Goal: Task Accomplishment & Management: Manage account settings

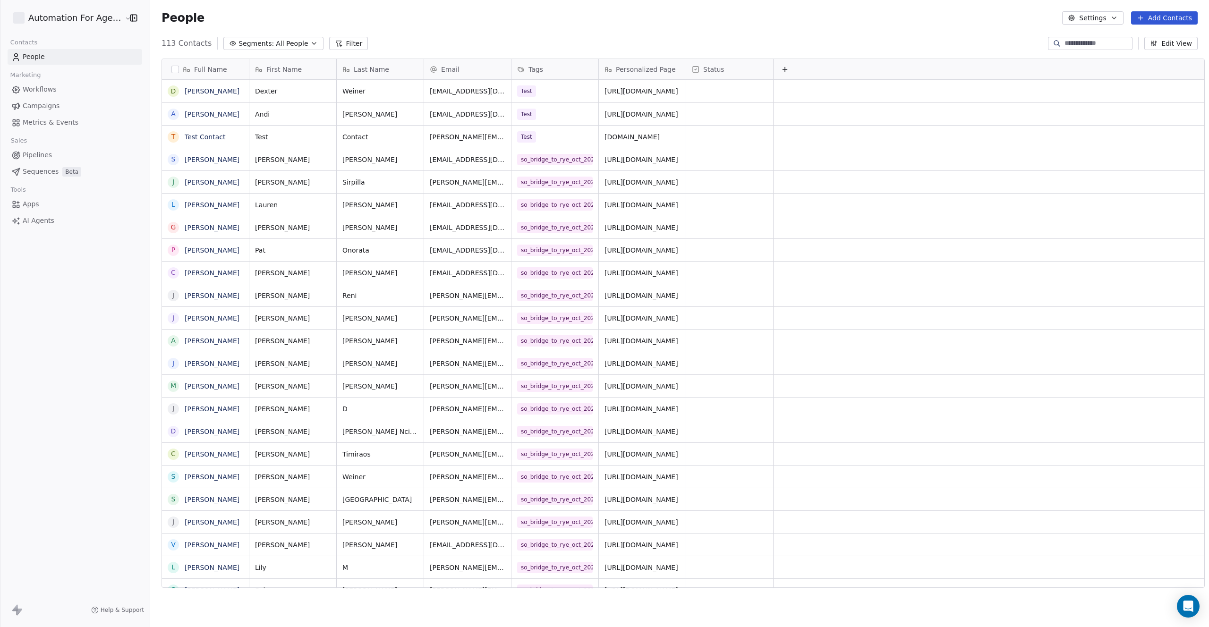
scroll to position [545, 1059]
click at [1164, 45] on button "Edit View" at bounding box center [1171, 43] width 53 height 13
click at [985, 48] on div "113 Contacts Segments: All People Filter Edit View" at bounding box center [679, 43] width 1059 height 15
click at [1187, 610] on icon "Open Intercom Messenger" at bounding box center [1188, 606] width 11 height 12
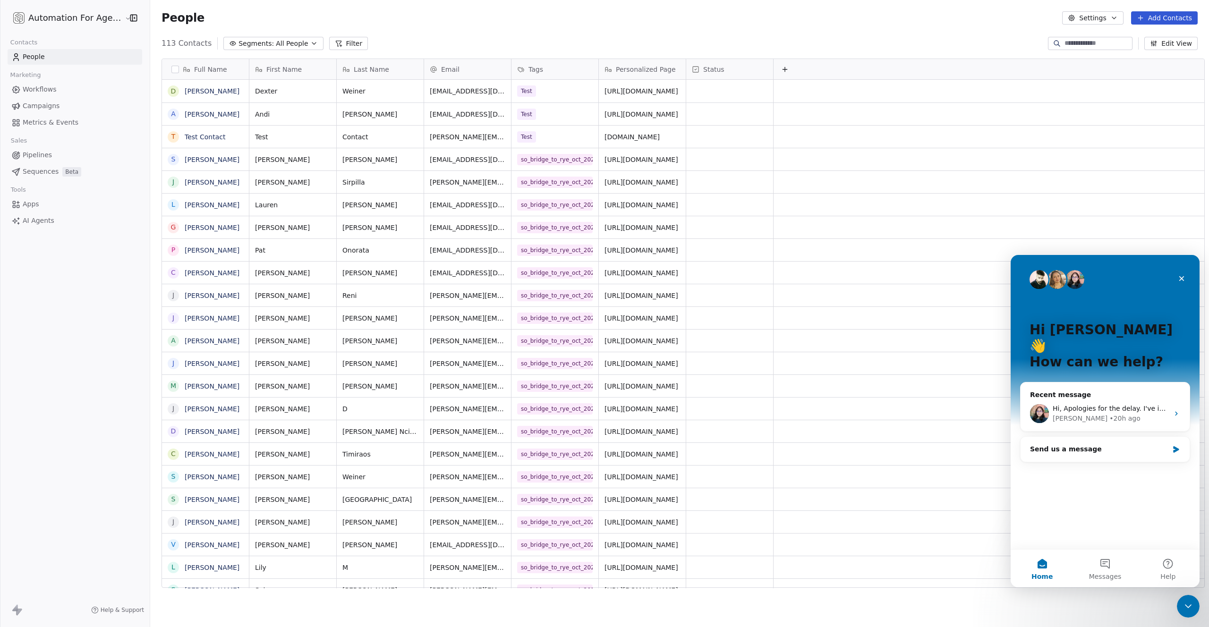
scroll to position [0, 0]
click at [1110, 414] on div "• 20h ago" at bounding box center [1125, 419] width 31 height 10
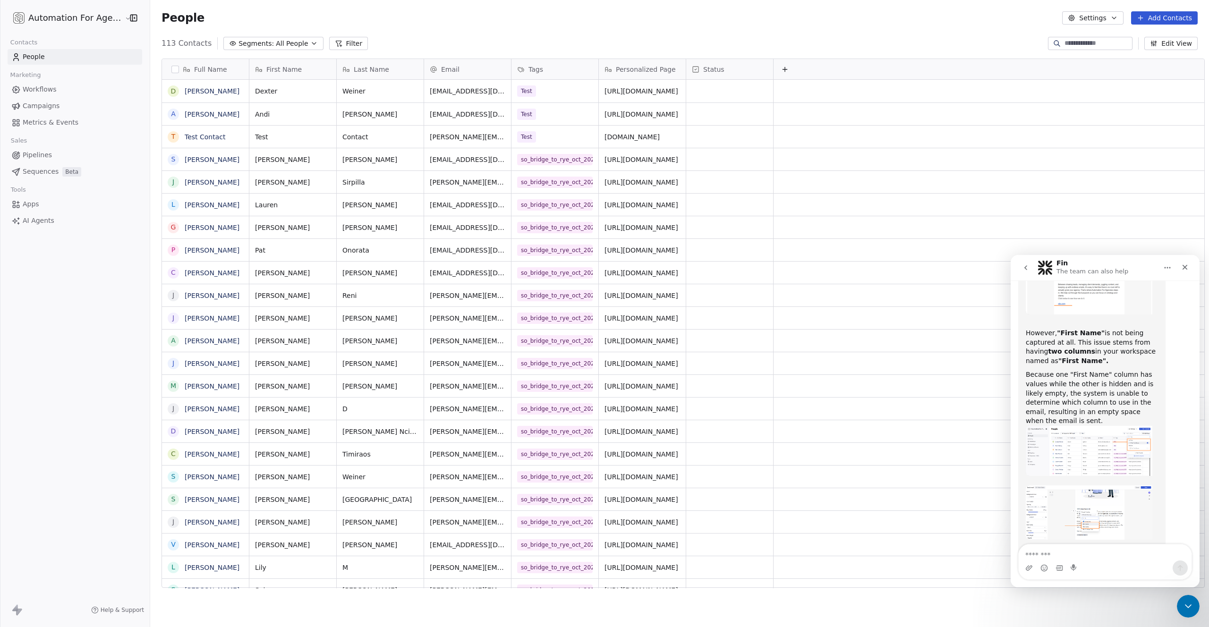
scroll to position [1820, 0]
click at [1173, 44] on button "Edit View" at bounding box center [1171, 43] width 53 height 13
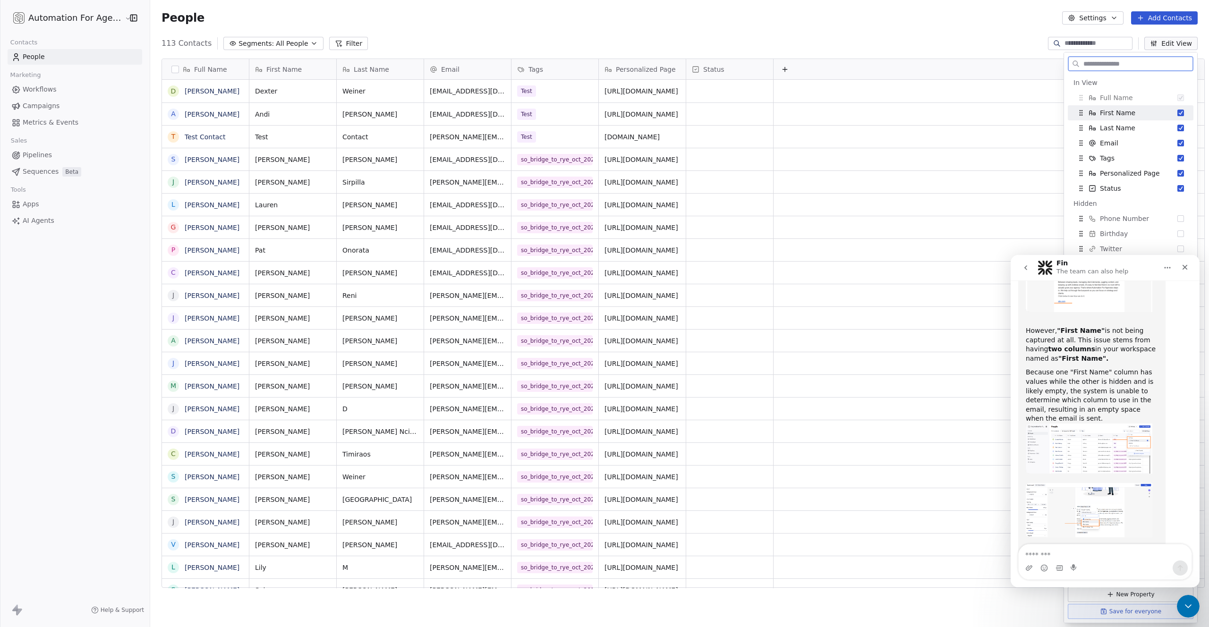
click at [1178, 113] on button "Suggestions" at bounding box center [1181, 113] width 7 height 7
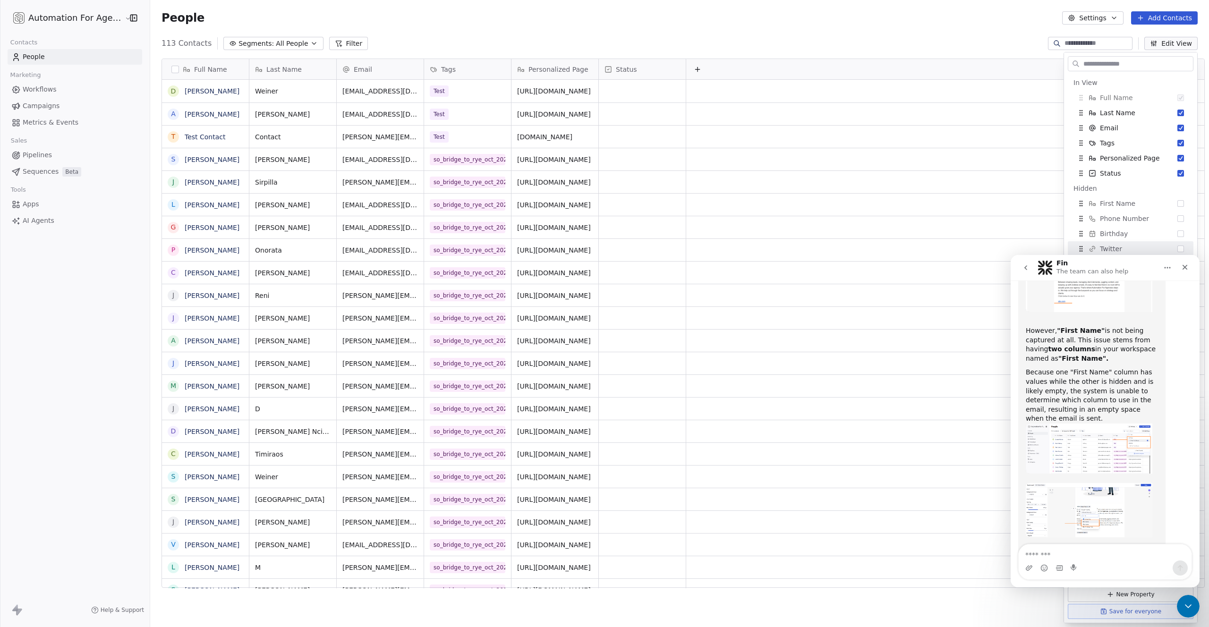
drag, startPoint x: 629, startPoint y: 30, endPoint x: 809, endPoint y: 40, distance: 180.7
click at [644, 32] on div "People Settings Add Contacts" at bounding box center [679, 18] width 1059 height 36
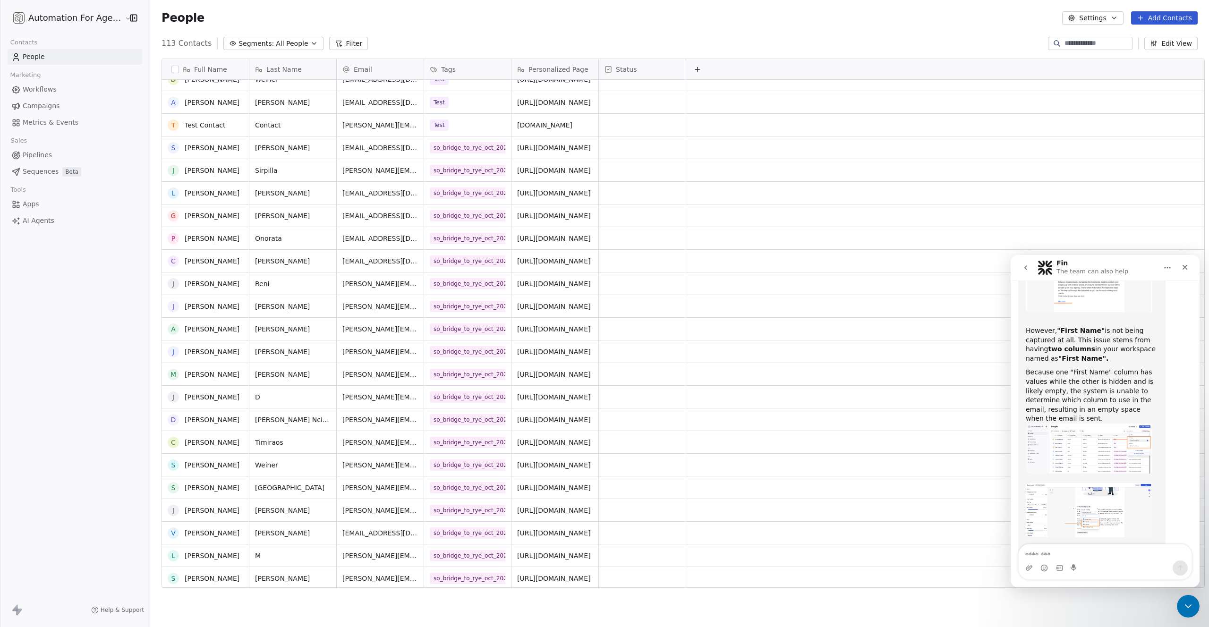
scroll to position [0, 0]
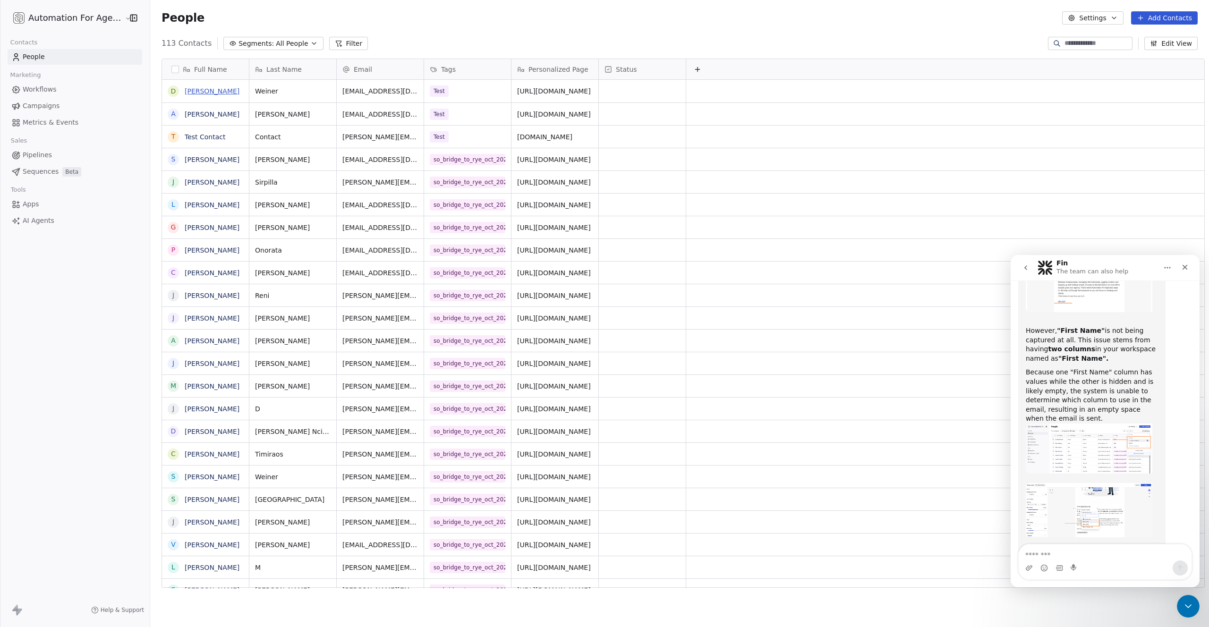
click at [199, 92] on link "Dexter Weiner" at bounding box center [212, 91] width 55 height 8
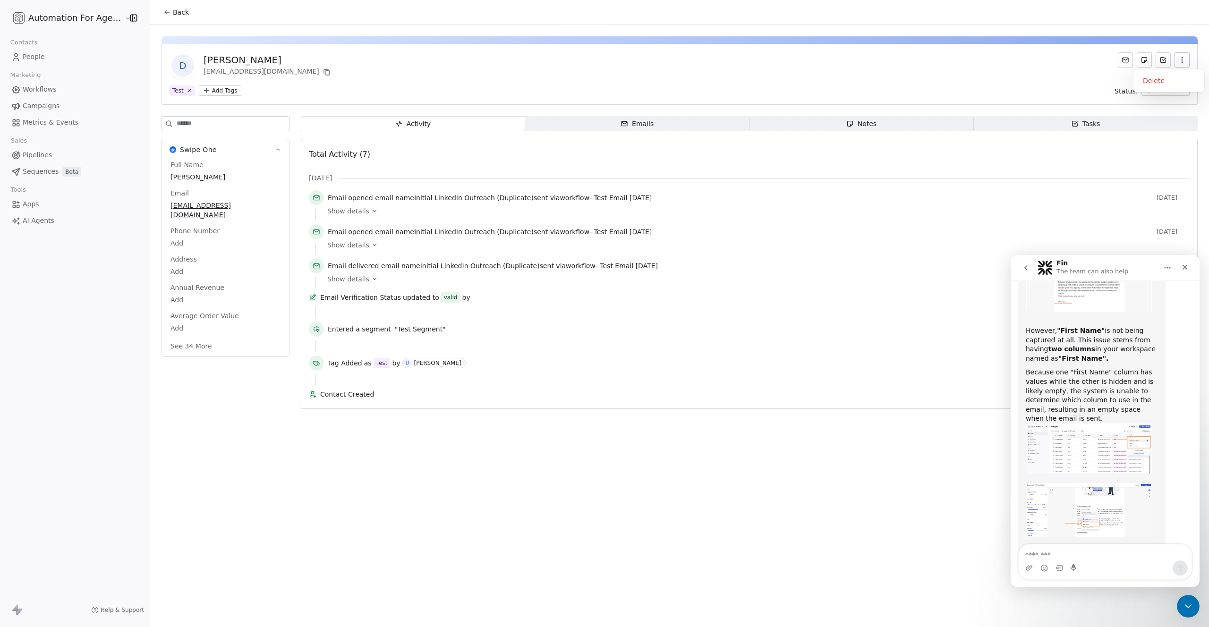
click at [1178, 61] on button "button" at bounding box center [1182, 59] width 15 height 15
click at [1152, 82] on div "Delete" at bounding box center [1169, 80] width 63 height 15
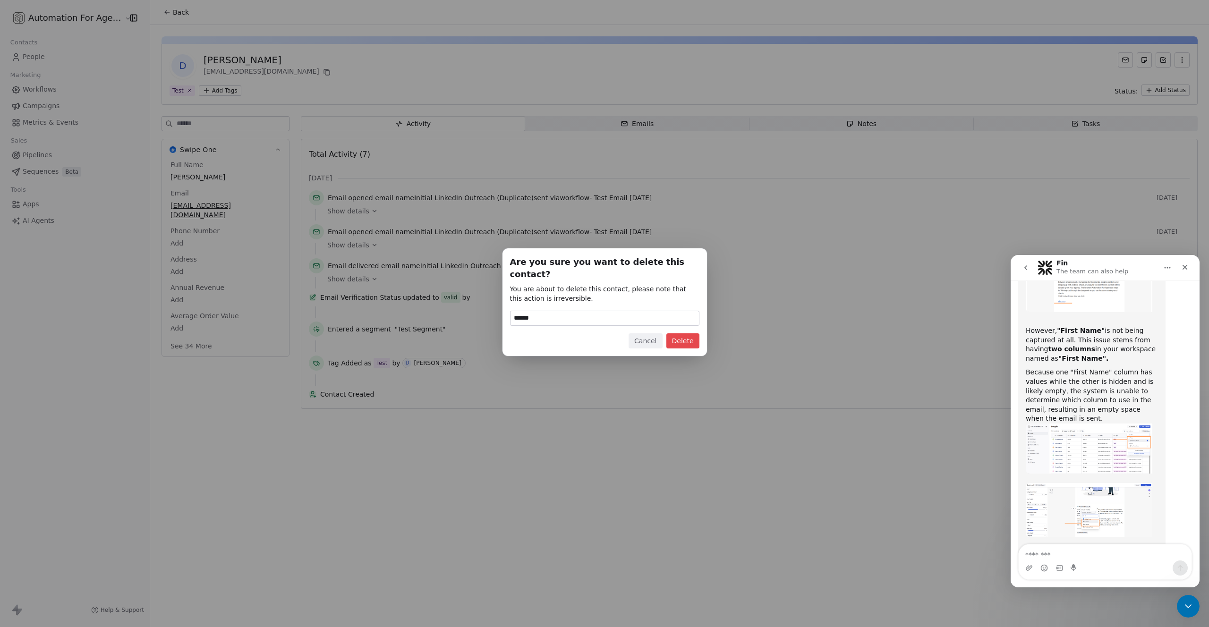
type input "******"
click at [684, 334] on button "Delete" at bounding box center [683, 341] width 33 height 15
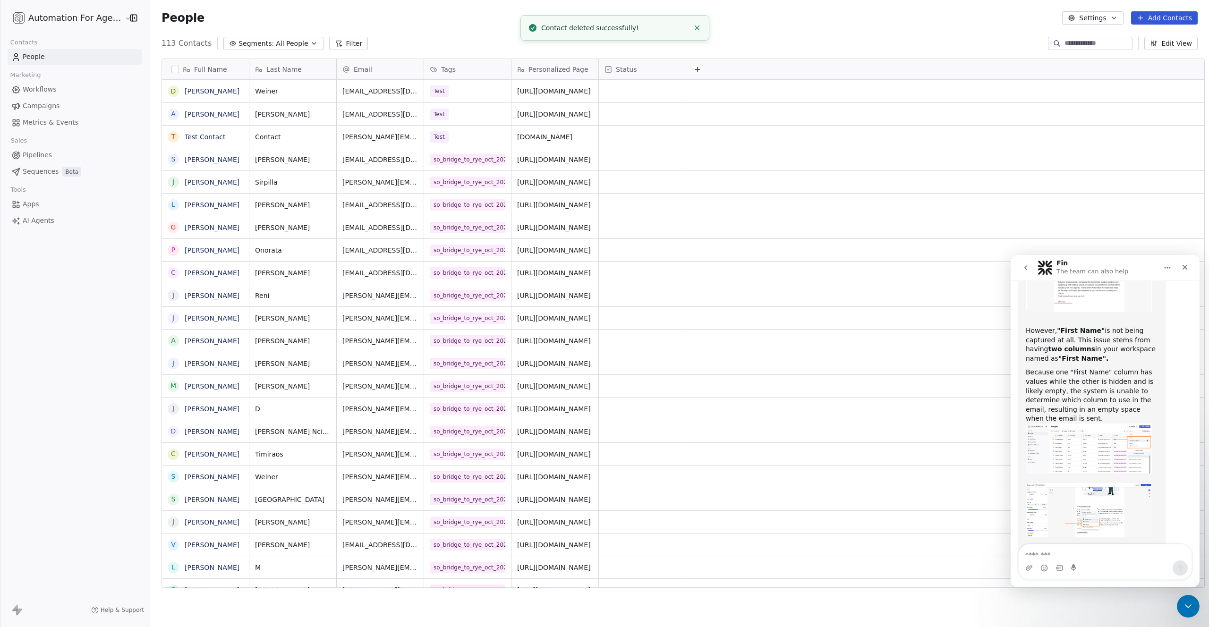
scroll to position [545, 1059]
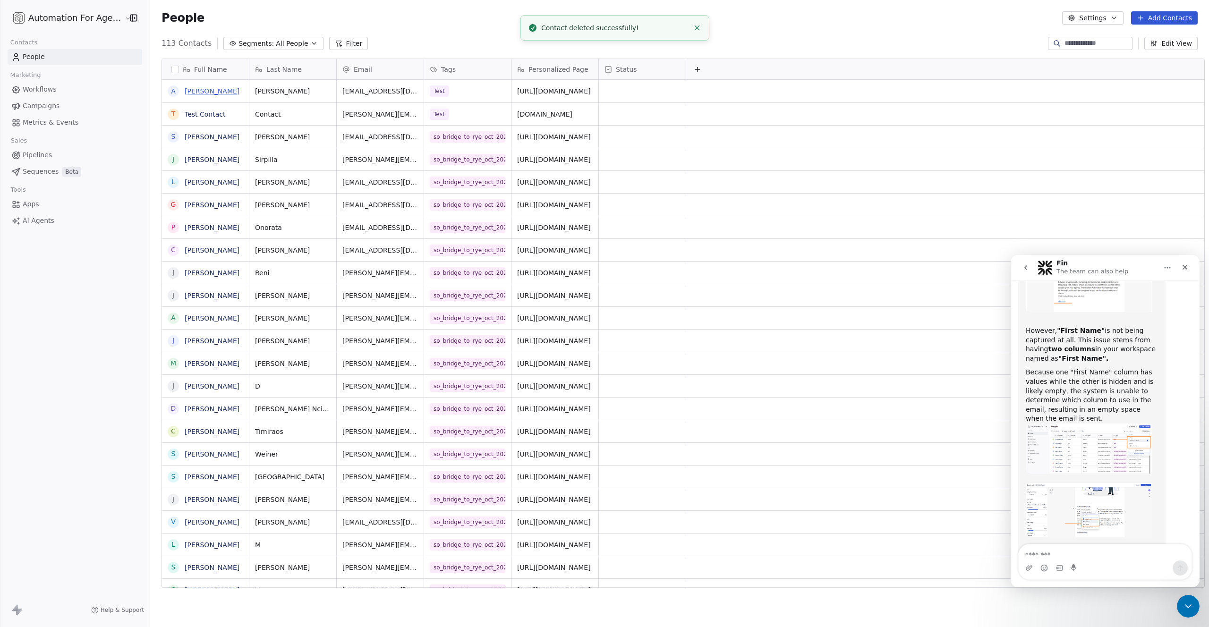
click at [192, 92] on link "Andi Rattray" at bounding box center [212, 91] width 55 height 8
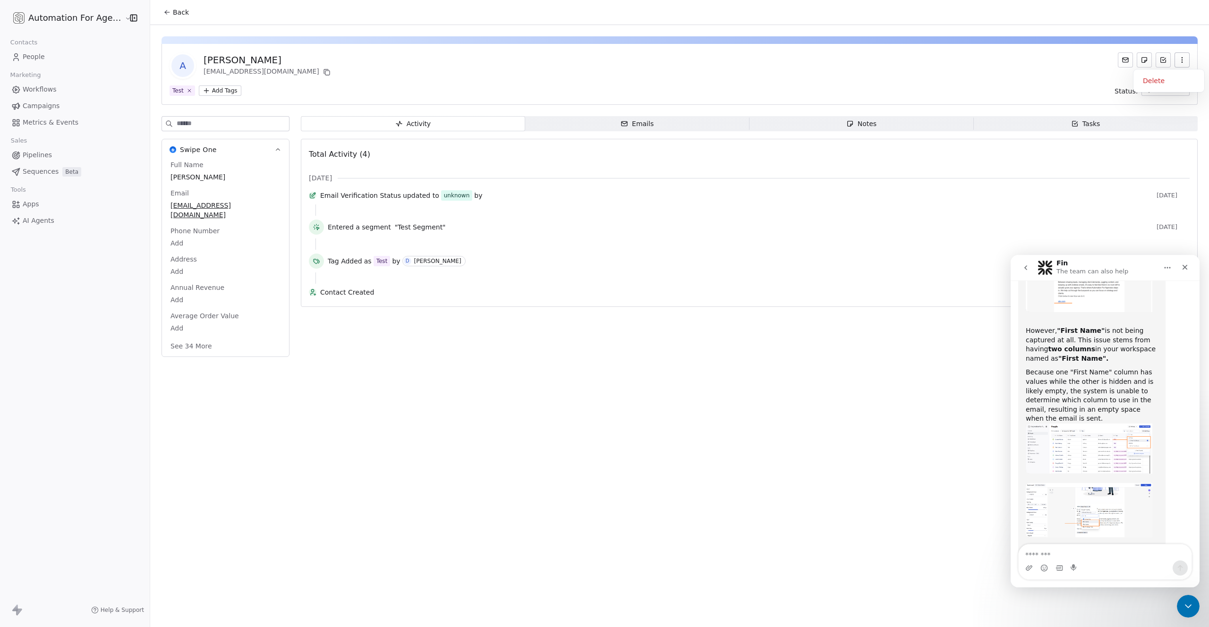
click at [1179, 61] on icon "button" at bounding box center [1183, 60] width 8 height 8
click at [1153, 81] on div "Delete" at bounding box center [1169, 80] width 63 height 15
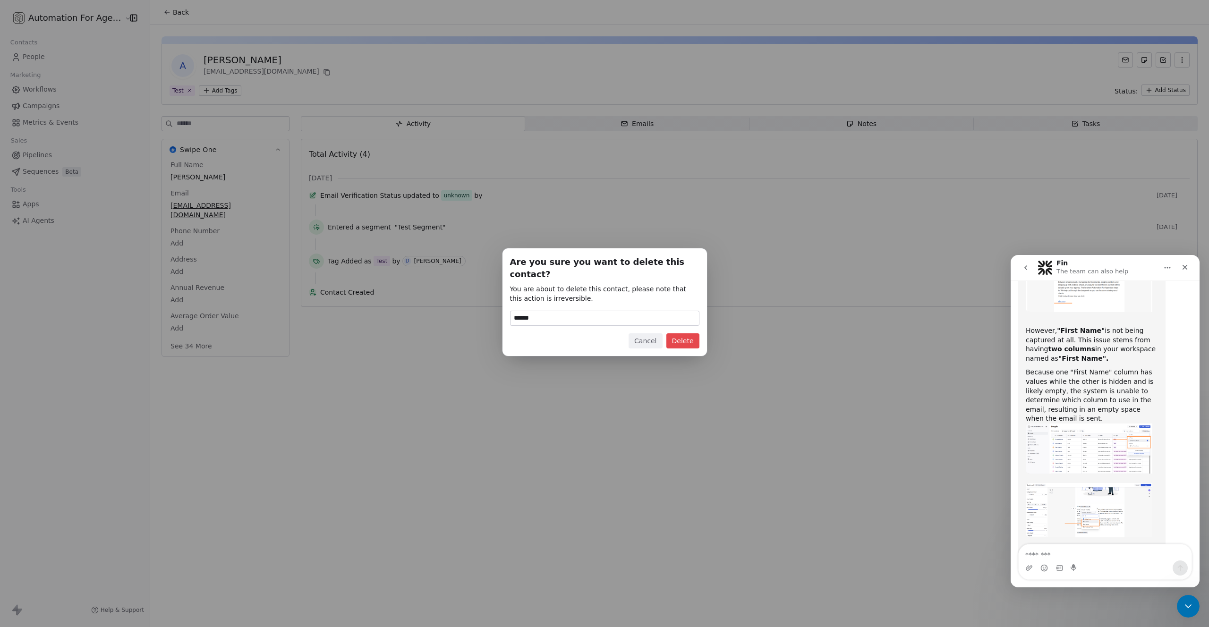
type input "******"
click at [683, 334] on button "Delete" at bounding box center [683, 341] width 33 height 15
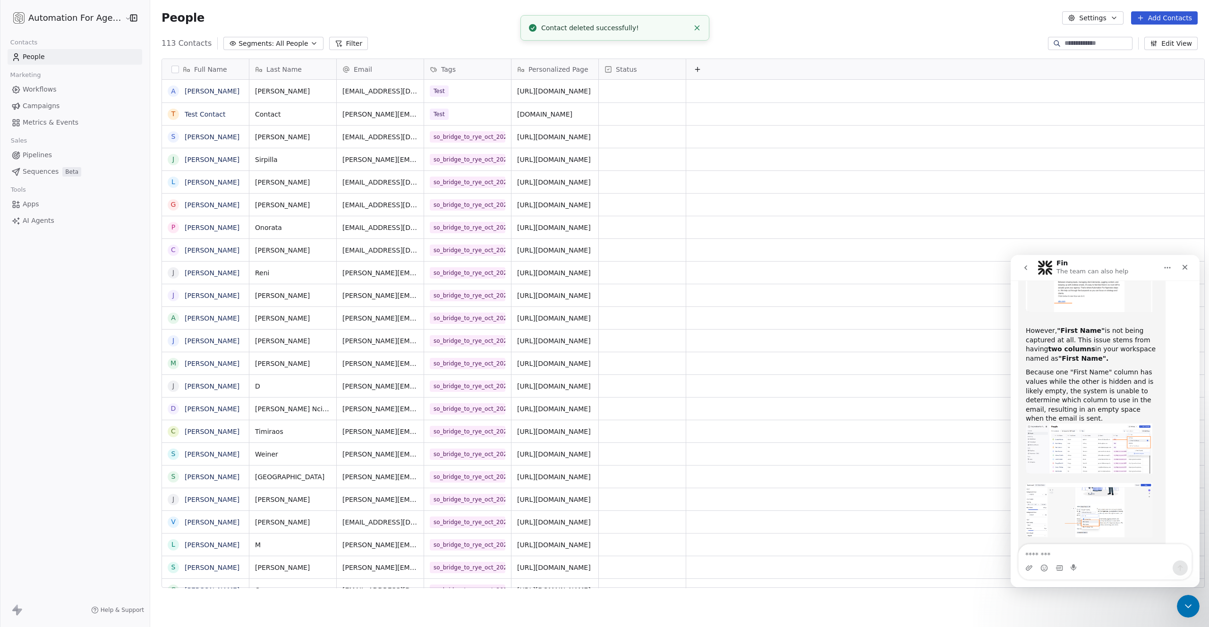
scroll to position [545, 1059]
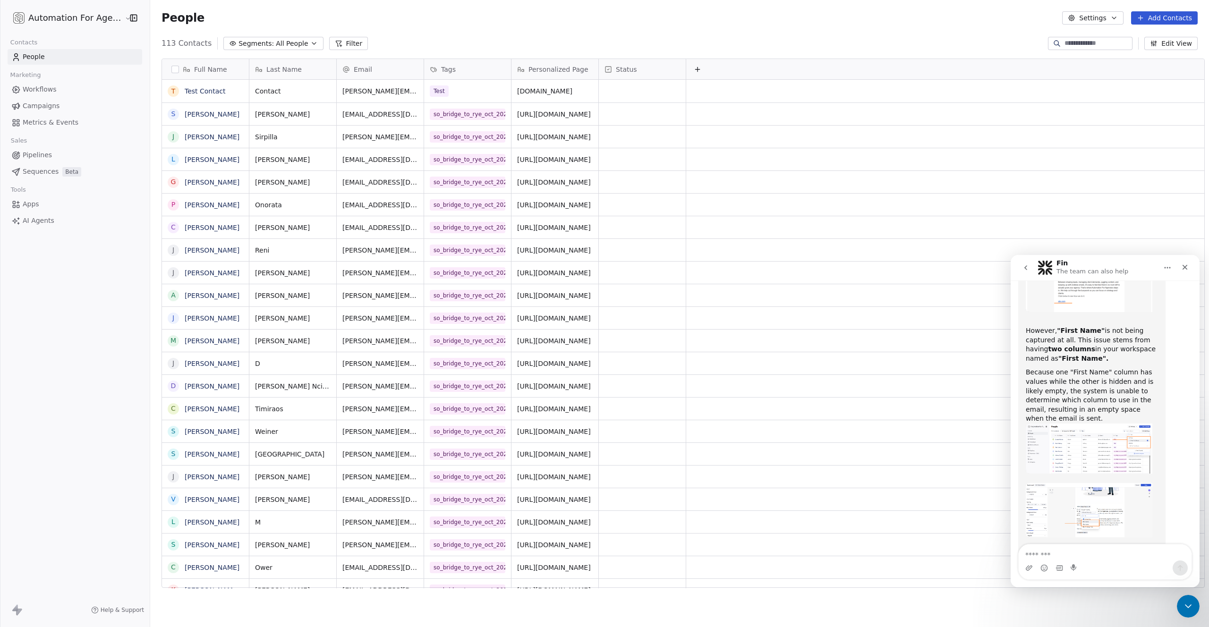
click at [1065, 43] on input at bounding box center [1098, 43] width 66 height 9
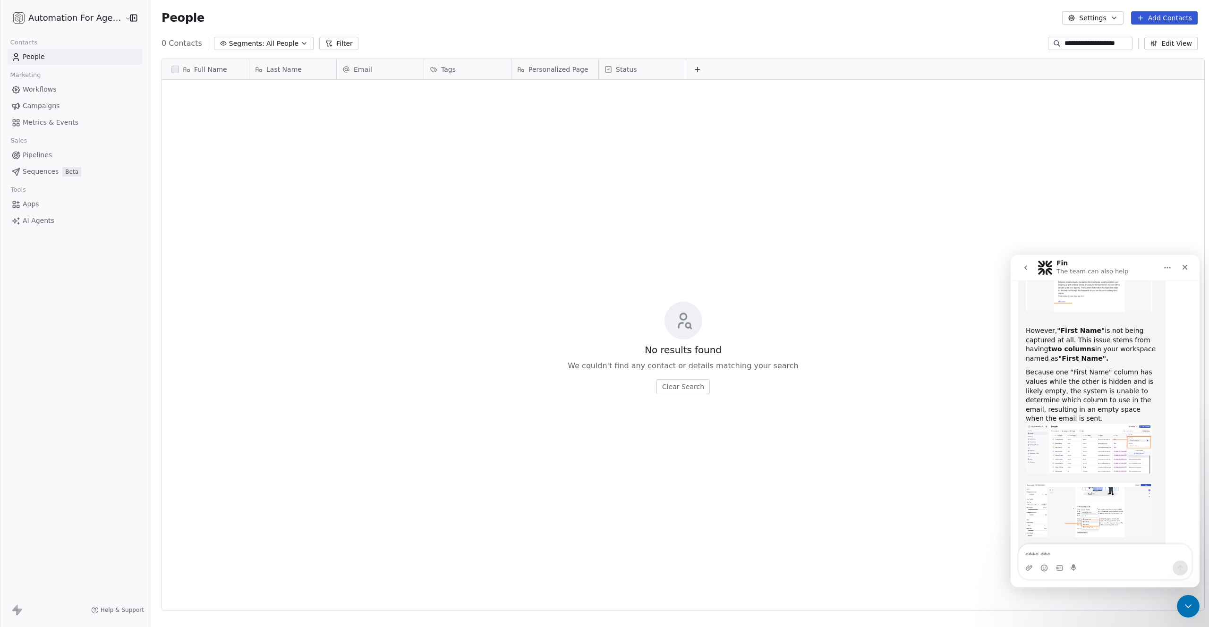
type input "**********"
click at [902, 97] on div "No results found We couldn't find any contact or details matching your search C…" at bounding box center [683, 348] width 1043 height 533
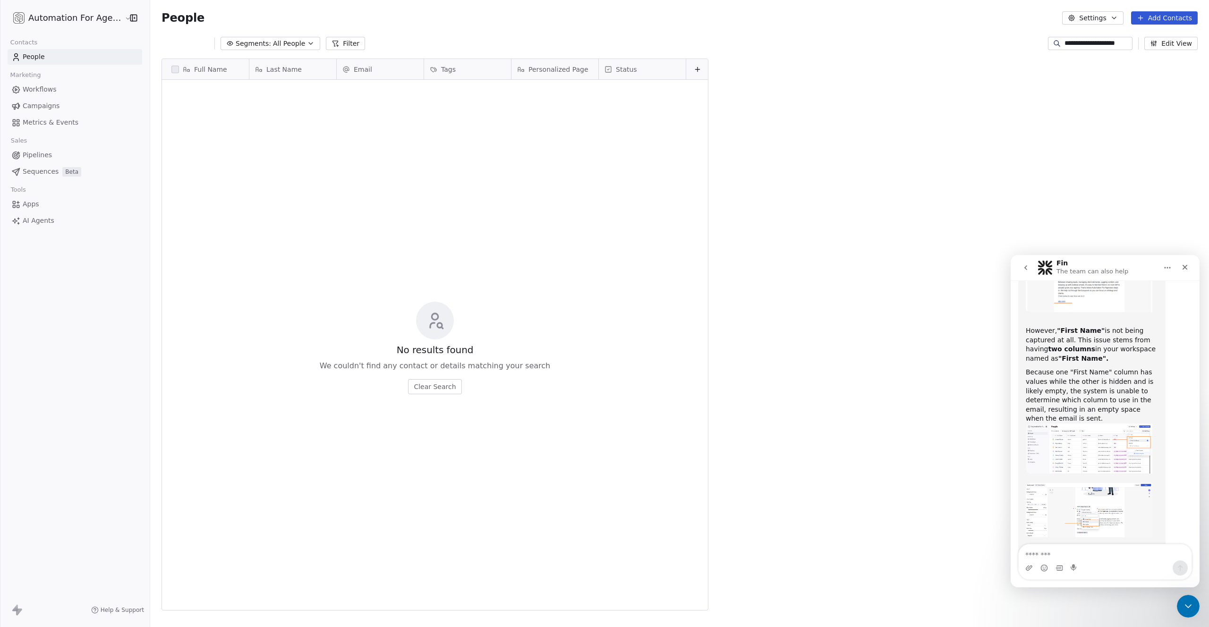
scroll to position [545, 1059]
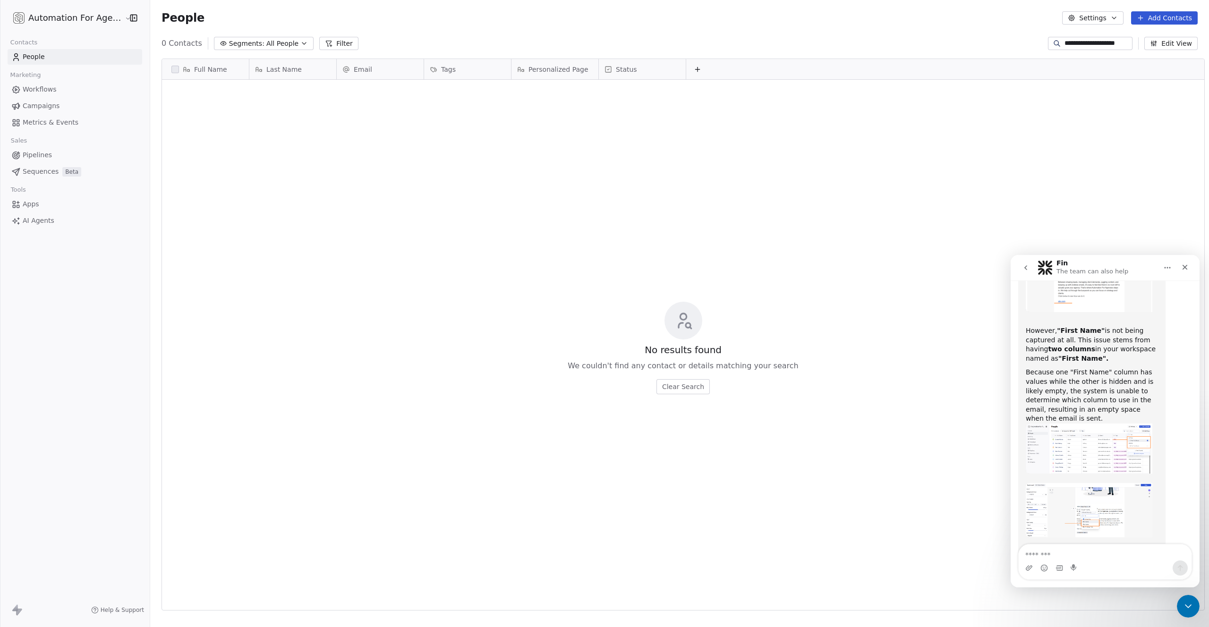
click at [36, 56] on span "People" at bounding box center [34, 57] width 22 height 10
click at [34, 57] on span "People" at bounding box center [34, 57] width 22 height 10
click at [1186, 43] on button "Edit View" at bounding box center [1171, 43] width 53 height 13
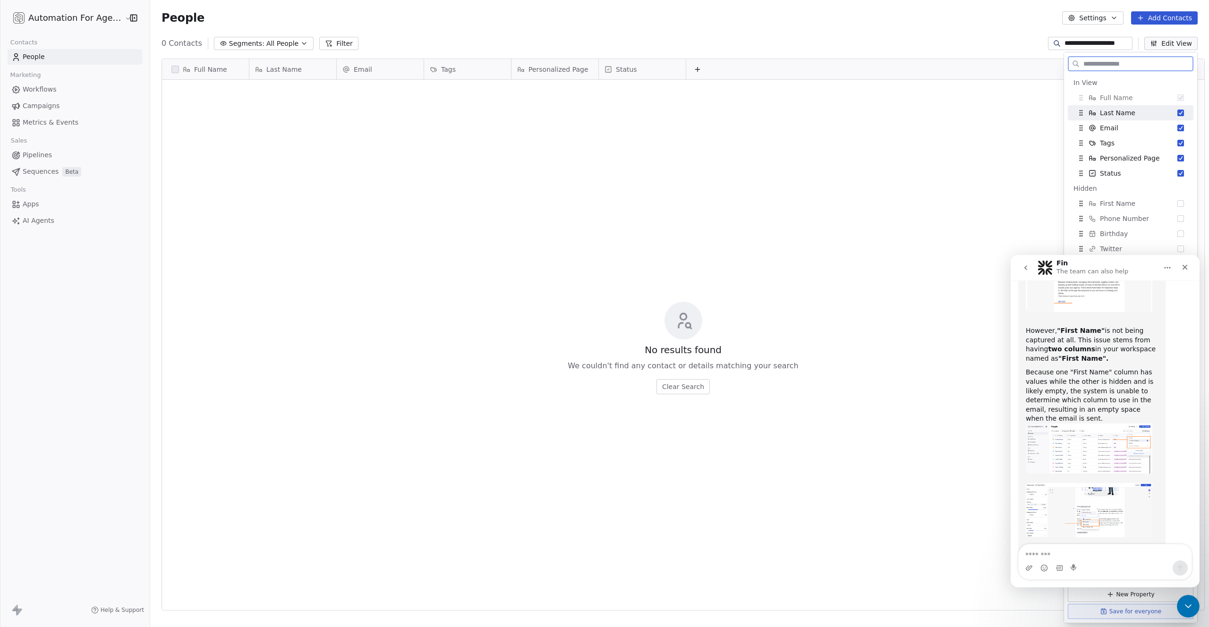
click at [1178, 111] on button "Suggestions" at bounding box center [1181, 113] width 7 height 7
click at [183, 67] on icon at bounding box center [187, 70] width 8 height 8
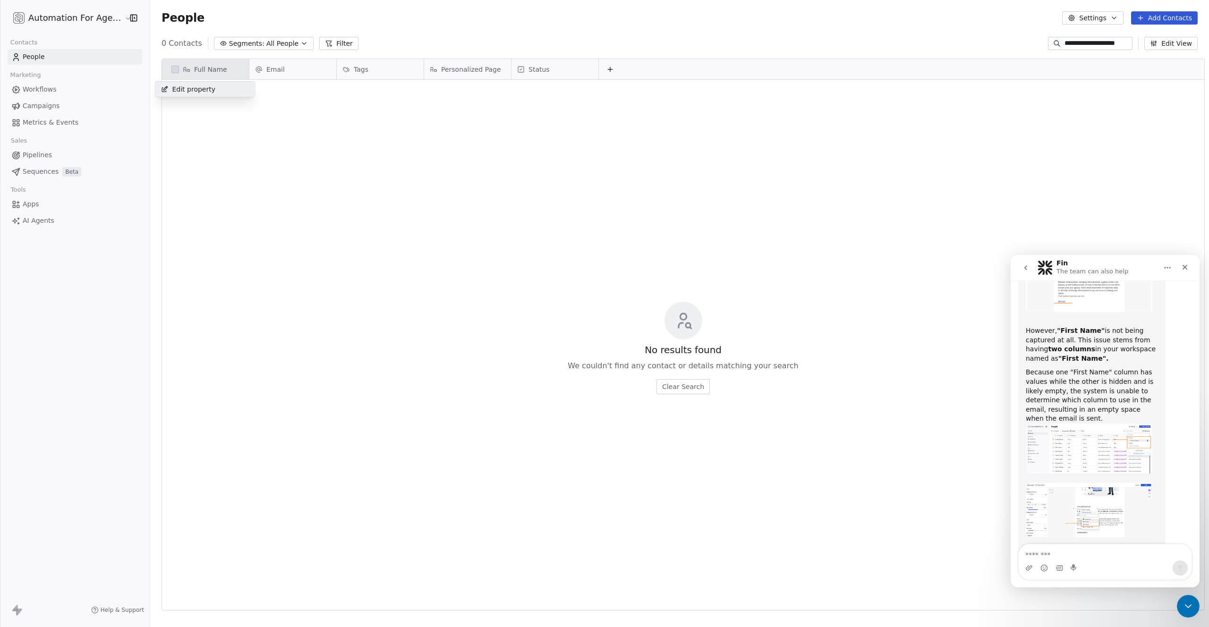
click at [186, 89] on span "Edit property" at bounding box center [193, 89] width 43 height 9
click at [355, 114] on html "**********" at bounding box center [604, 313] width 1209 height 627
click at [177, 163] on button "Cancel" at bounding box center [185, 162] width 44 height 13
click at [1151, 18] on button "Add Contacts" at bounding box center [1164, 17] width 67 height 13
click at [1141, 54] on span "Import from CSV" at bounding box center [1162, 54] width 55 height 10
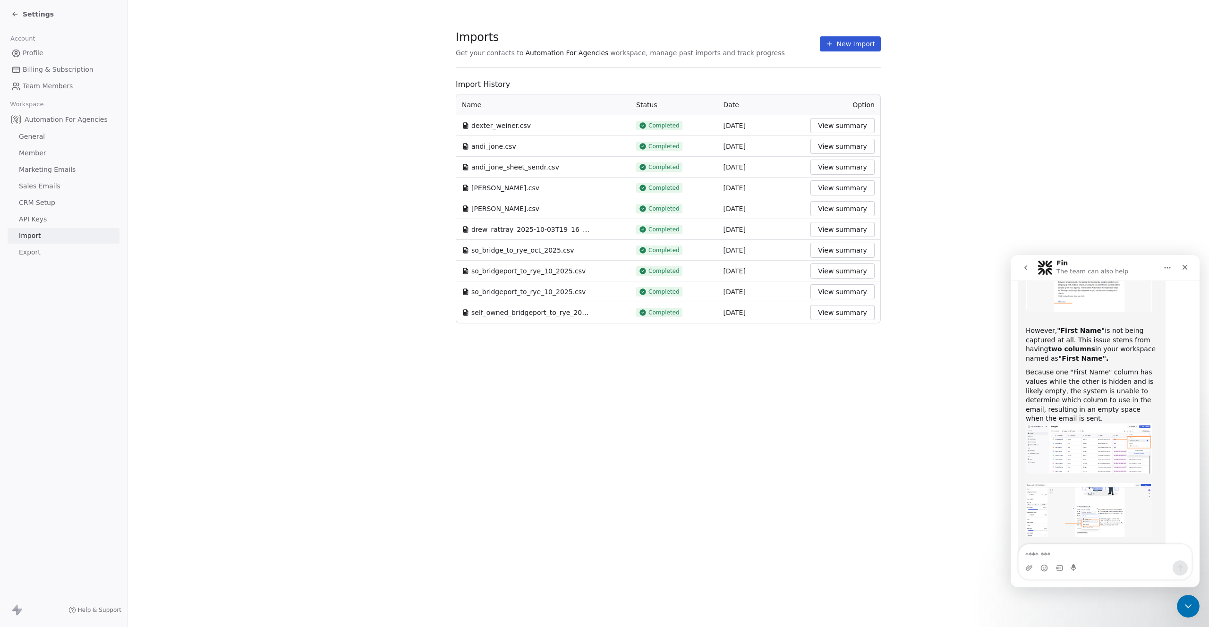
click at [861, 44] on button "New Import" at bounding box center [850, 43] width 61 height 15
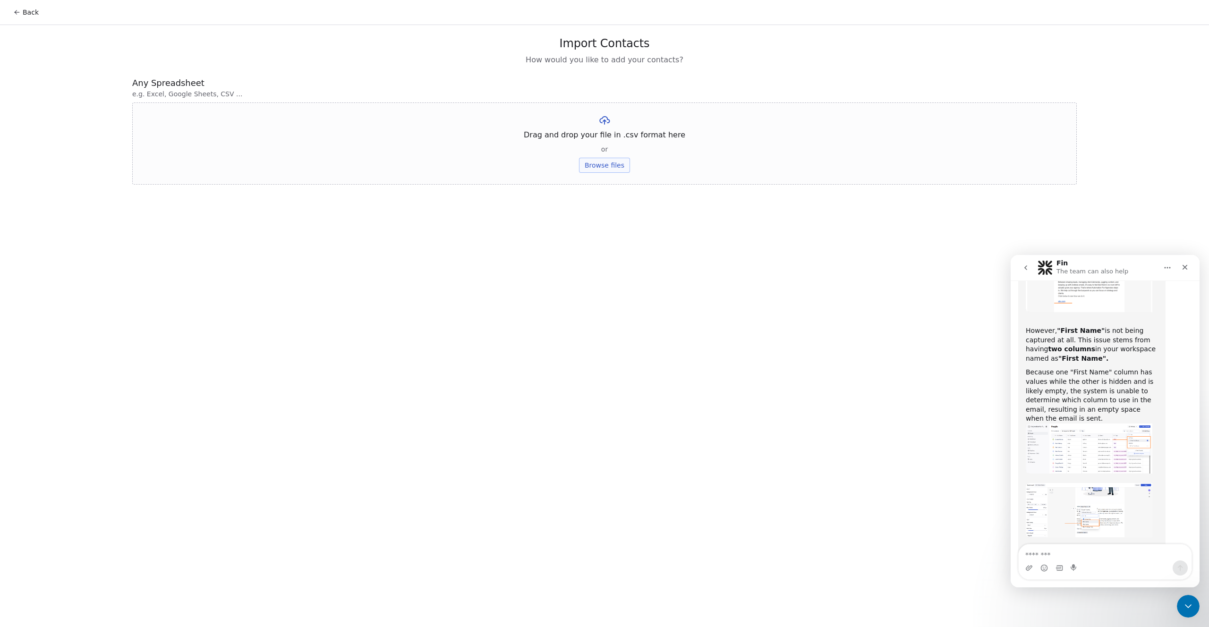
click at [606, 164] on button "Browse files" at bounding box center [604, 165] width 51 height 15
click at [607, 138] on button "Upload" at bounding box center [604, 138] width 34 height 15
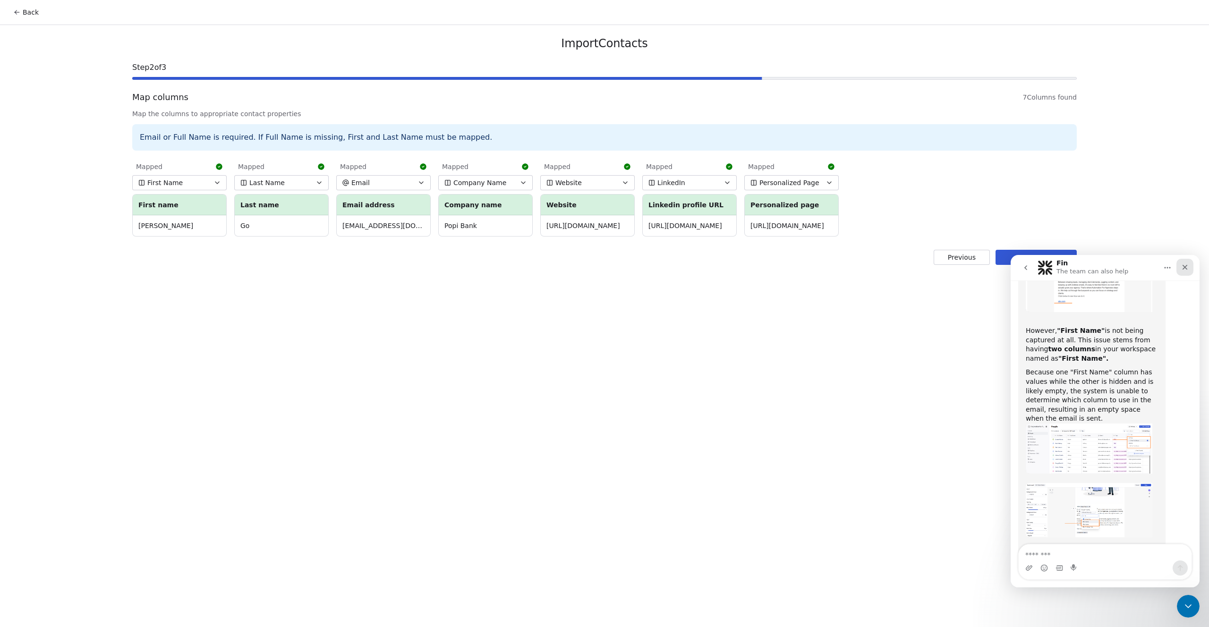
click at [1186, 266] on icon "Close" at bounding box center [1185, 267] width 5 height 5
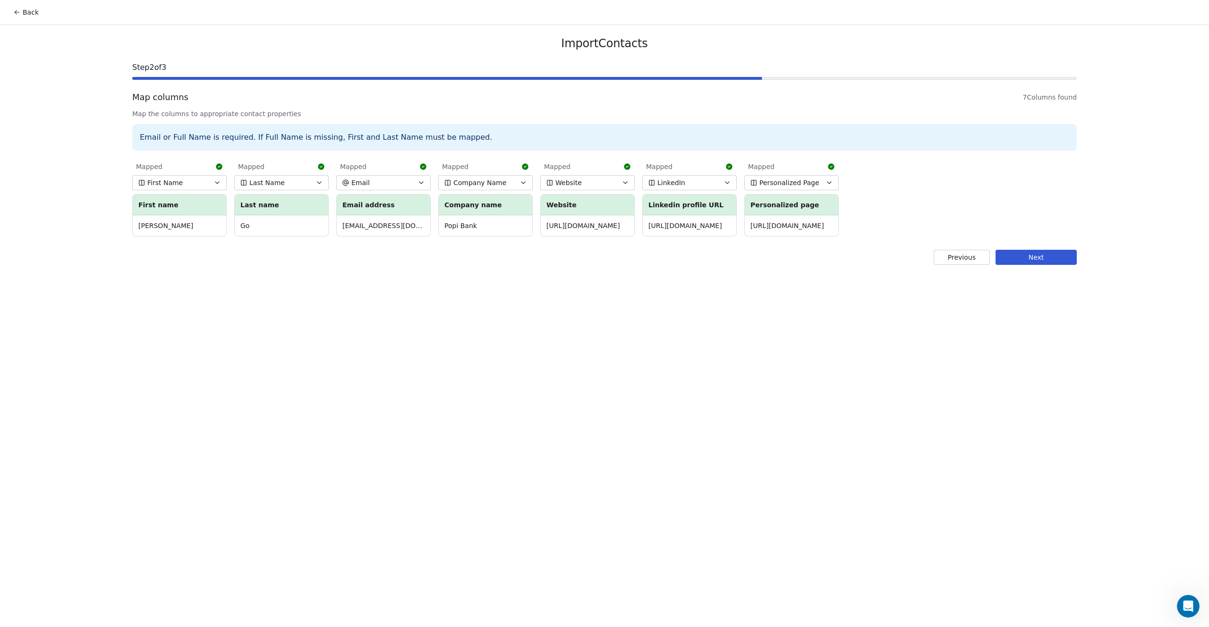
click at [1036, 258] on button "Next" at bounding box center [1036, 257] width 81 height 15
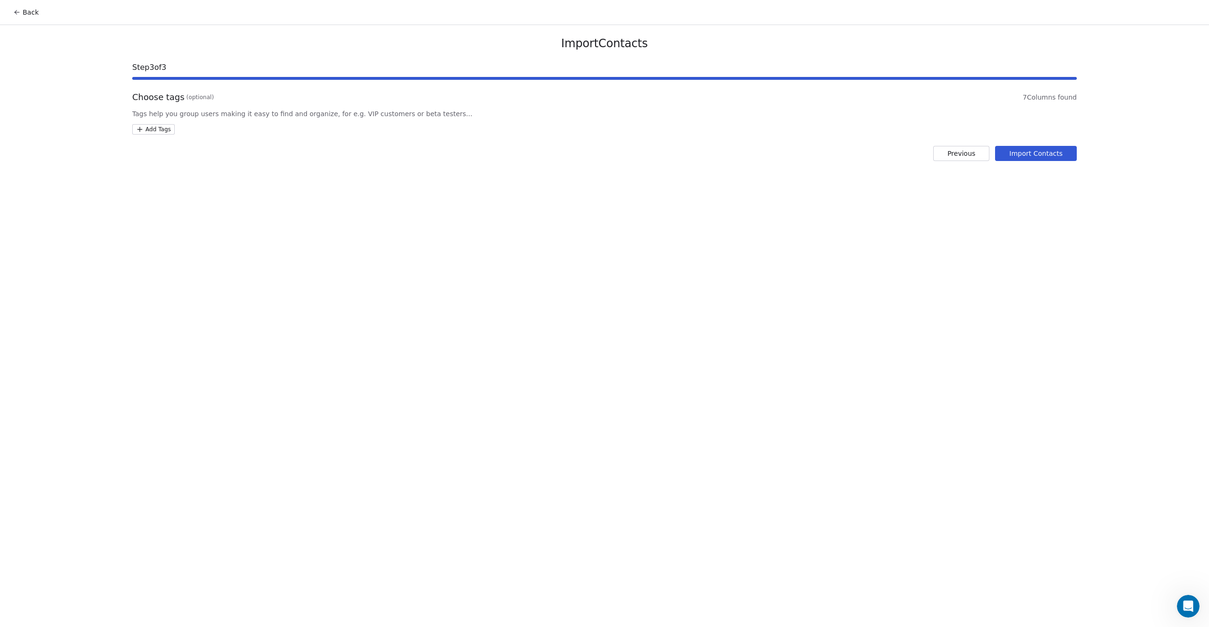
scroll to position [1820, 0]
click at [155, 129] on html "Back Import Contacts Step 3 of 3 Choose tags (optional) 7 Columns found Tags he…" at bounding box center [604, 313] width 1209 height 627
click at [164, 271] on div "Test" at bounding box center [161, 270] width 11 height 9
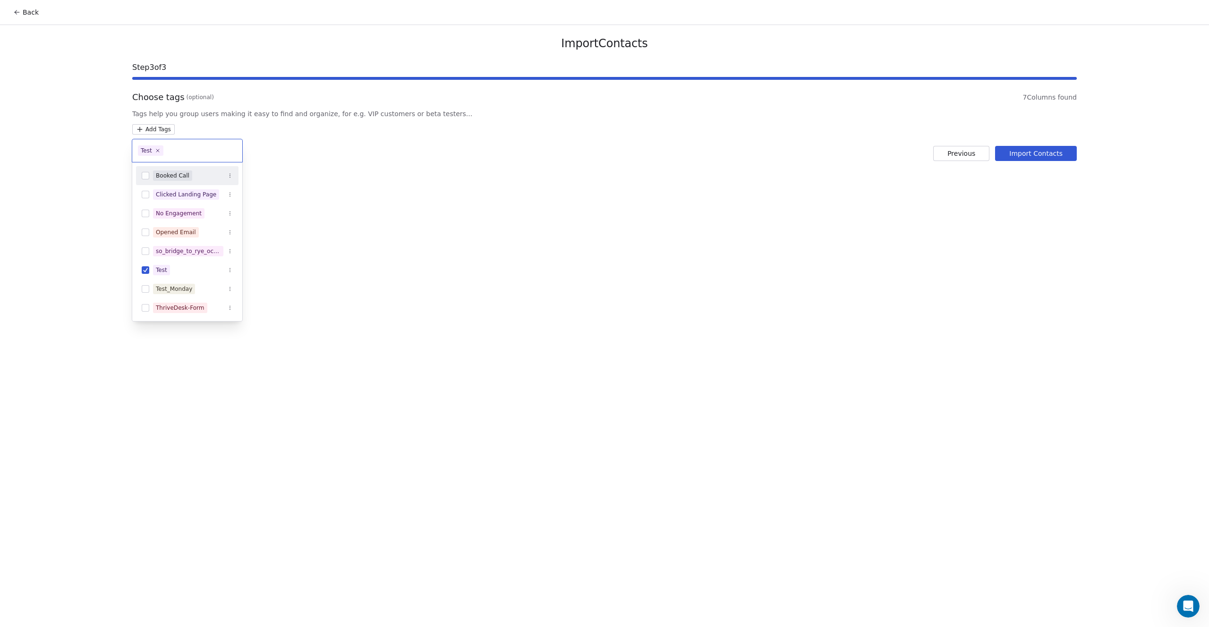
click at [144, 148] on div "Test" at bounding box center [146, 150] width 11 height 9
click at [549, 173] on html "Back Import Contacts Step 3 of 3 Choose tags (optional) 7 Columns found Tags he…" at bounding box center [604, 313] width 1209 height 627
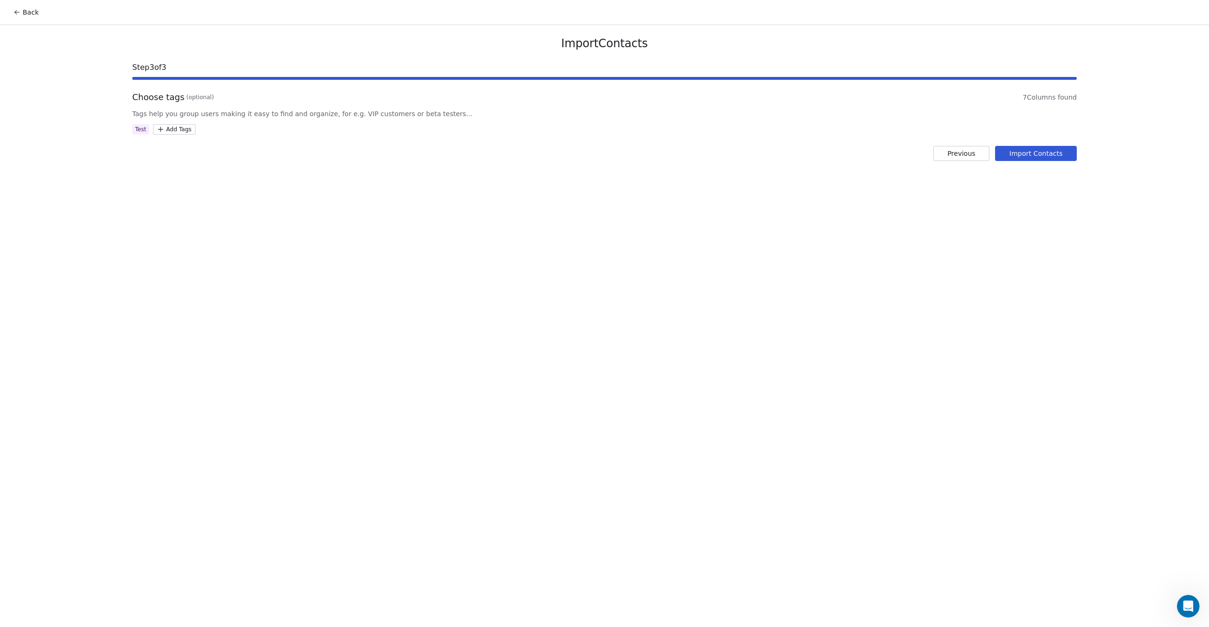
click at [1029, 154] on button "Import Contacts" at bounding box center [1036, 153] width 82 height 15
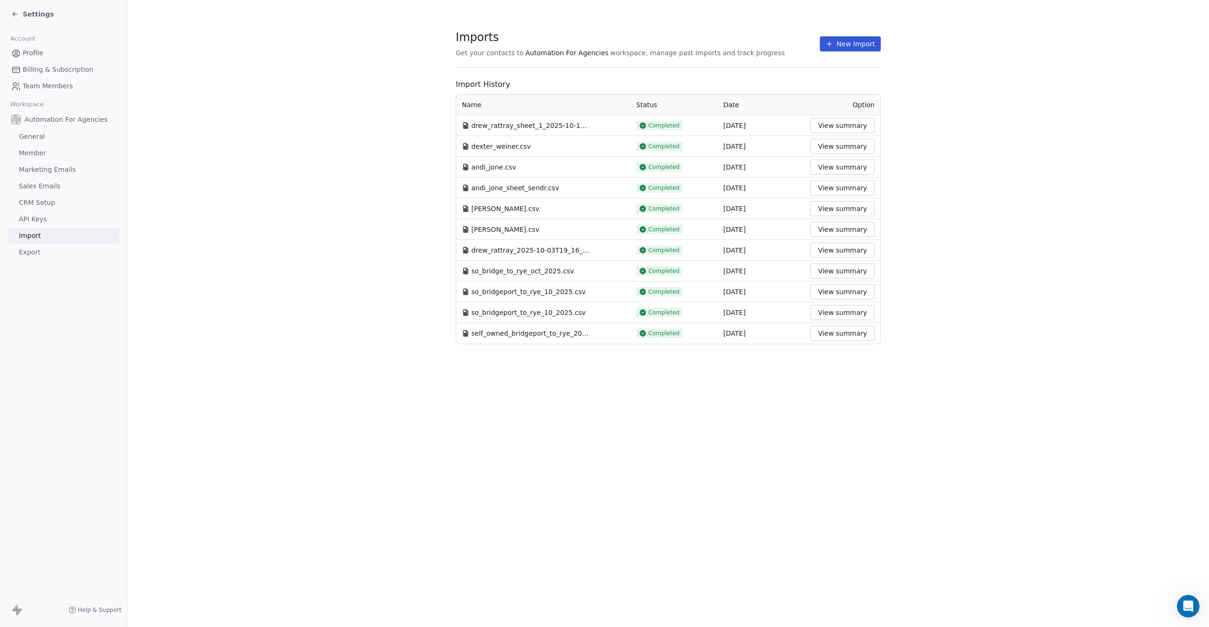
click at [14, 14] on icon at bounding box center [14, 15] width 2 height 2
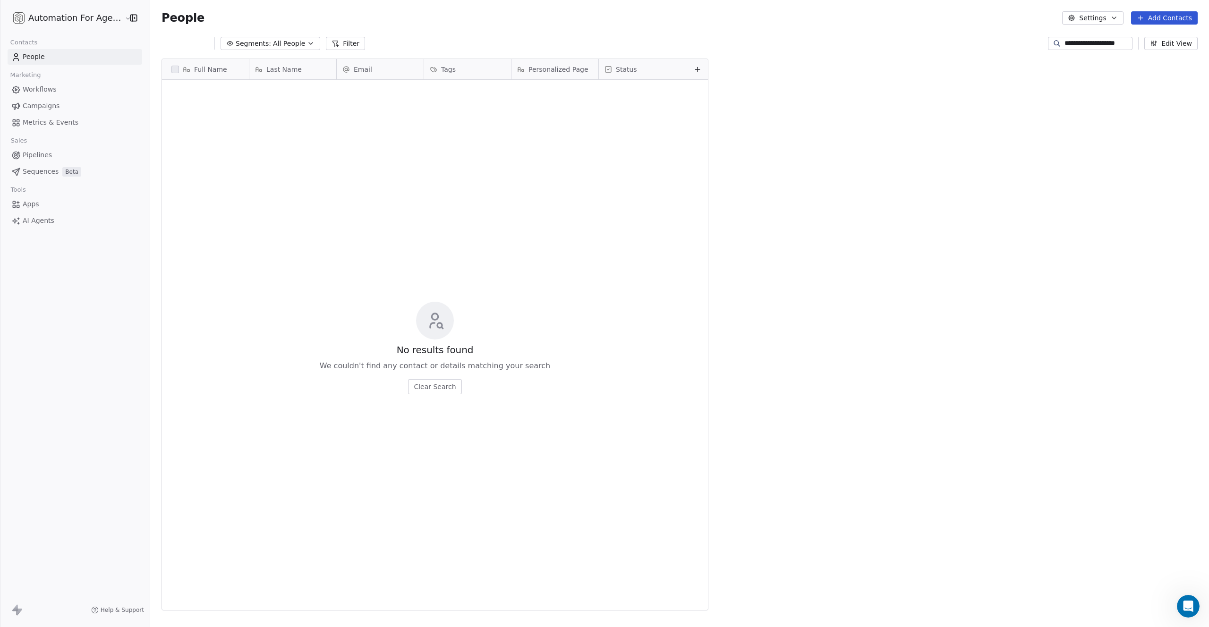
scroll to position [545, 1059]
click at [36, 90] on span "Workflows" at bounding box center [40, 90] width 34 height 10
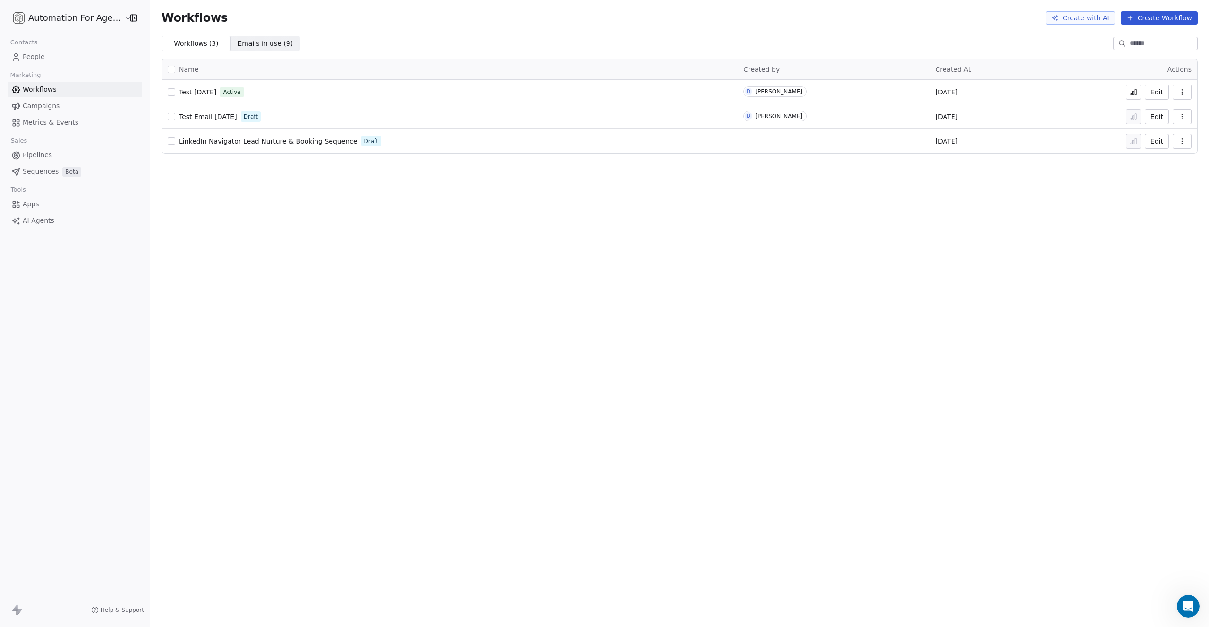
click at [185, 93] on span "Test [DATE]" at bounding box center [197, 92] width 37 height 8
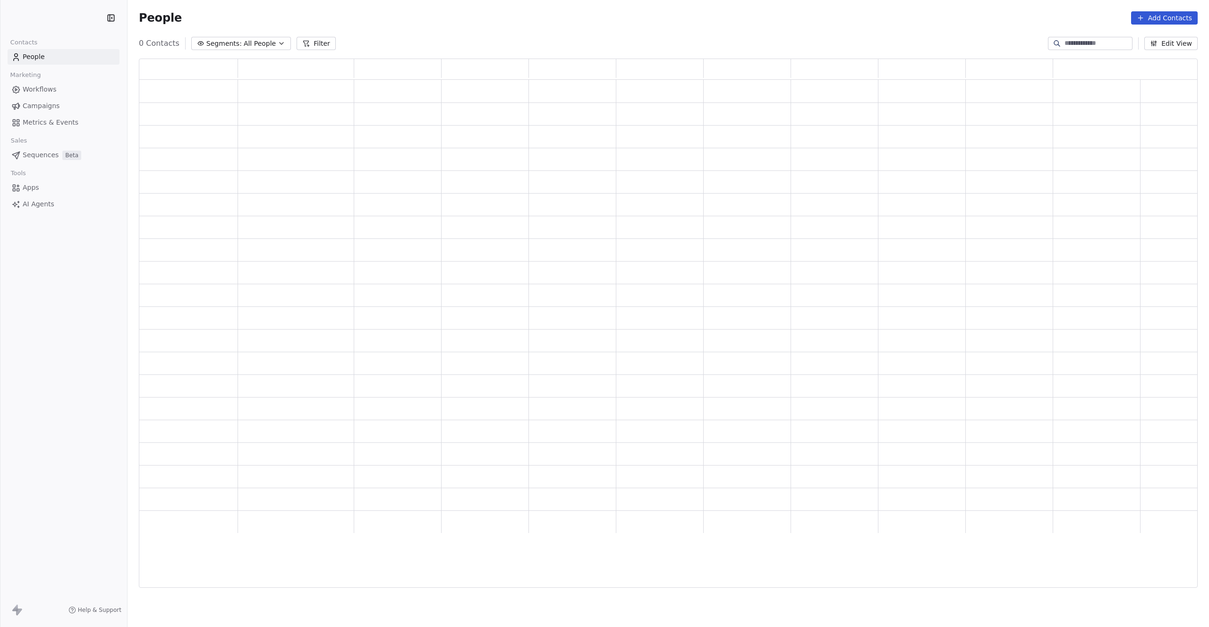
scroll to position [523, 1052]
click at [38, 86] on span "Workflows" at bounding box center [40, 90] width 34 height 10
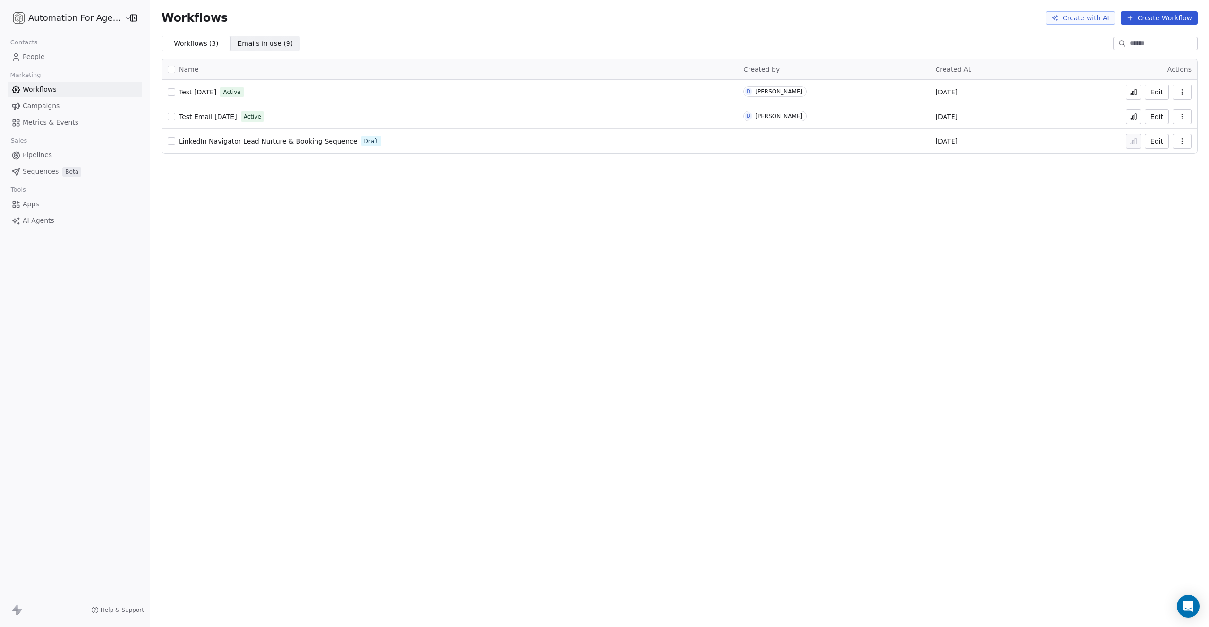
click at [197, 94] on span "Test [DATE]" at bounding box center [197, 92] width 37 height 8
click at [229, 115] on span "Test Email [DATE]" at bounding box center [208, 117] width 58 height 8
click at [201, 91] on span "Test [DATE]" at bounding box center [197, 92] width 37 height 8
click at [1181, 117] on icon "button" at bounding box center [1183, 117] width 8 height 8
click at [223, 115] on span "Test Email [DATE]" at bounding box center [208, 117] width 58 height 8
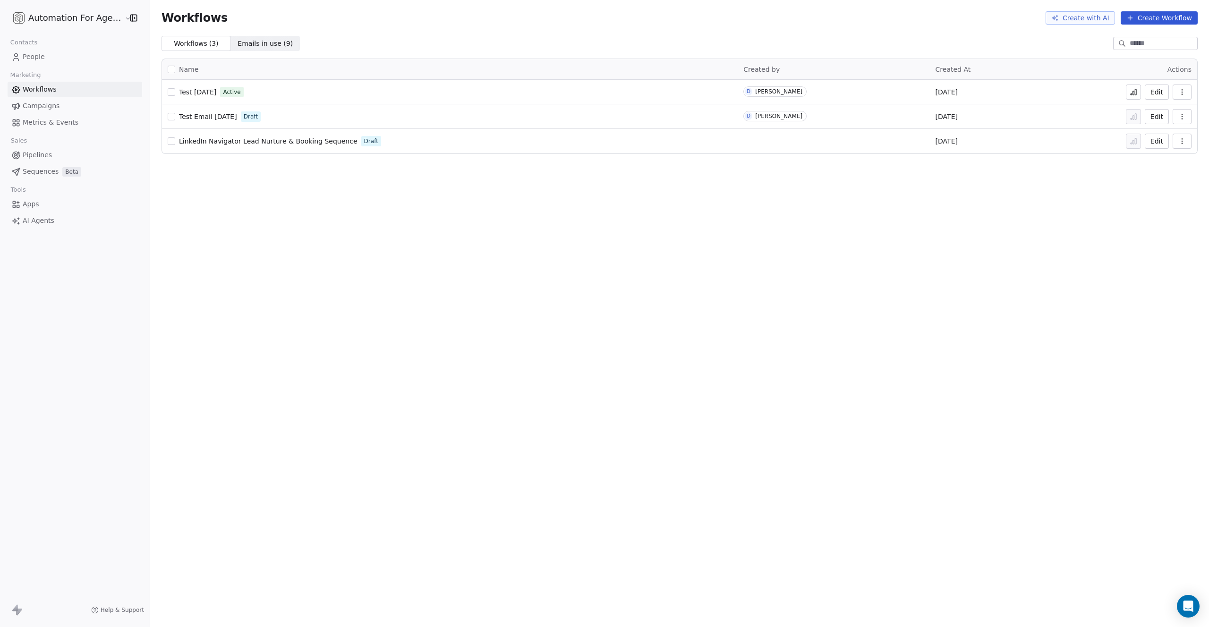
click at [205, 94] on span "Test [DATE]" at bounding box center [197, 92] width 37 height 8
click at [36, 57] on span "People" at bounding box center [34, 57] width 22 height 10
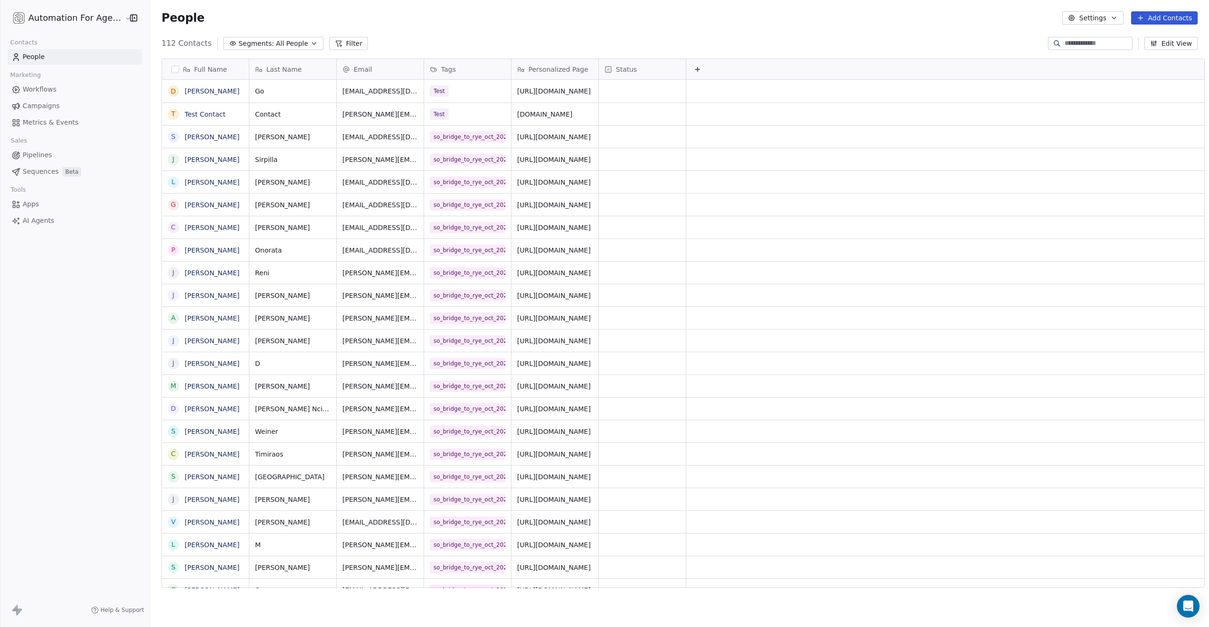
scroll to position [545, 1059]
click at [1183, 608] on icon "Open Intercom Messenger" at bounding box center [1188, 606] width 12 height 12
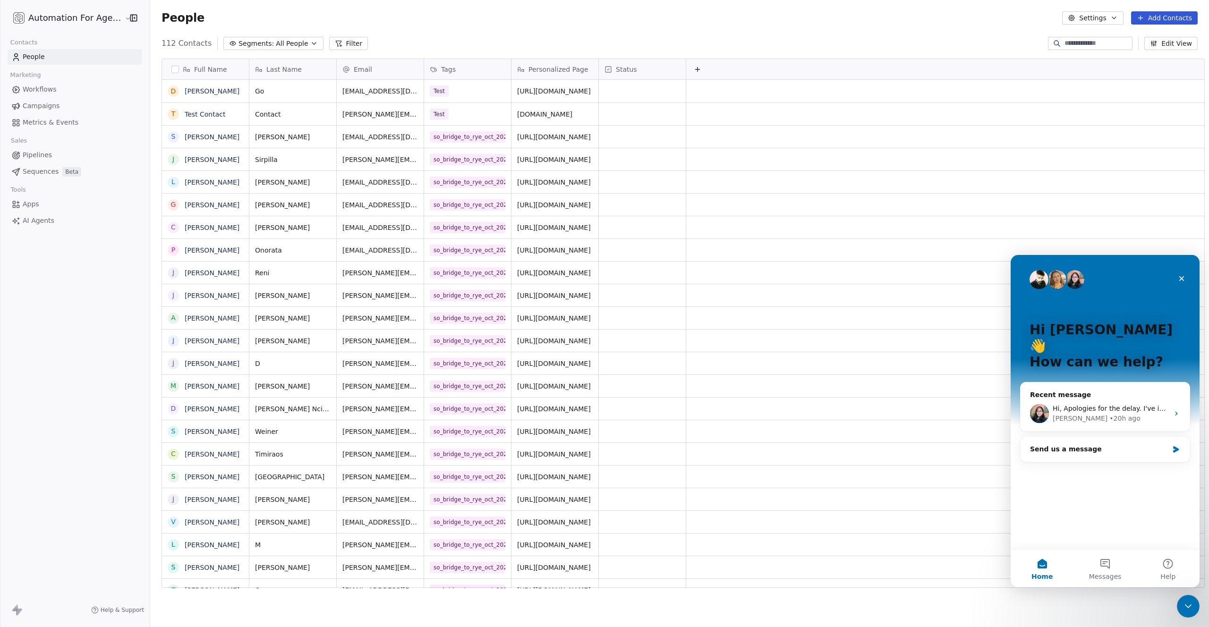
scroll to position [0, 0]
click at [1056, 414] on div "Mrinal" at bounding box center [1080, 419] width 55 height 10
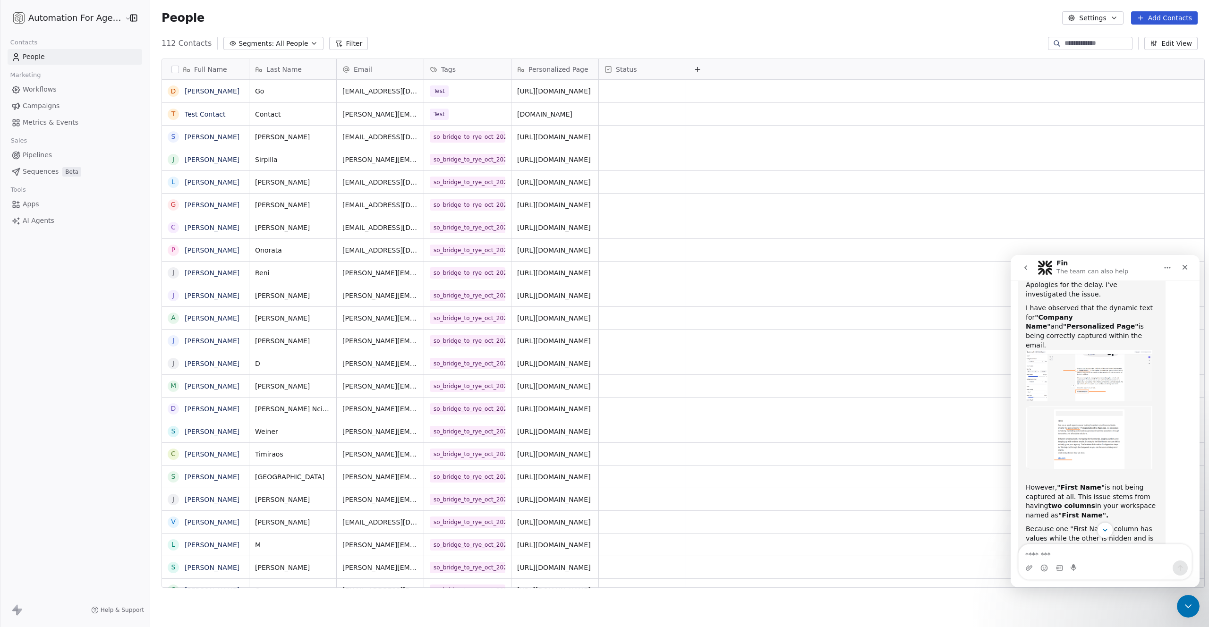
scroll to position [1675, 0]
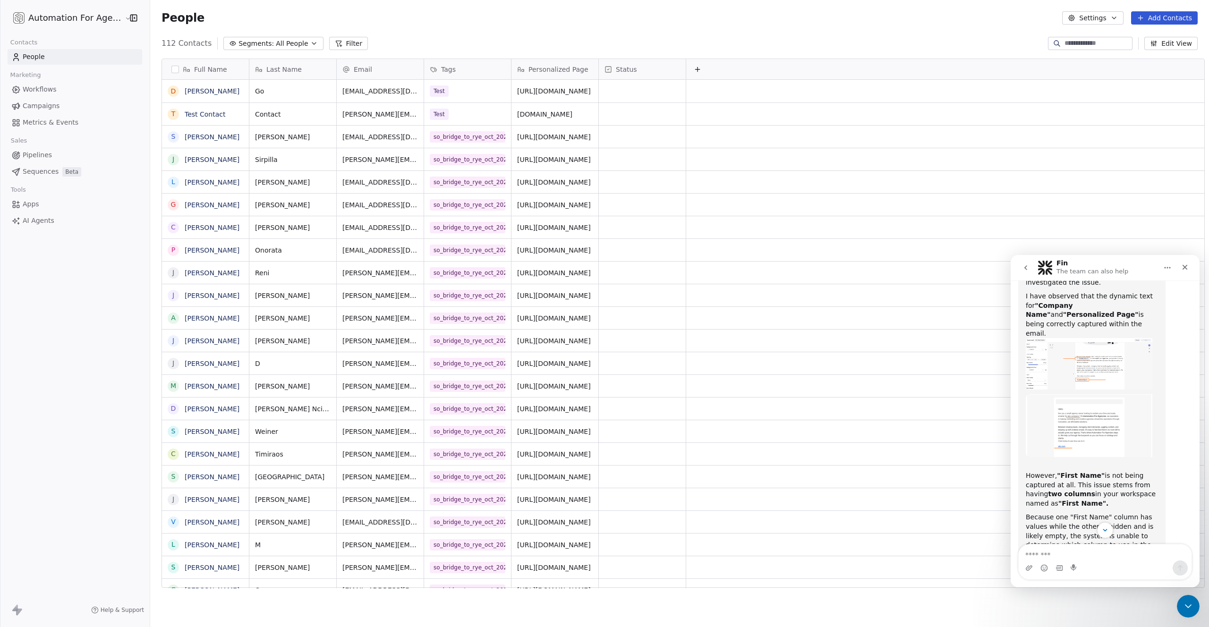
click at [1095, 569] on img "Mrinal says…" at bounding box center [1089, 594] width 127 height 50
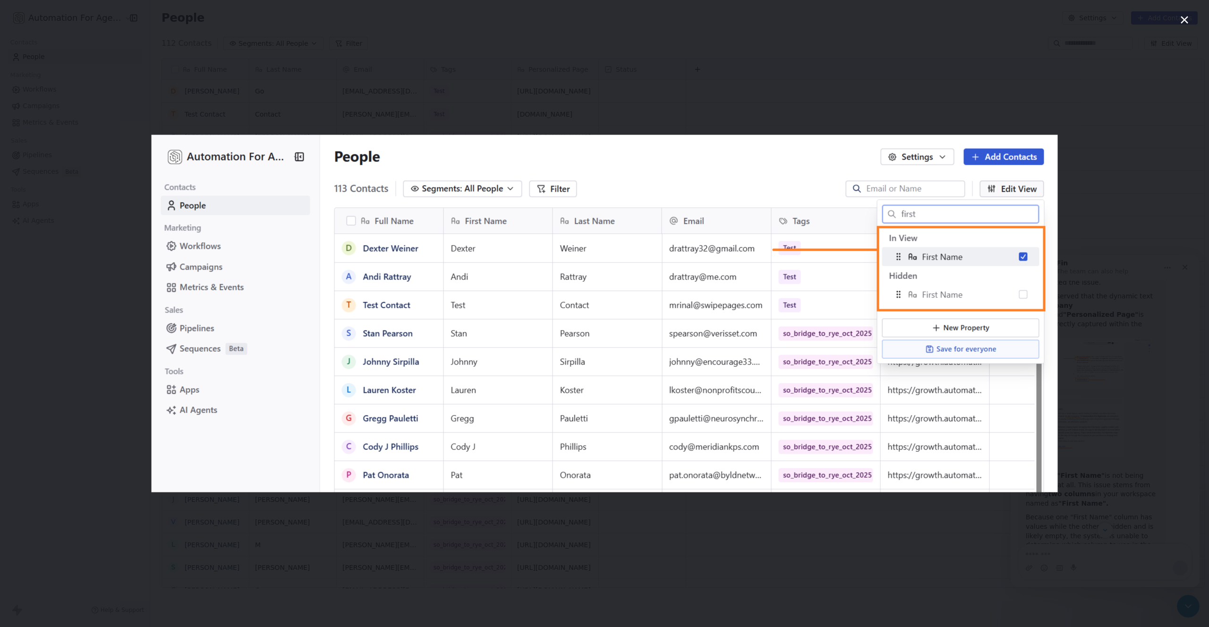
scroll to position [0, 0]
click at [1112, 387] on div "Intercom messenger" at bounding box center [604, 313] width 1209 height 627
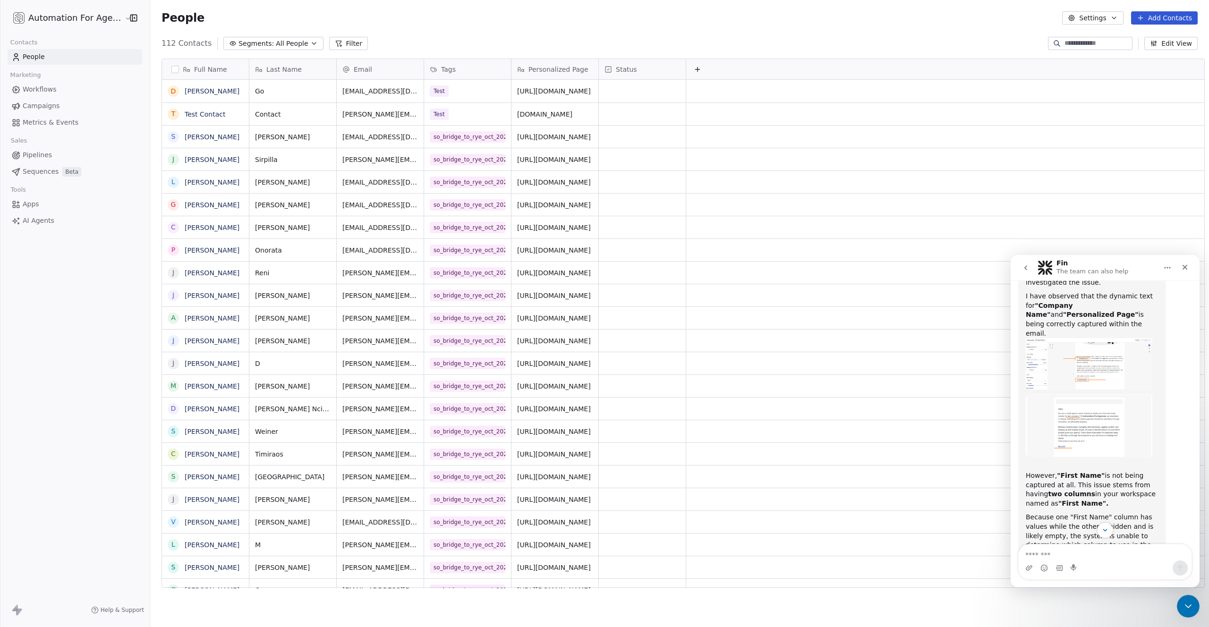
click at [1117, 569] on img "Mrinal says…" at bounding box center [1089, 594] width 127 height 50
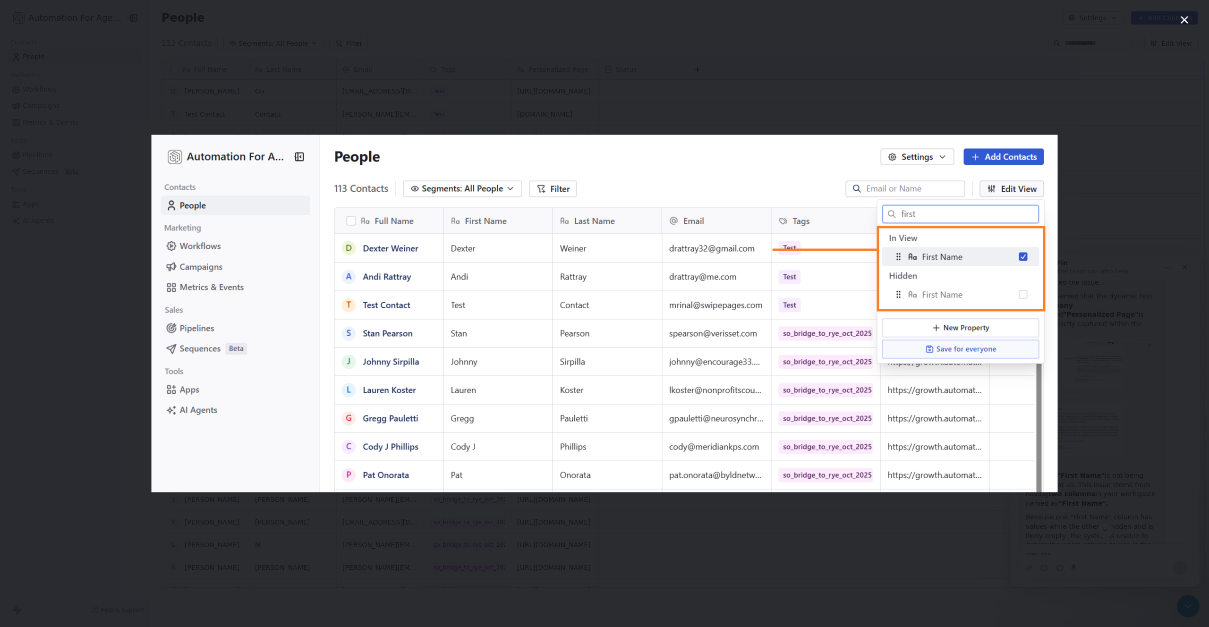
click at [1099, 461] on div "Intercom messenger" at bounding box center [604, 313] width 1209 height 627
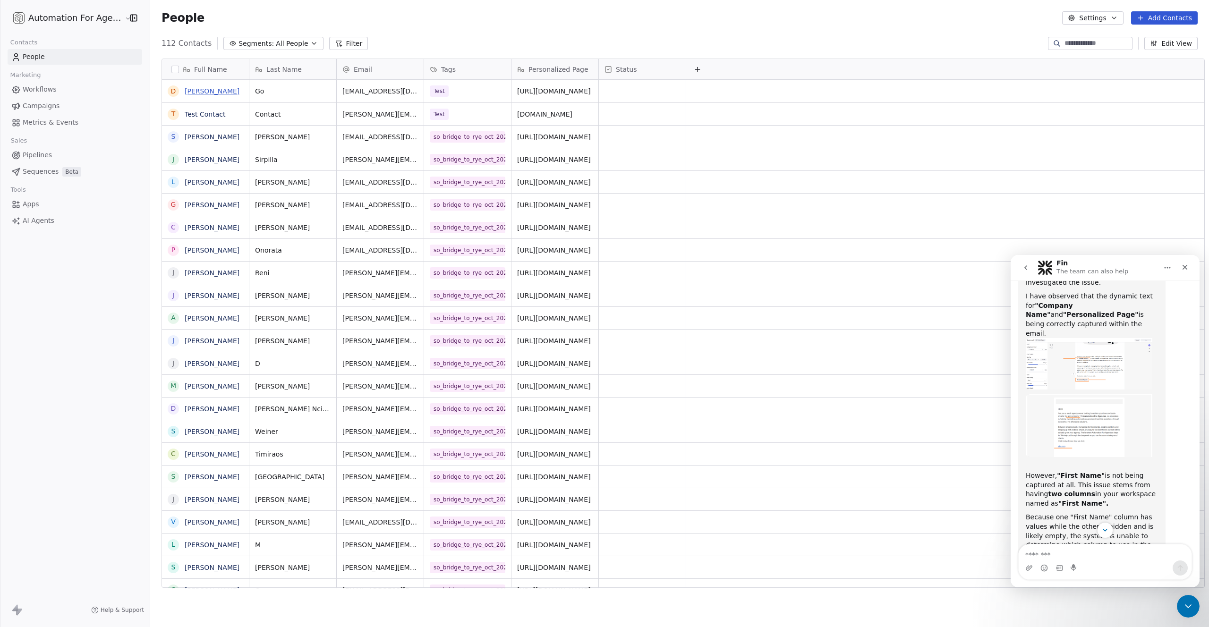
click at [192, 92] on link "Danny Go" at bounding box center [212, 91] width 55 height 8
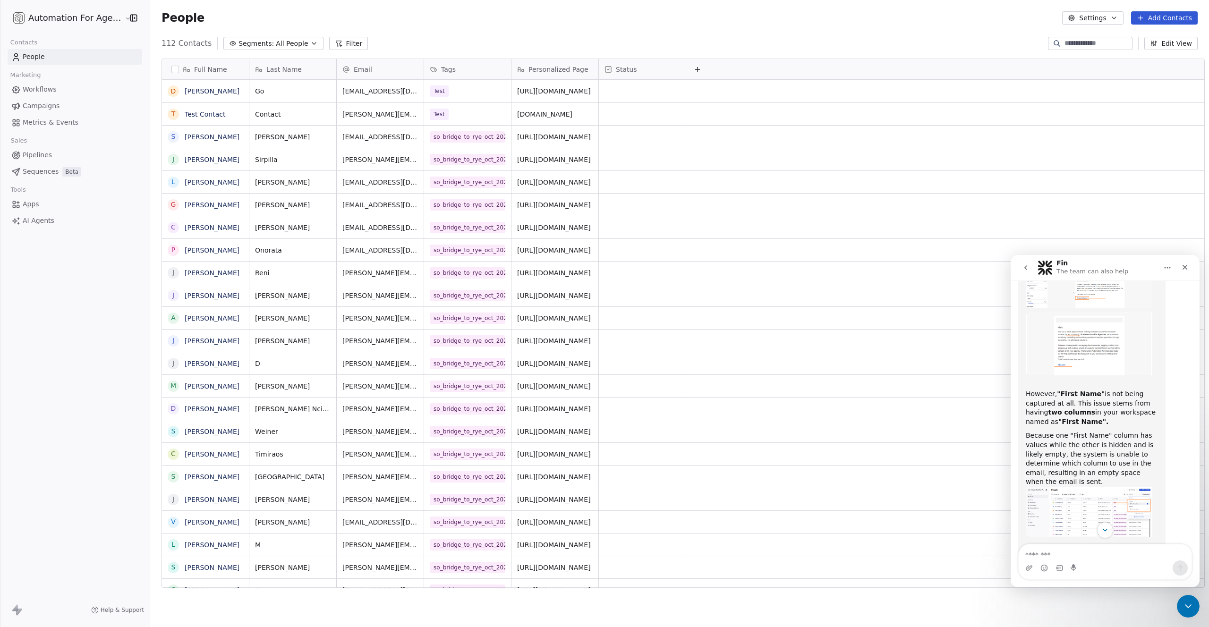
scroll to position [1820, 0]
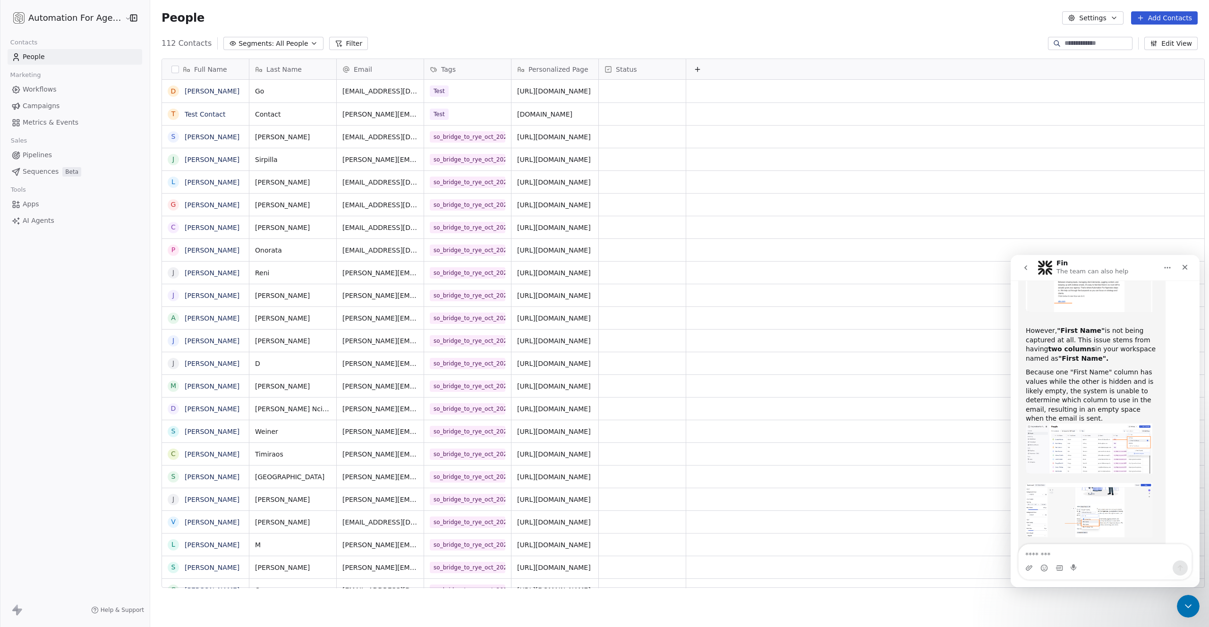
click at [1088, 424] on img "Mrinal says…" at bounding box center [1089, 449] width 127 height 50
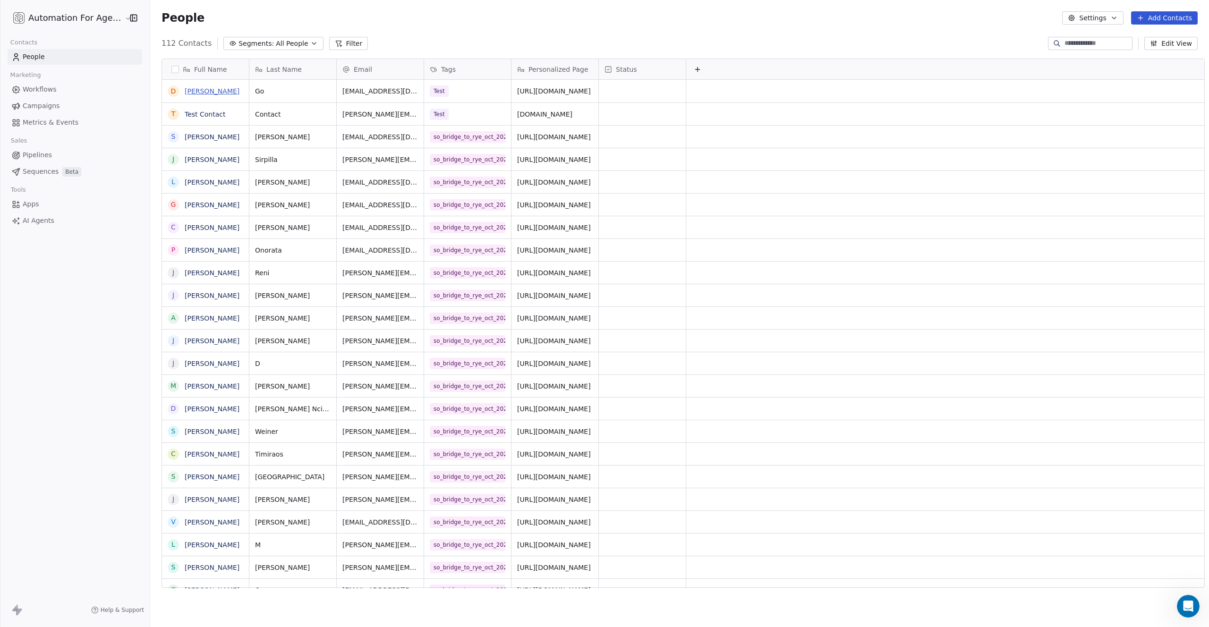
click at [192, 89] on link "Danny Go" at bounding box center [212, 91] width 55 height 8
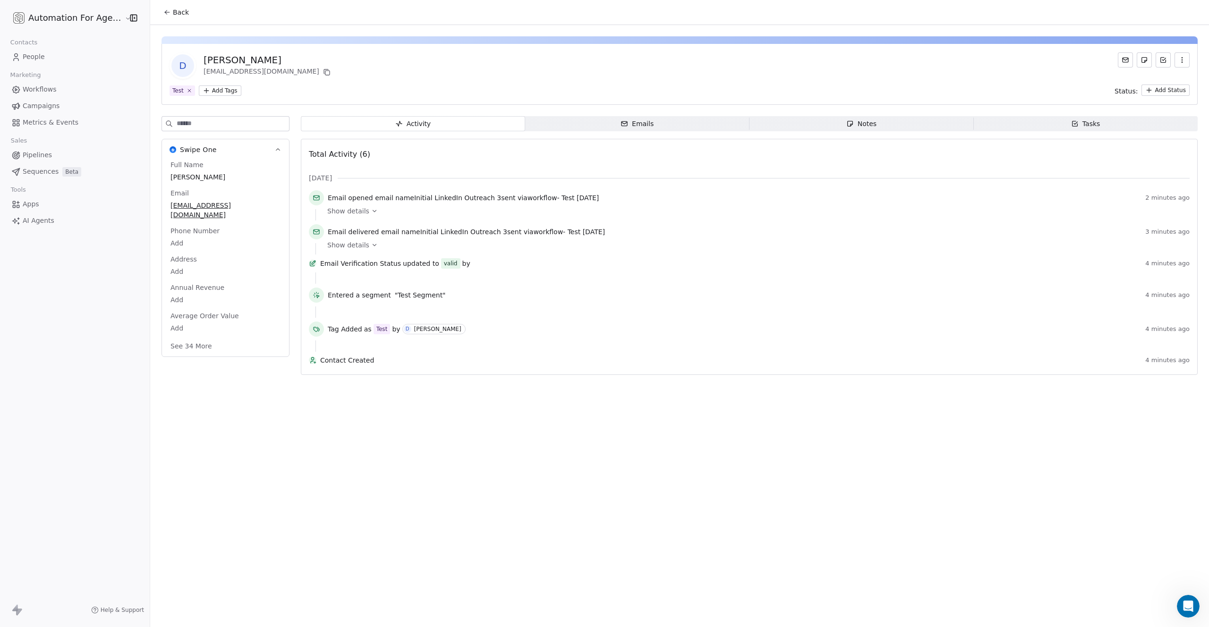
click at [1183, 60] on icon "button" at bounding box center [1183, 60] width 8 height 8
click at [1163, 77] on div "Delete" at bounding box center [1169, 80] width 63 height 15
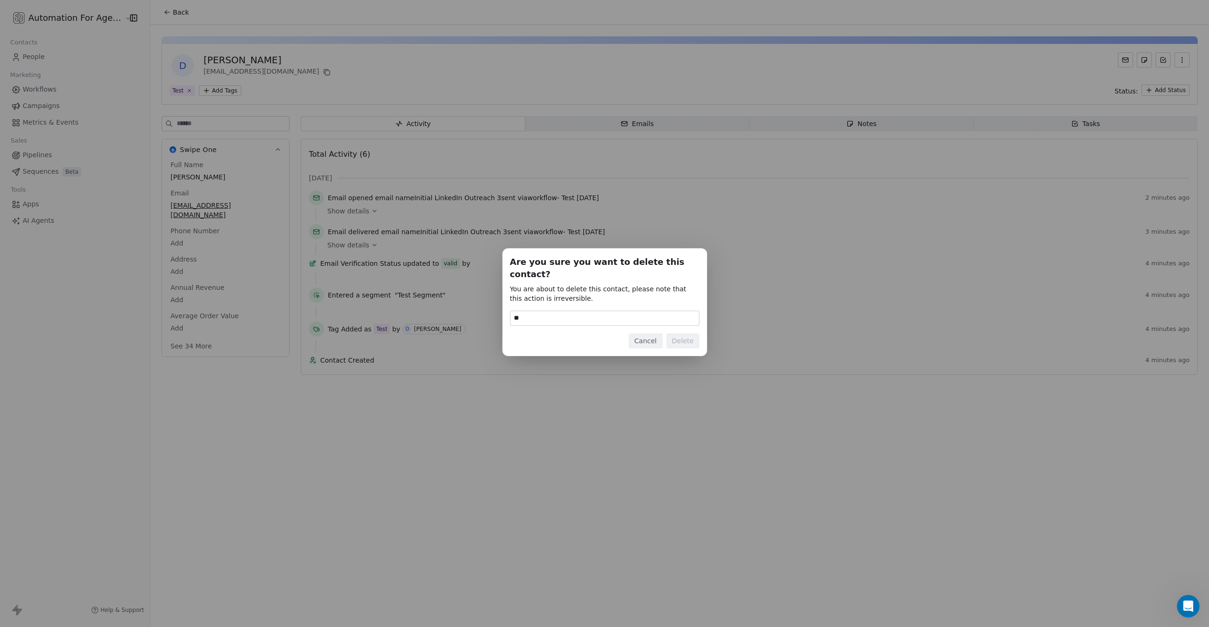
type input "*"
type input "******"
click at [686, 336] on button "Delete" at bounding box center [683, 341] width 33 height 15
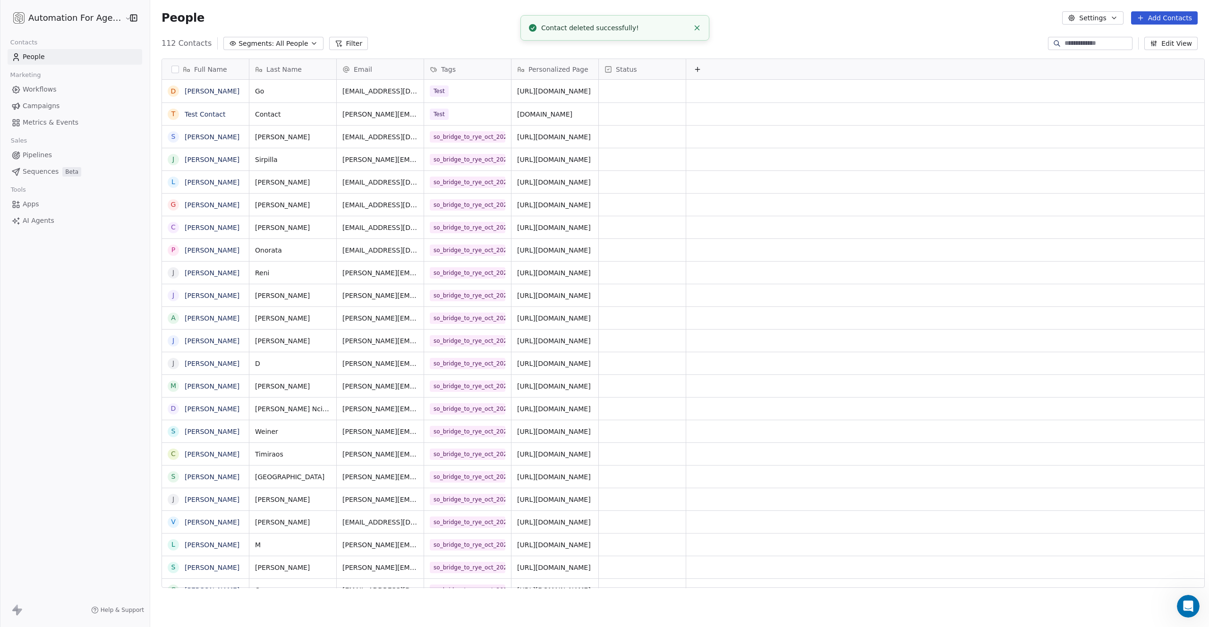
scroll to position [545, 1059]
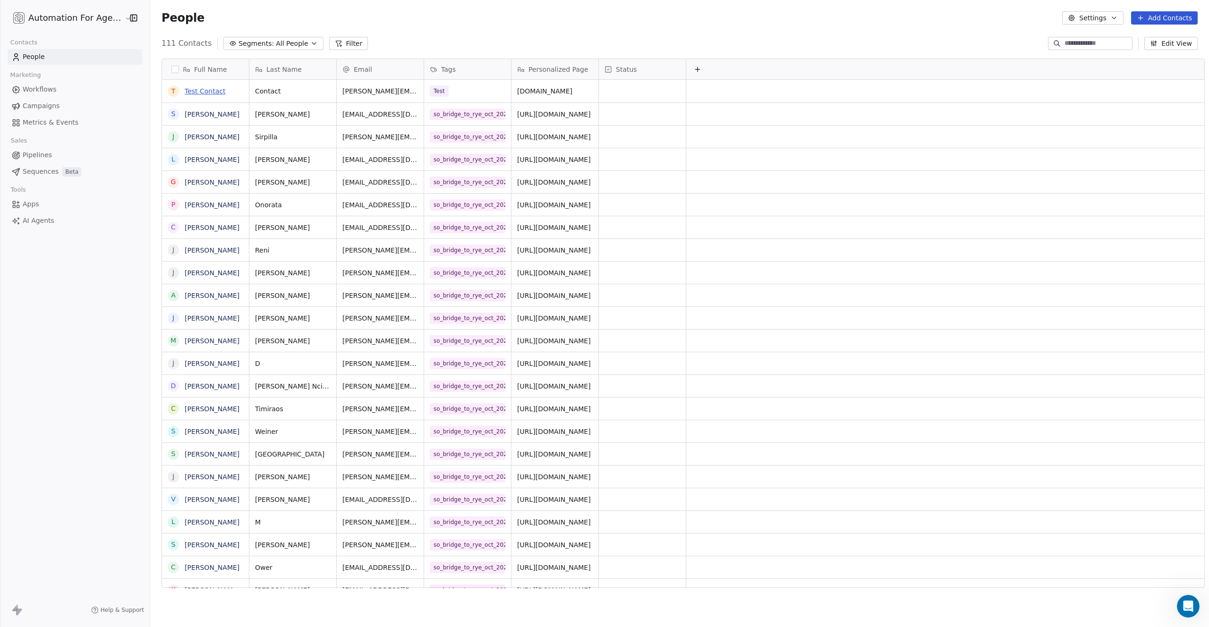
click at [202, 90] on link "Test Contact" at bounding box center [205, 91] width 41 height 8
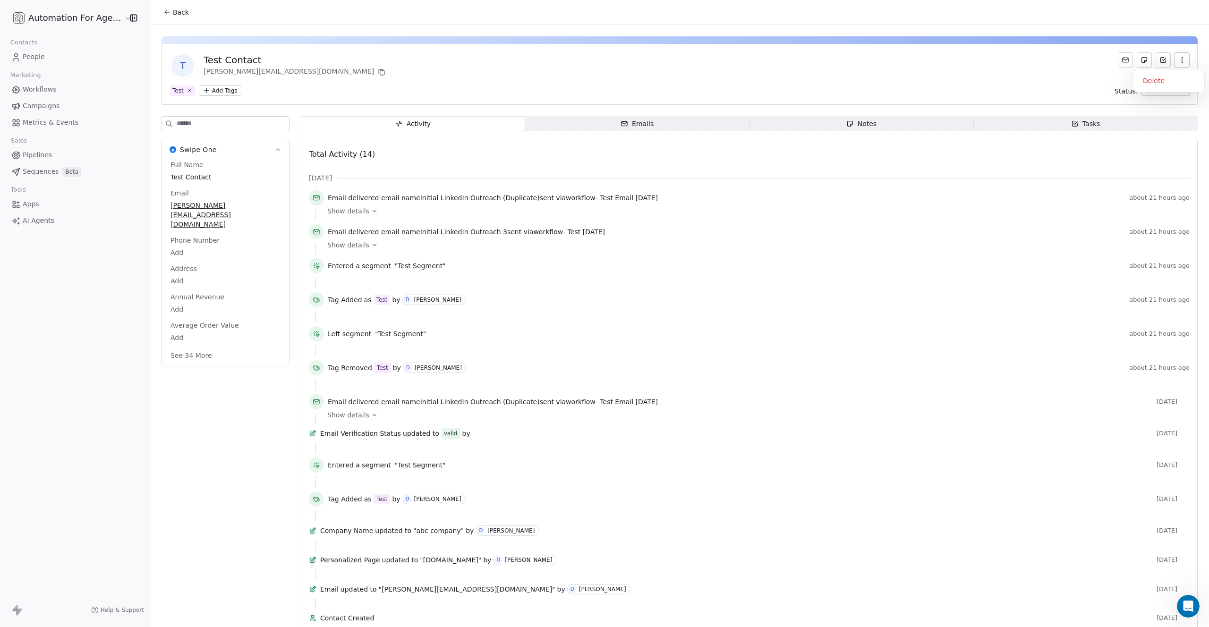
click at [1179, 59] on icon "button" at bounding box center [1183, 60] width 8 height 8
click at [1158, 78] on div "Delete" at bounding box center [1169, 80] width 63 height 15
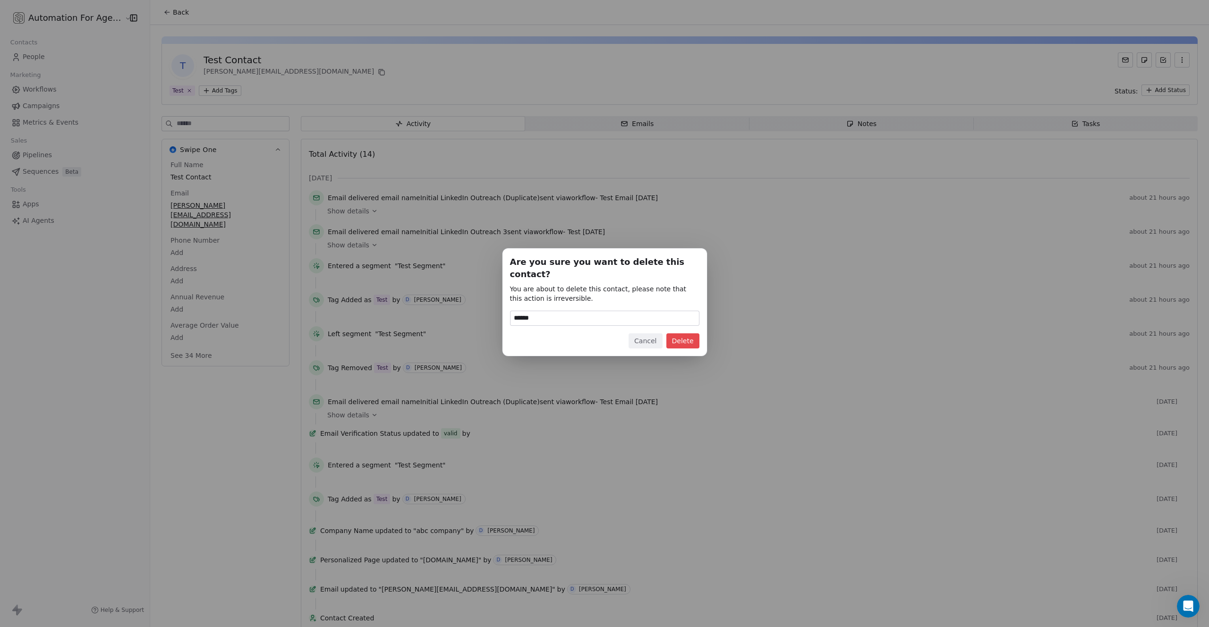
click at [526, 313] on input "******" at bounding box center [605, 318] width 188 height 14
type input "******"
click at [685, 334] on button "Delete" at bounding box center [683, 341] width 33 height 15
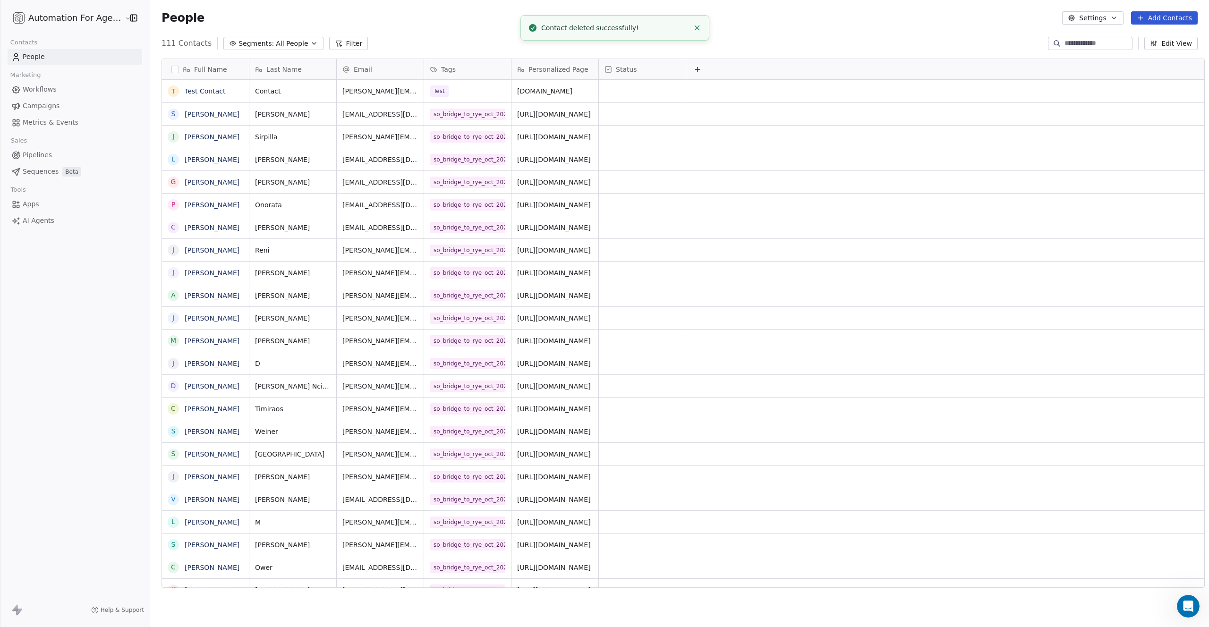
scroll to position [545, 1059]
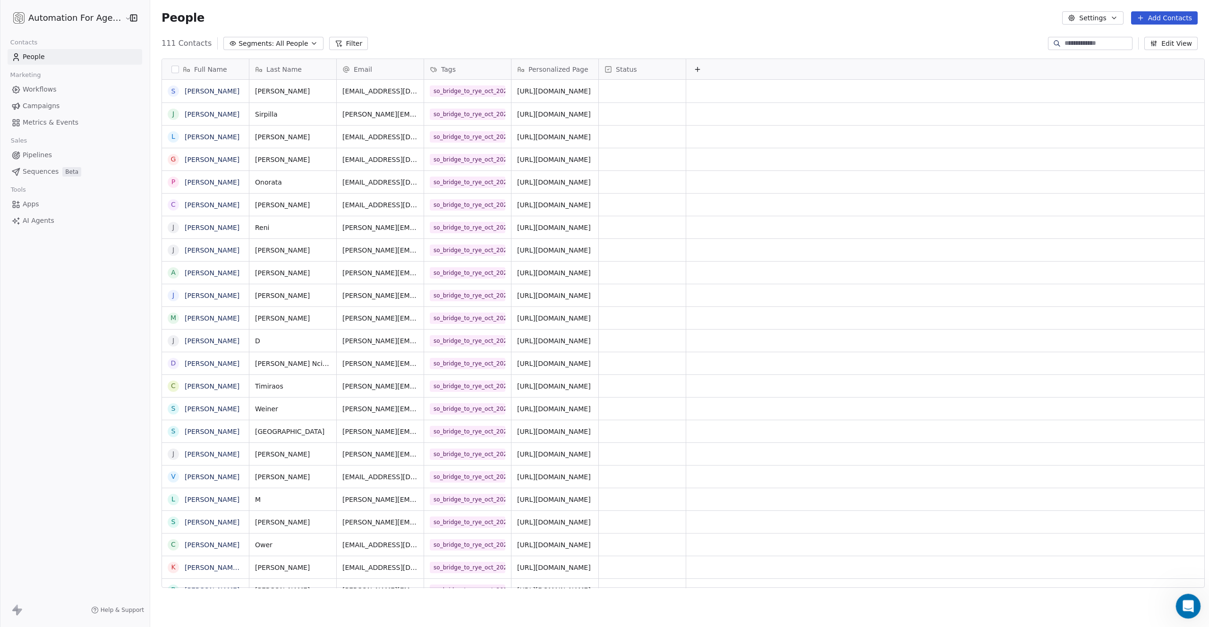
click at [1182, 606] on icon "Open Intercom Messenger" at bounding box center [1188, 606] width 16 height 16
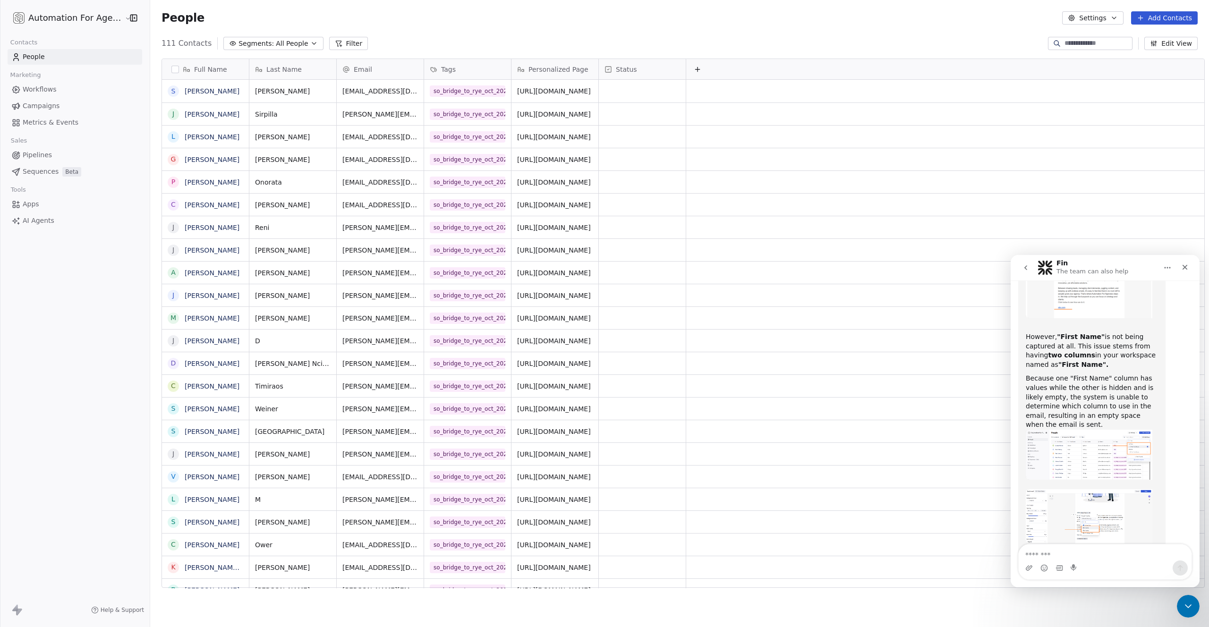
scroll to position [1808, 0]
click at [1084, 436] on img "Mrinal says…" at bounding box center [1089, 461] width 127 height 50
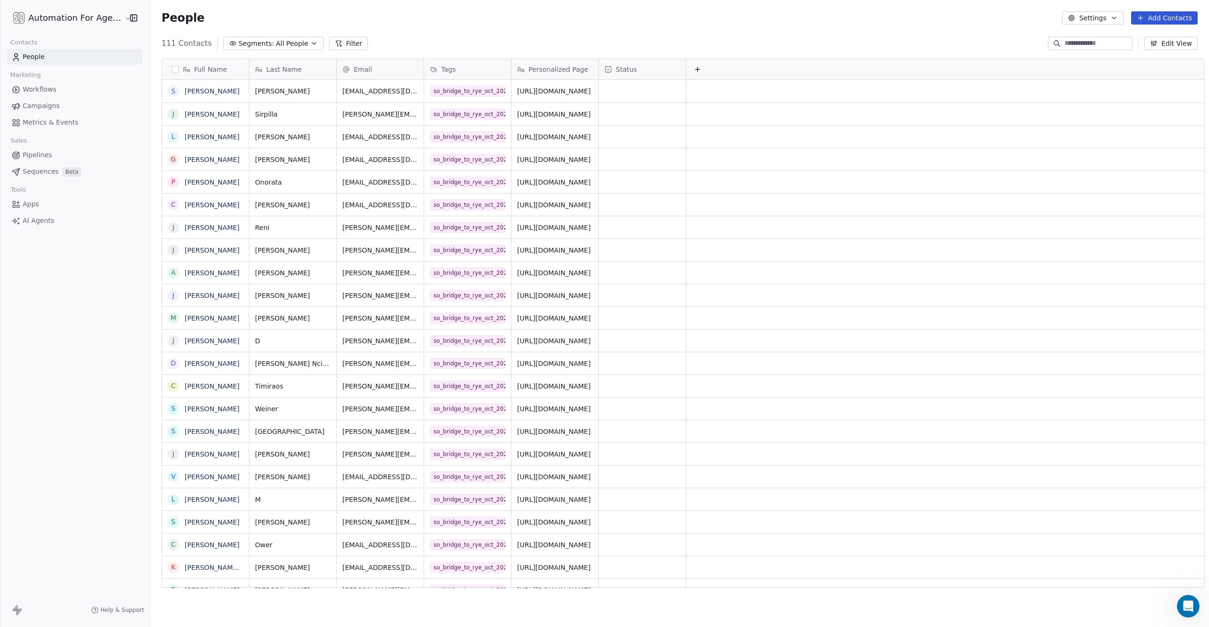
click at [1149, 17] on button "Add Contacts" at bounding box center [1164, 17] width 67 height 13
click at [1143, 52] on span "Import from CSV" at bounding box center [1162, 54] width 55 height 10
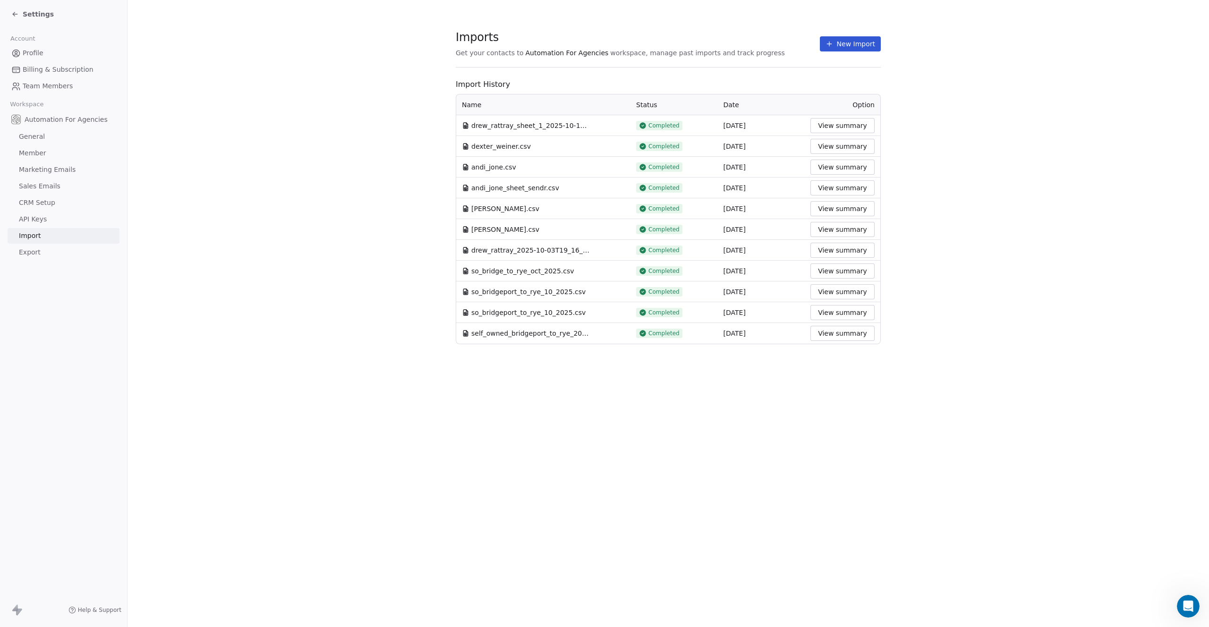
click at [849, 42] on button "New Import" at bounding box center [850, 43] width 61 height 15
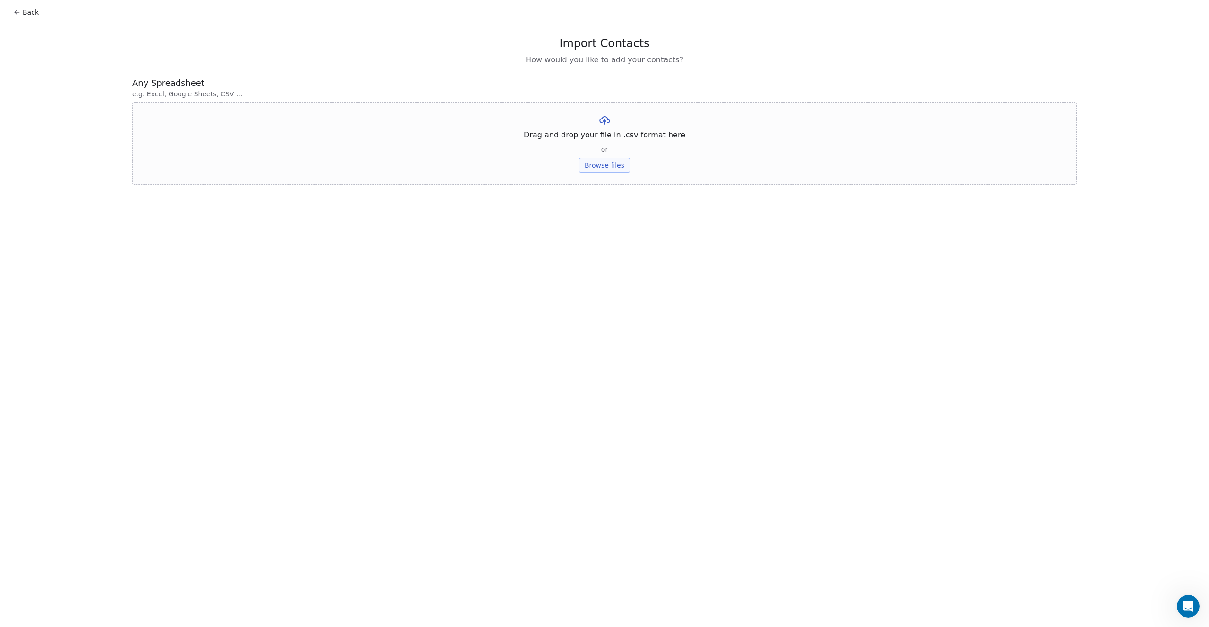
click at [602, 166] on button "Browse files" at bounding box center [604, 165] width 51 height 15
click at [608, 136] on button "Upload" at bounding box center [604, 138] width 34 height 15
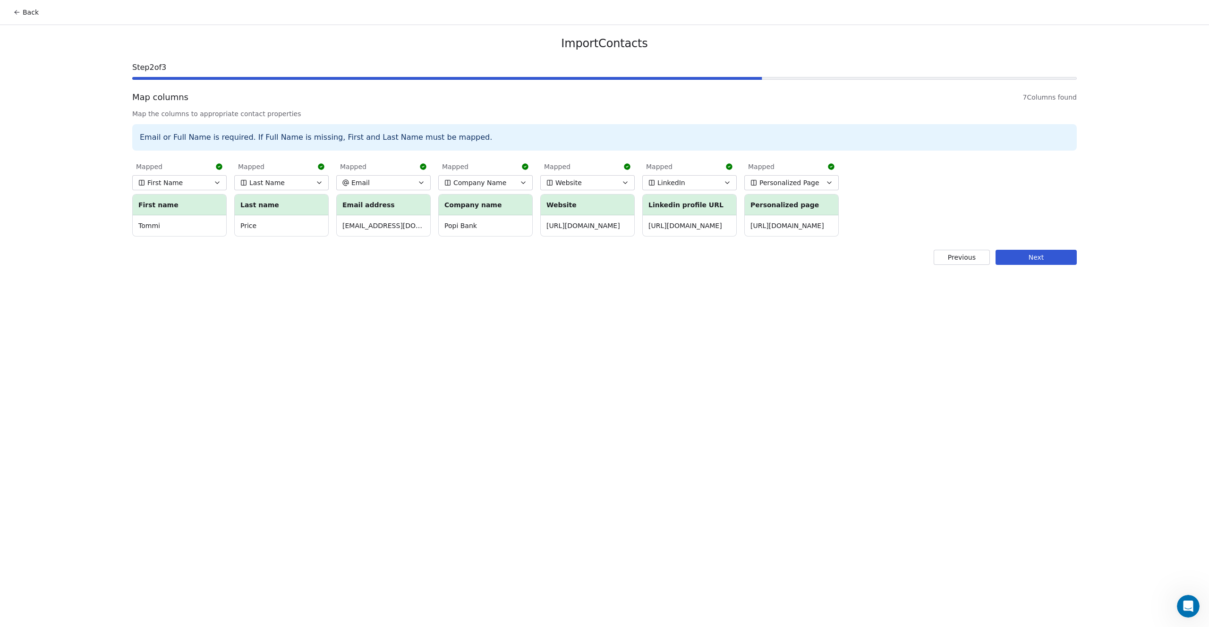
click at [1020, 256] on button "Next" at bounding box center [1036, 257] width 81 height 15
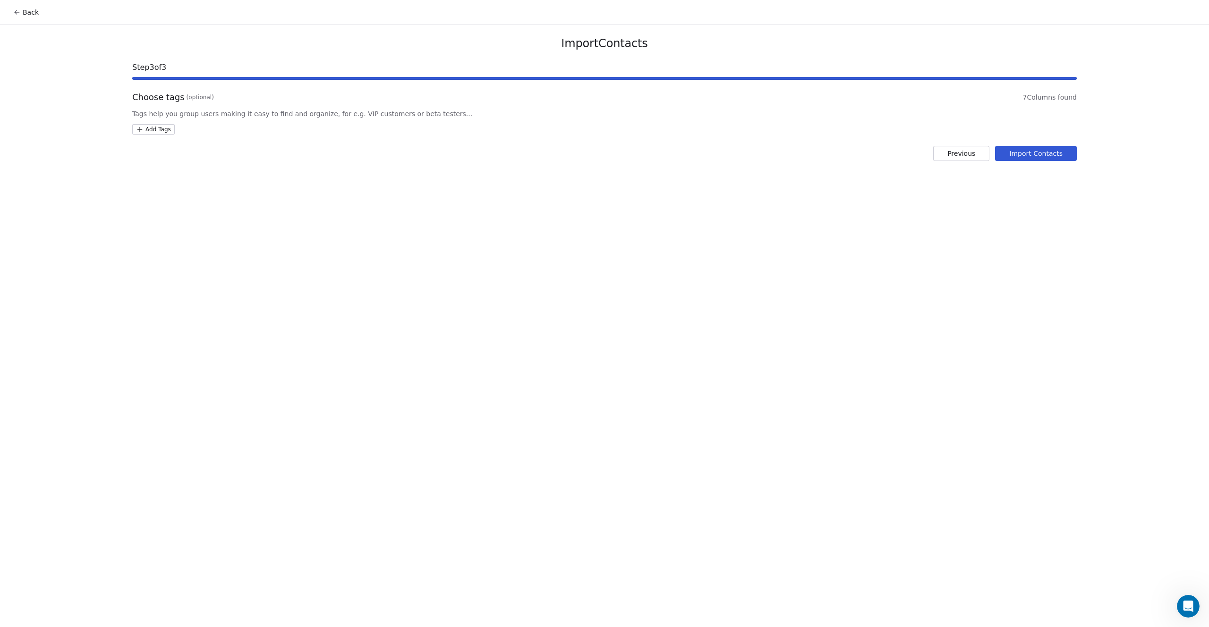
click at [152, 131] on html "Back Import Contacts Step 3 of 3 Choose tags (optional) 7 Columns found Tags he…" at bounding box center [604, 313] width 1209 height 627
click at [173, 267] on div "Test" at bounding box center [193, 270] width 80 height 10
click at [1020, 153] on html "Back Import Contacts Step 3 of 3 Choose tags (optional) 7 Columns found Tags he…" at bounding box center [604, 313] width 1209 height 627
click at [1021, 156] on button "Import Contacts" at bounding box center [1036, 153] width 82 height 15
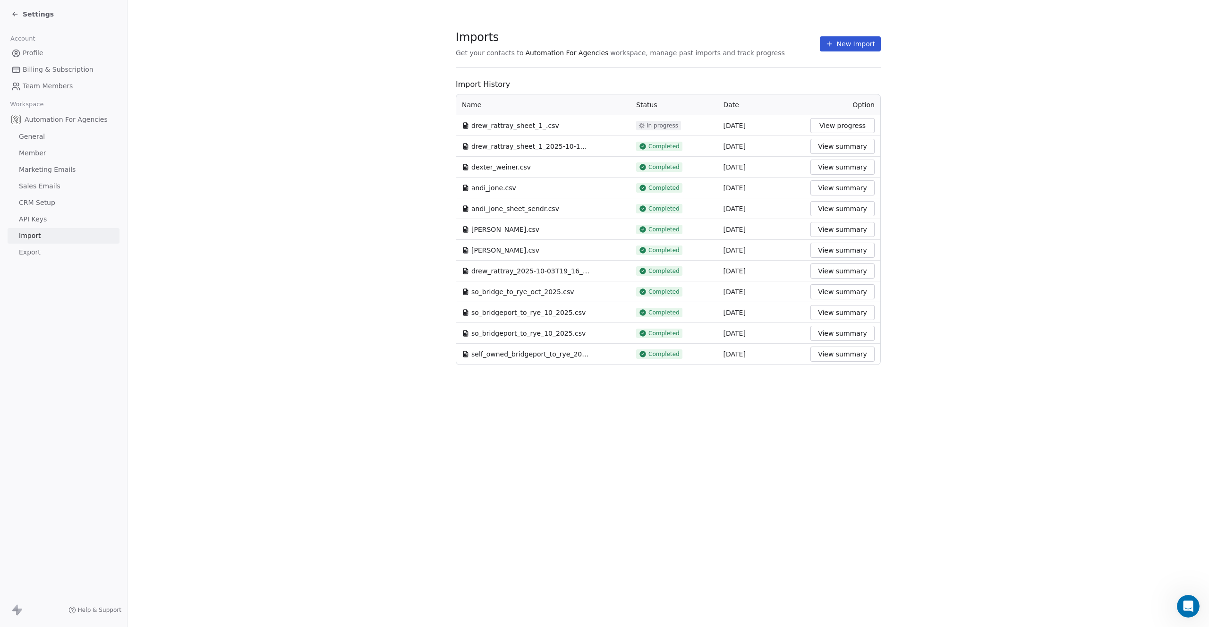
click at [30, 15] on span "Settings" at bounding box center [38, 13] width 31 height 9
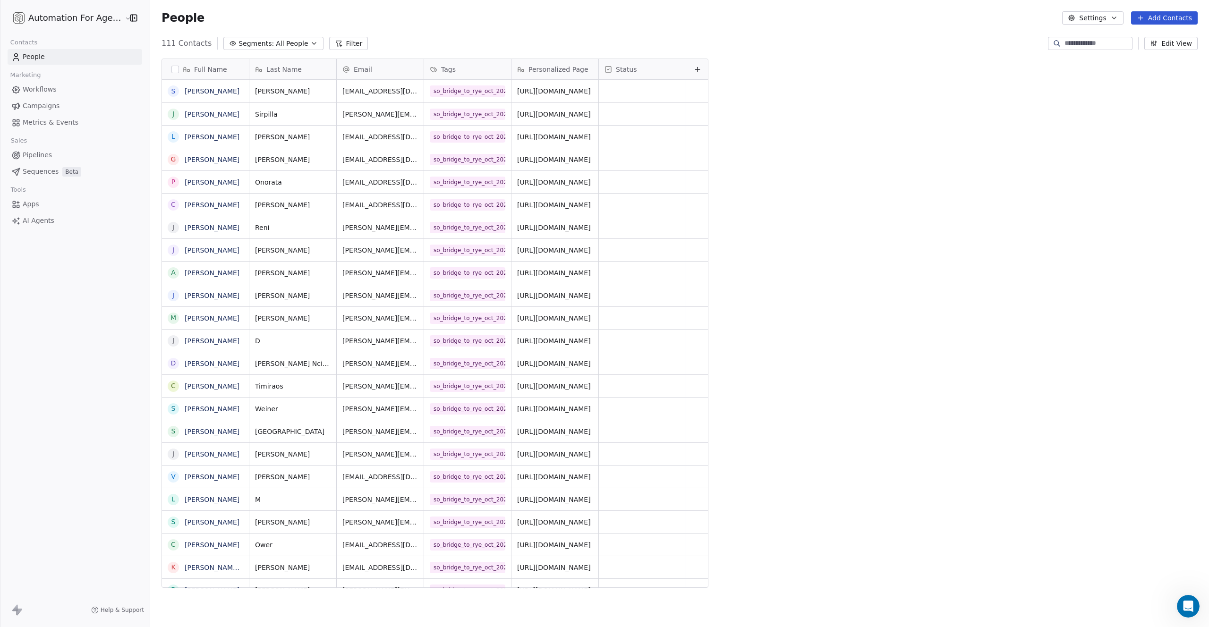
scroll to position [545, 1059]
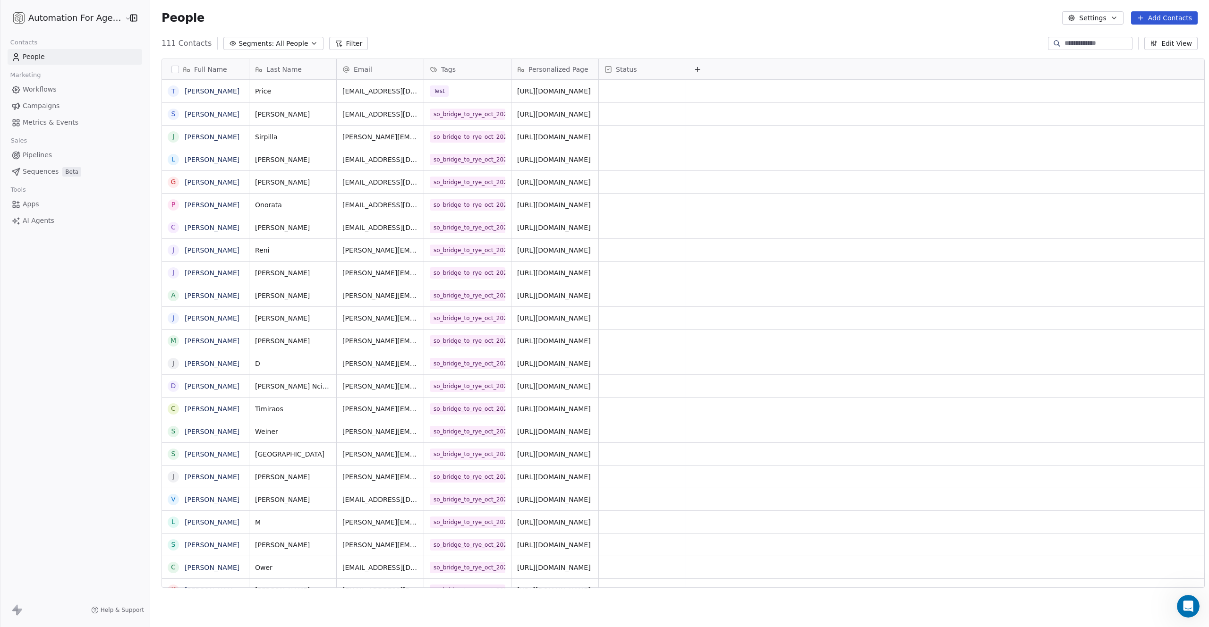
click at [1174, 46] on button "Edit View" at bounding box center [1171, 43] width 53 height 13
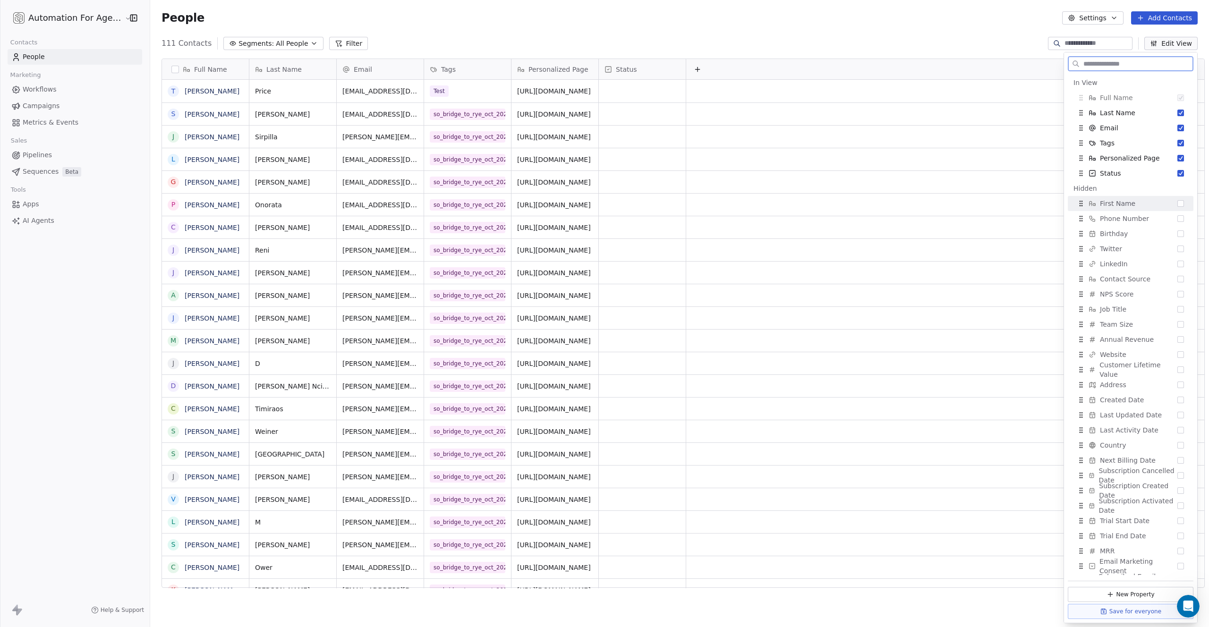
click at [1178, 203] on button "Suggestions" at bounding box center [1181, 203] width 7 height 7
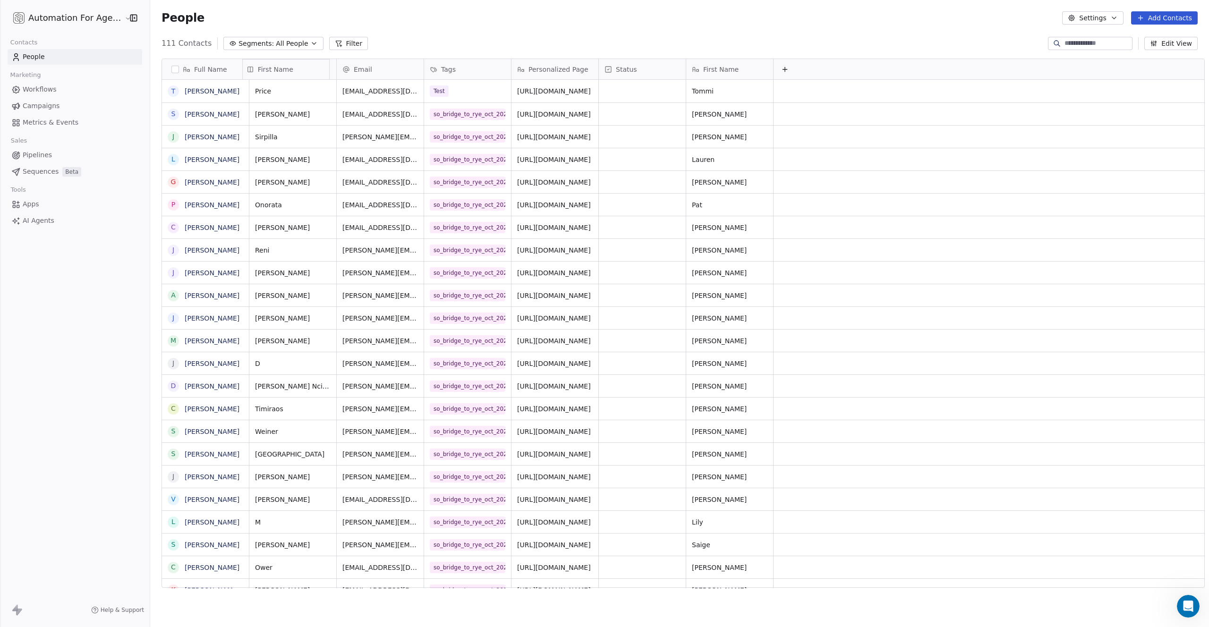
drag, startPoint x: 721, startPoint y: 70, endPoint x: 308, endPoint y: 76, distance: 412.9
click at [308, 76] on div "Full Name T Tommi Price S Stan Pearson J Johnny Sirpilla L Lauren Koster G Greg…" at bounding box center [683, 324] width 1043 height 530
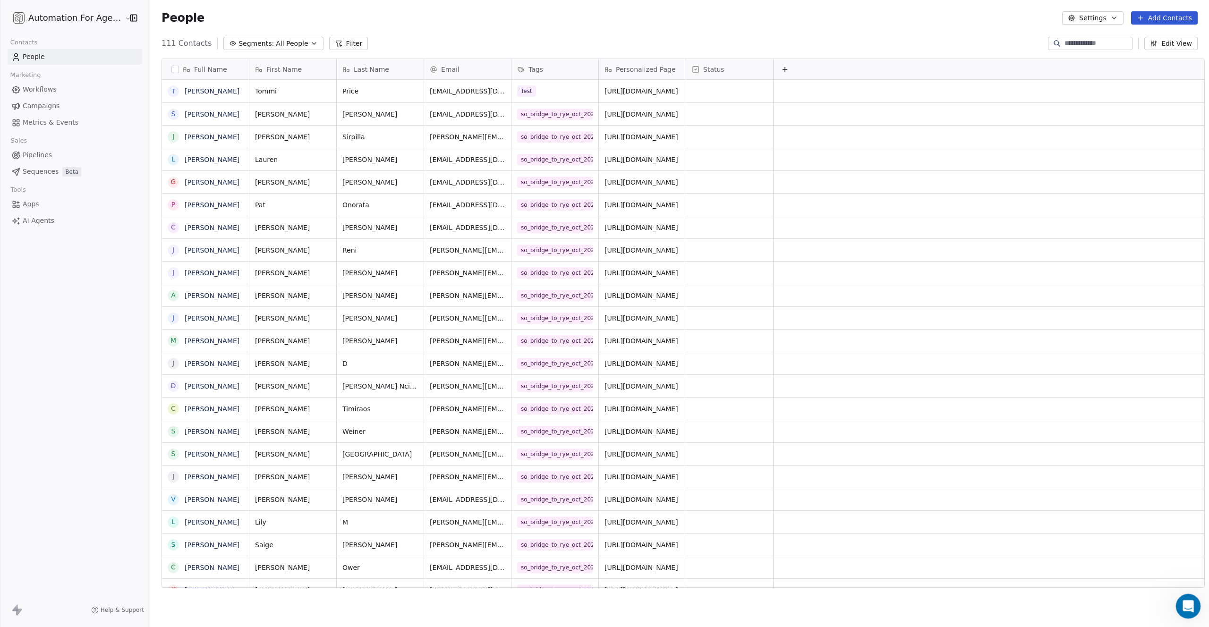
click at [1186, 607] on icon "Open Intercom Messenger" at bounding box center [1188, 606] width 16 height 16
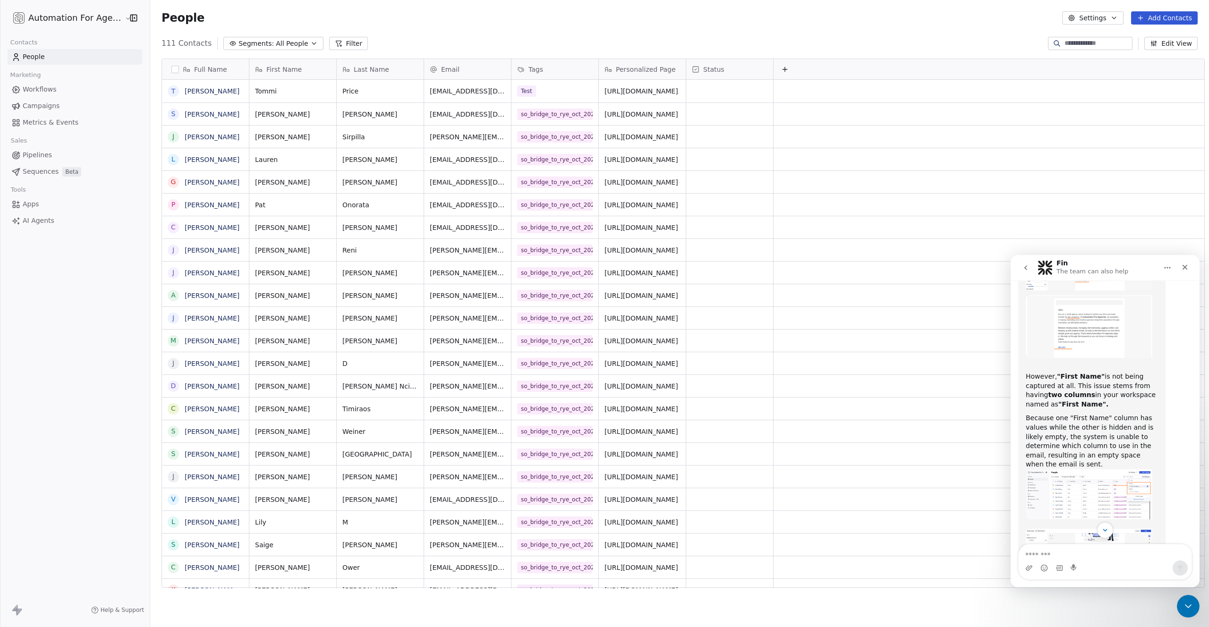
scroll to position [1780, 0]
click at [1081, 464] on img "Mrinal says…" at bounding box center [1089, 489] width 127 height 50
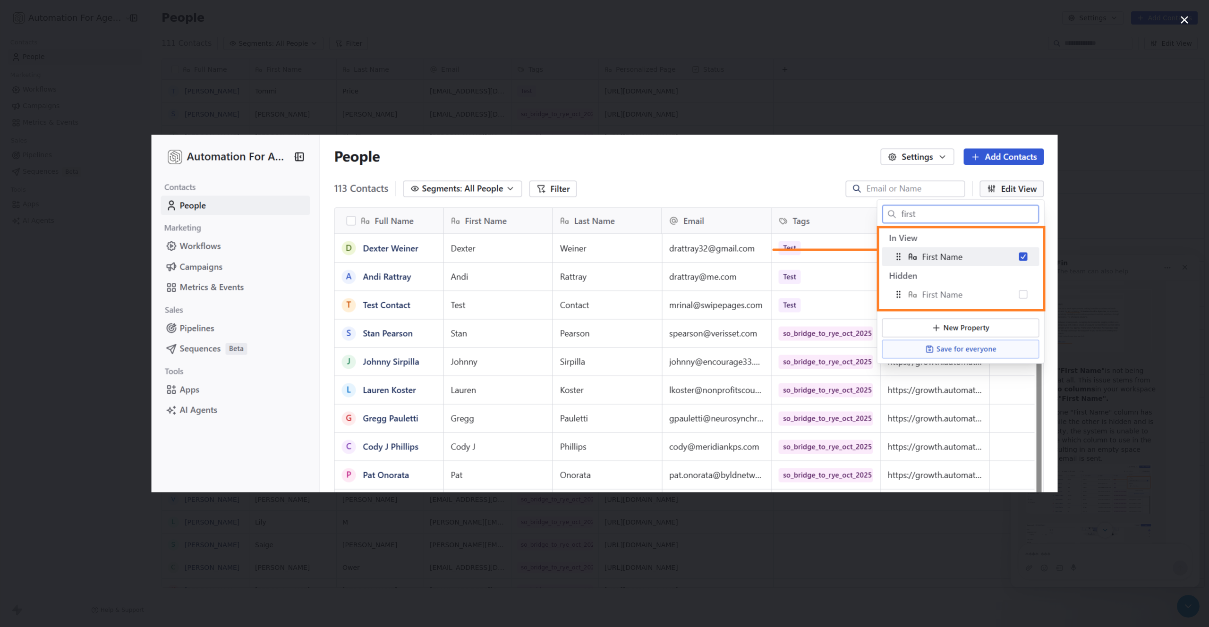
click at [1081, 418] on div "Intercom messenger" at bounding box center [604, 313] width 1209 height 627
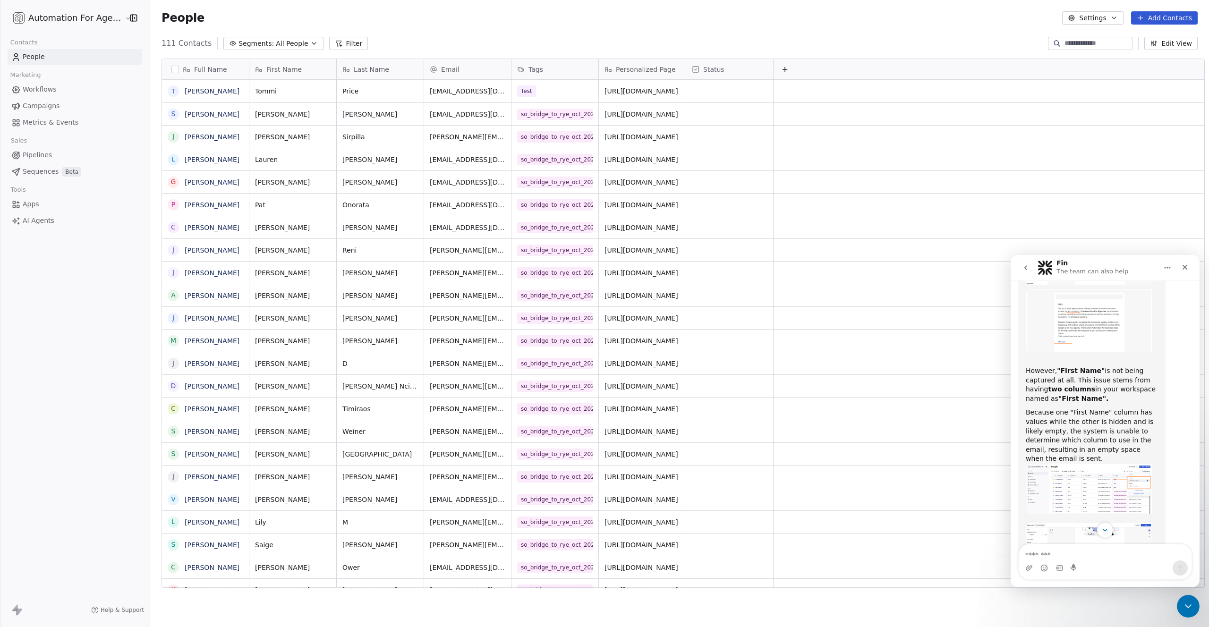
click at [1165, 43] on button "Edit View" at bounding box center [1171, 43] width 53 height 13
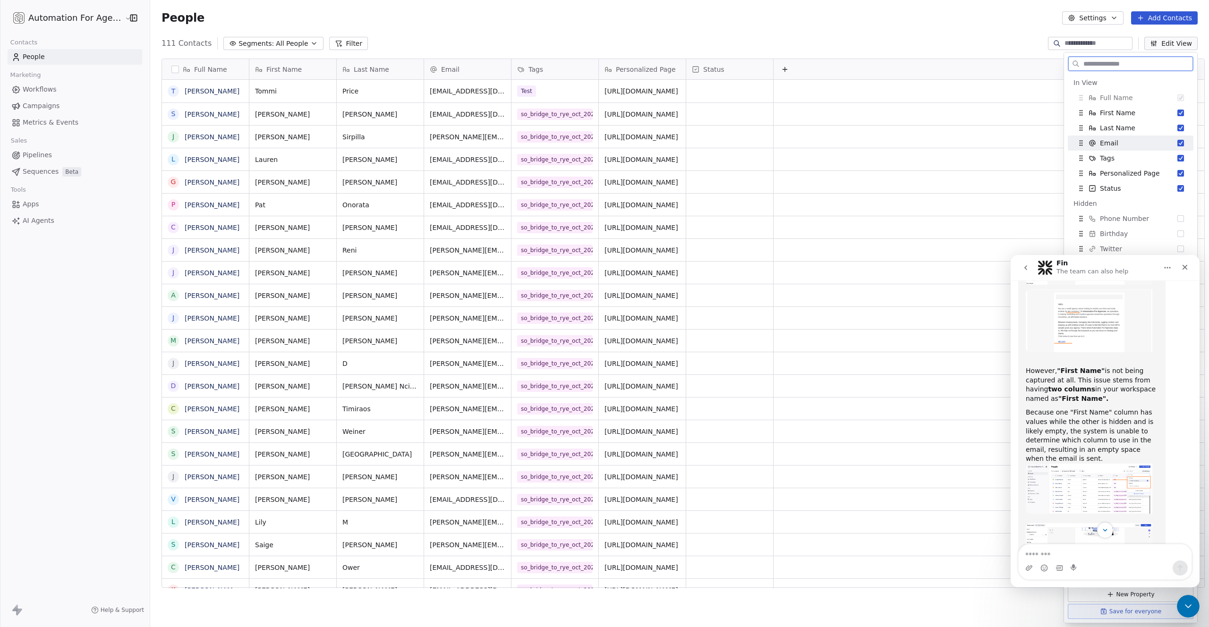
click at [1108, 147] on span "Email" at bounding box center [1109, 142] width 18 height 9
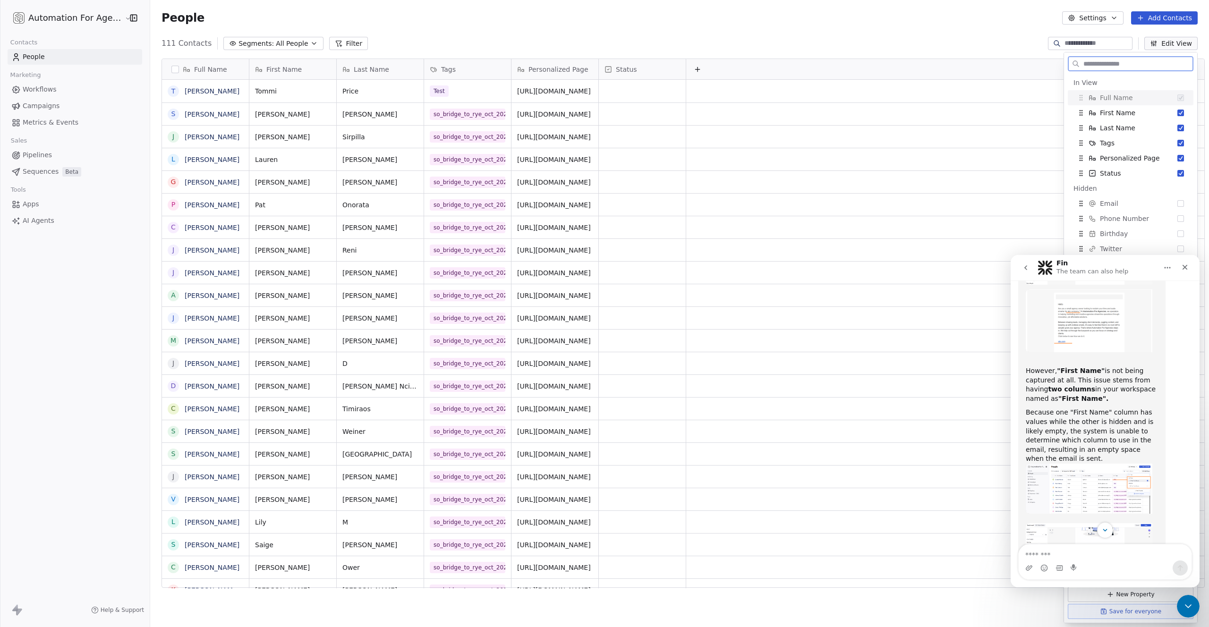
click at [1108, 147] on span "Tags" at bounding box center [1107, 142] width 15 height 9
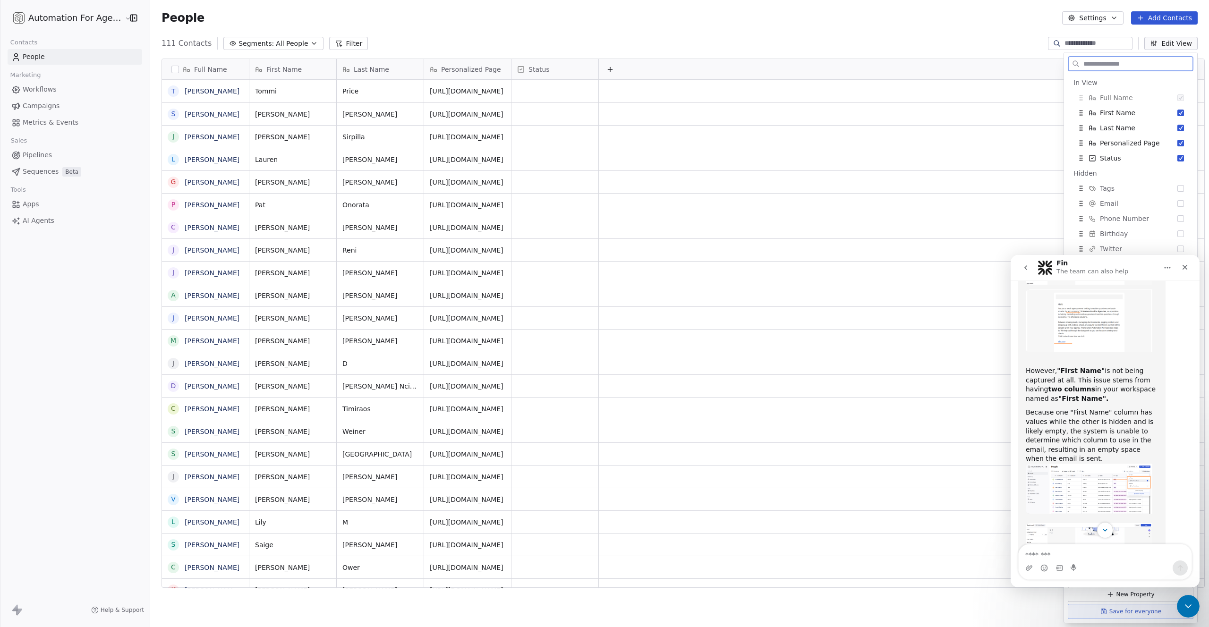
click at [1108, 147] on span "Personalized Page" at bounding box center [1130, 142] width 60 height 9
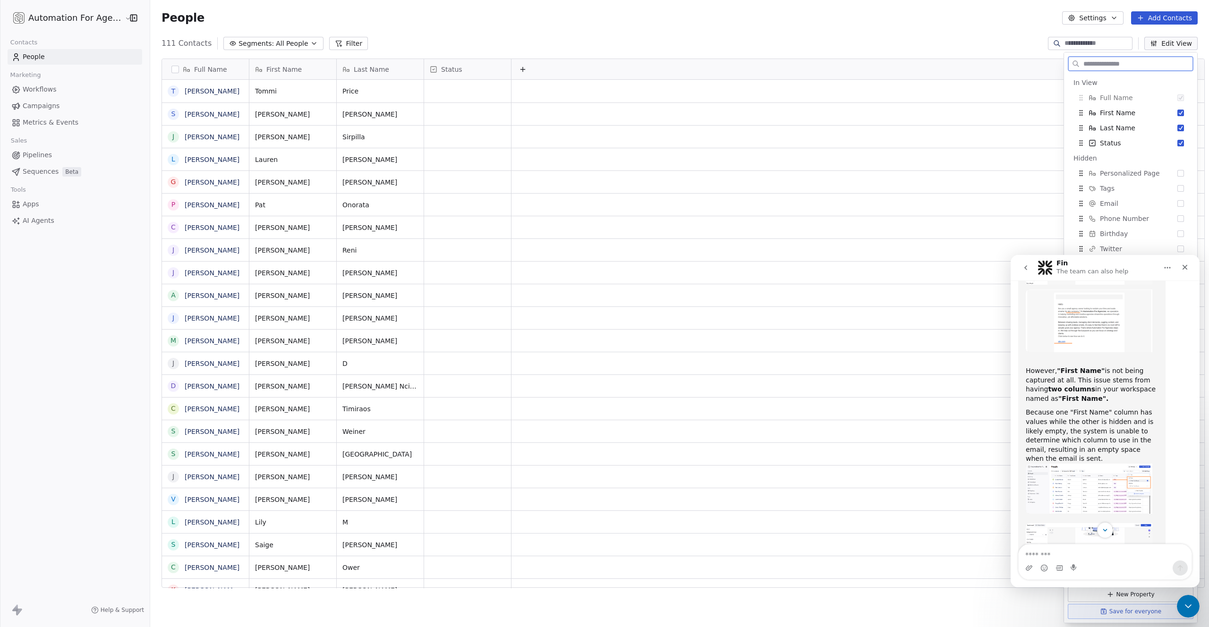
click at [1108, 147] on span "Status" at bounding box center [1110, 142] width 21 height 9
click at [1178, 128] on button "Suggestions" at bounding box center [1181, 128] width 7 height 7
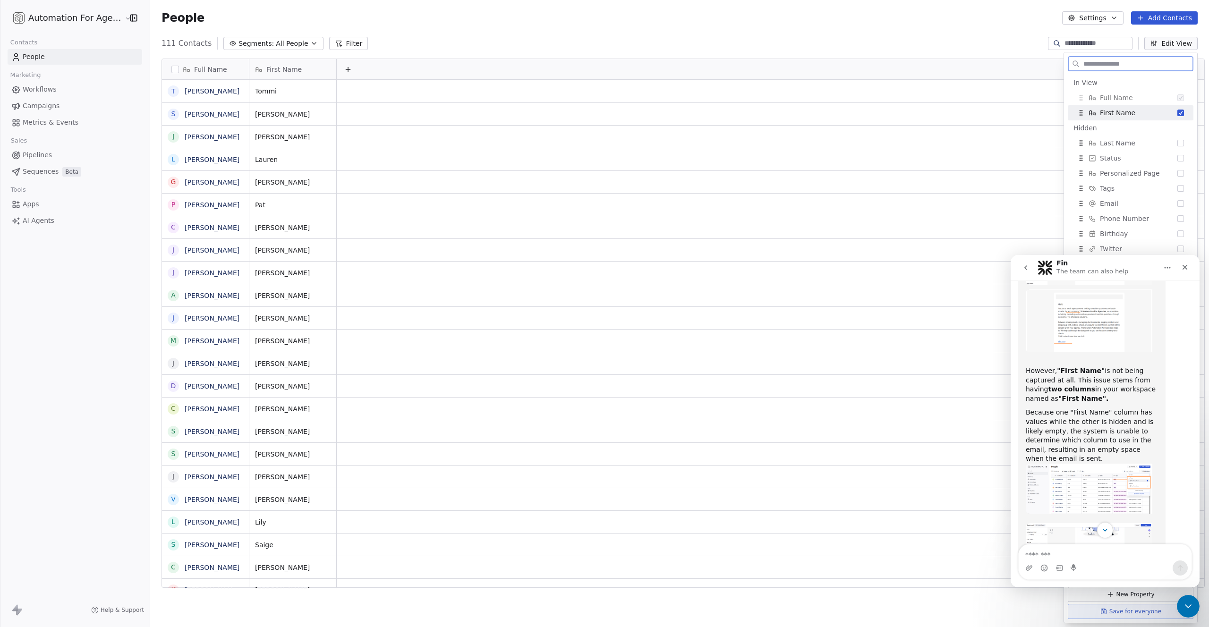
click at [1178, 113] on button "Suggestions" at bounding box center [1181, 113] width 7 height 7
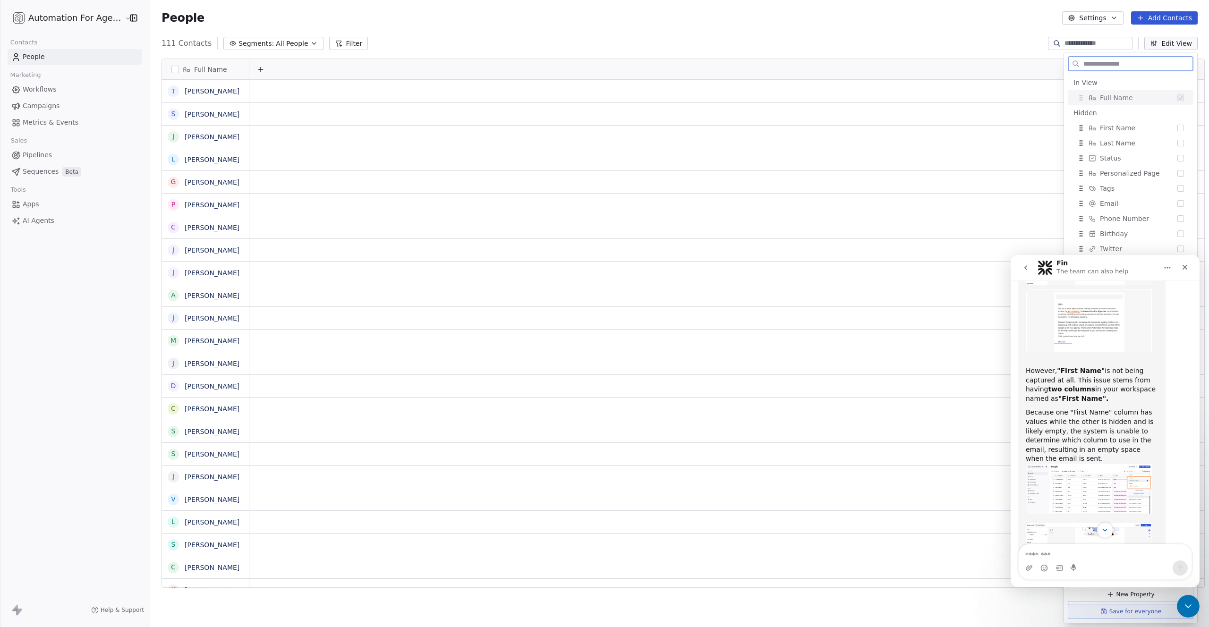
click at [1173, 113] on div "Hidden" at bounding box center [1131, 112] width 114 height 9
click at [1178, 129] on button "Suggestions" at bounding box center [1181, 128] width 7 height 7
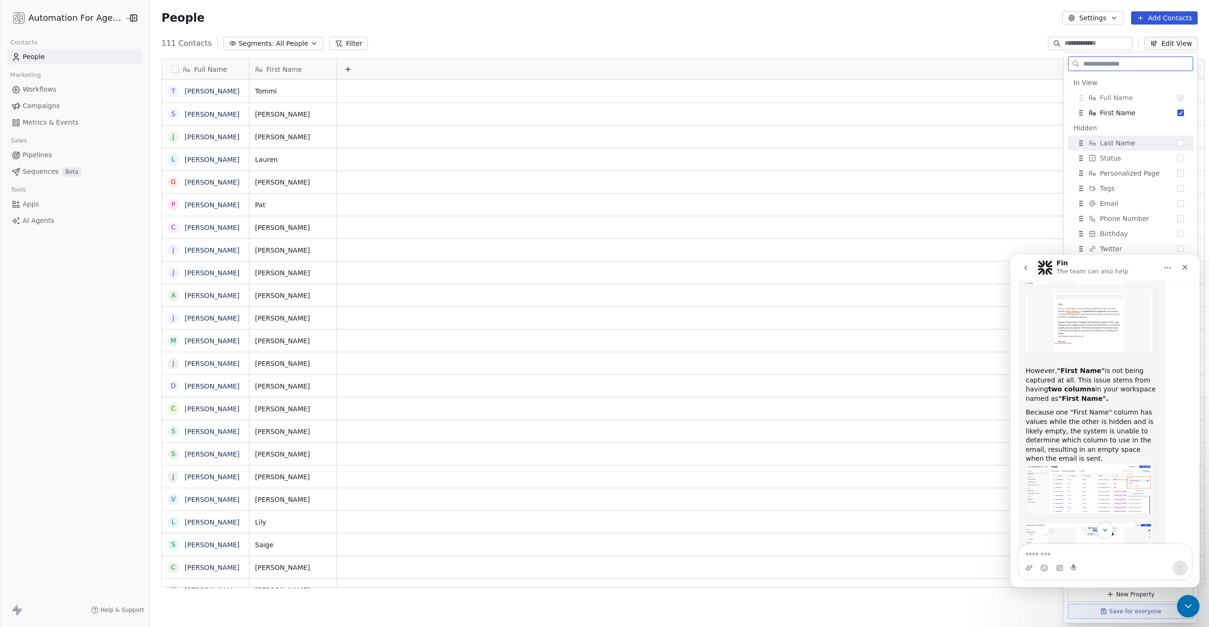
click at [1178, 144] on button "Suggestions" at bounding box center [1181, 143] width 7 height 7
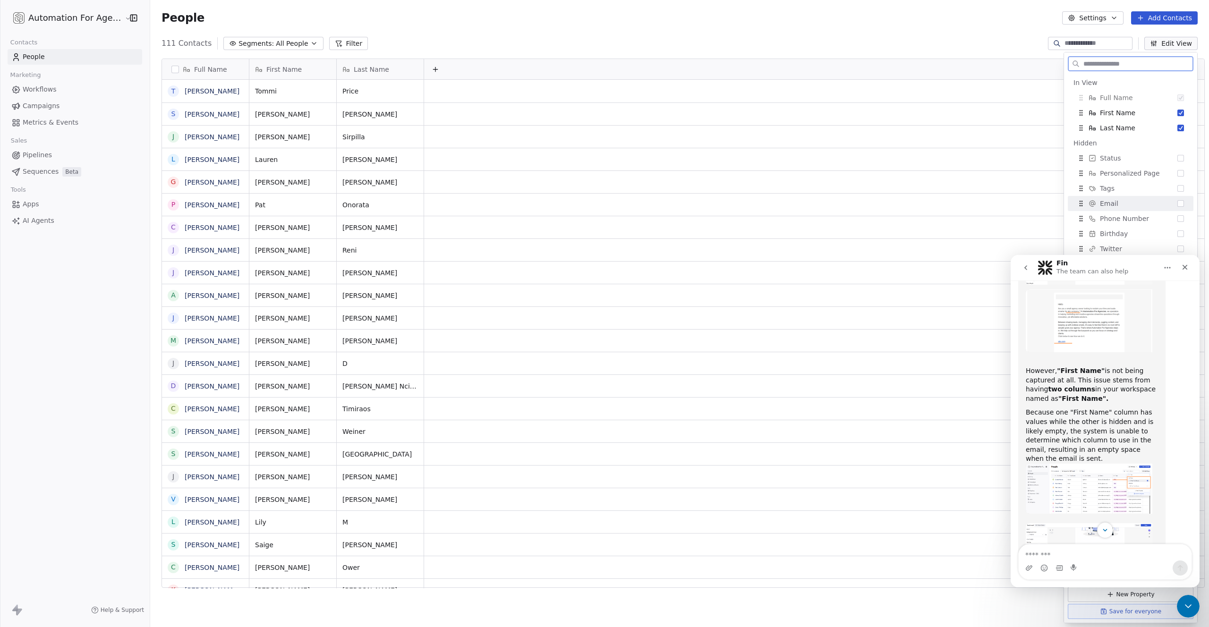
click at [1178, 202] on button "Suggestions" at bounding box center [1181, 203] width 7 height 7
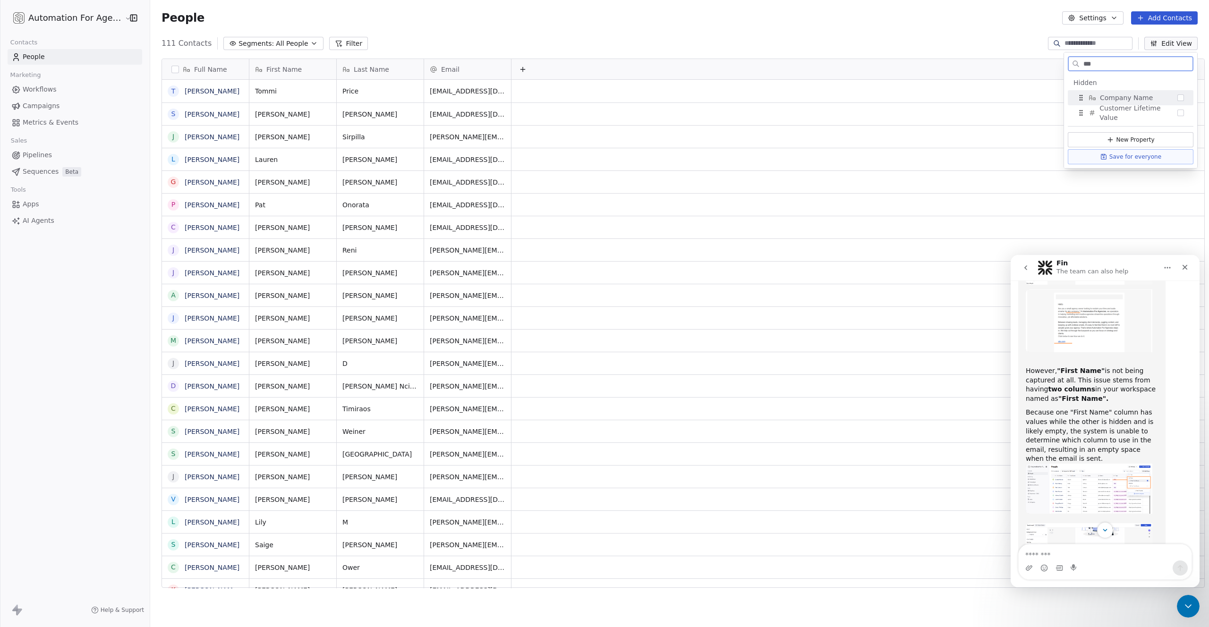
click at [1180, 95] on button "Suggestions" at bounding box center [1181, 97] width 7 height 7
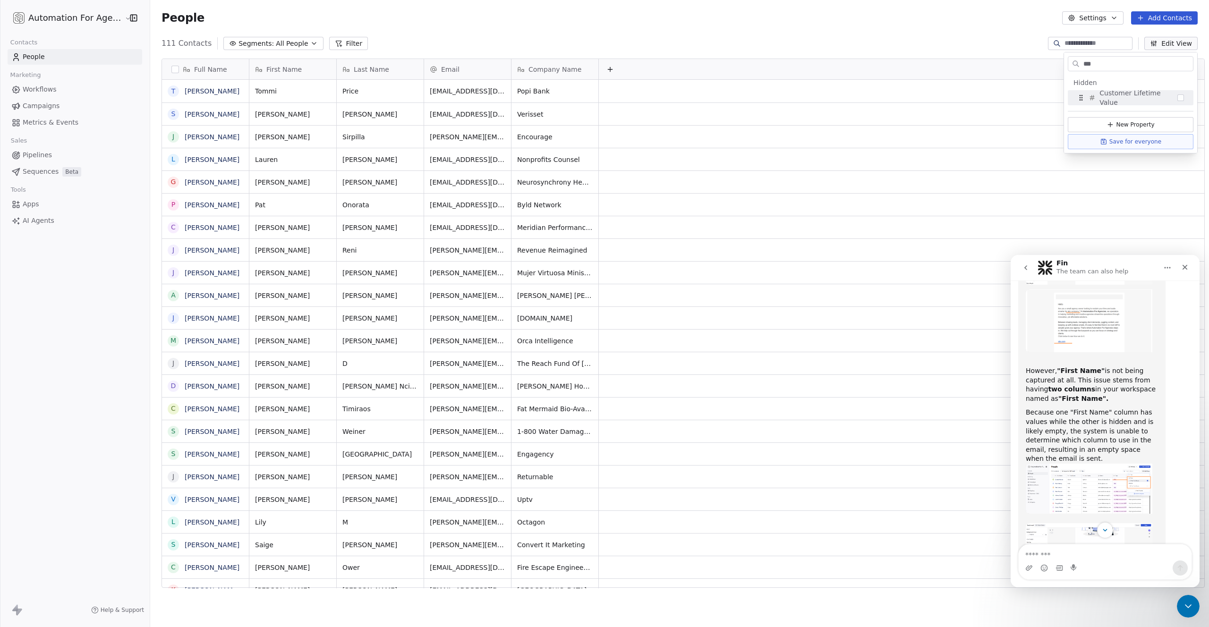
click at [1089, 464] on img "Mrinal says…" at bounding box center [1089, 489] width 127 height 50
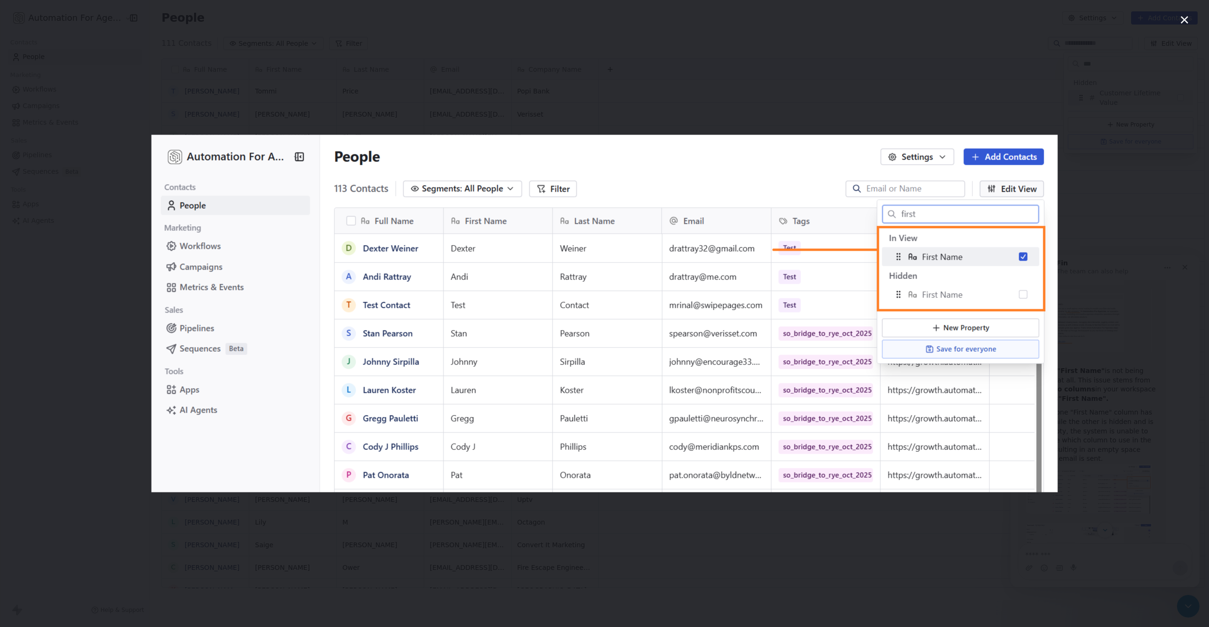
click at [982, 117] on div "Intercom messenger" at bounding box center [604, 313] width 1209 height 627
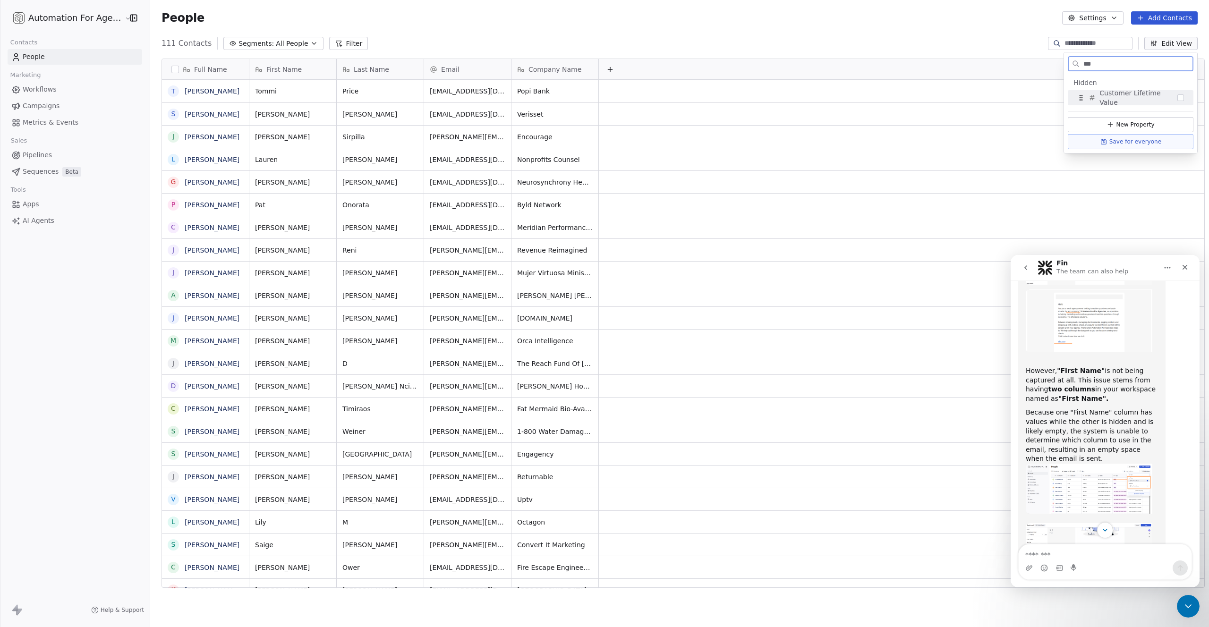
click at [1107, 67] on input "***" at bounding box center [1137, 64] width 111 height 14
drag, startPoint x: 1107, startPoint y: 66, endPoint x: 1036, endPoint y: 61, distance: 71.5
click at [1036, 61] on body "Automation For Agencies Contacts People Marketing Workflows Campaigns Metrics &…" at bounding box center [604, 313] width 1209 height 627
type input "*"
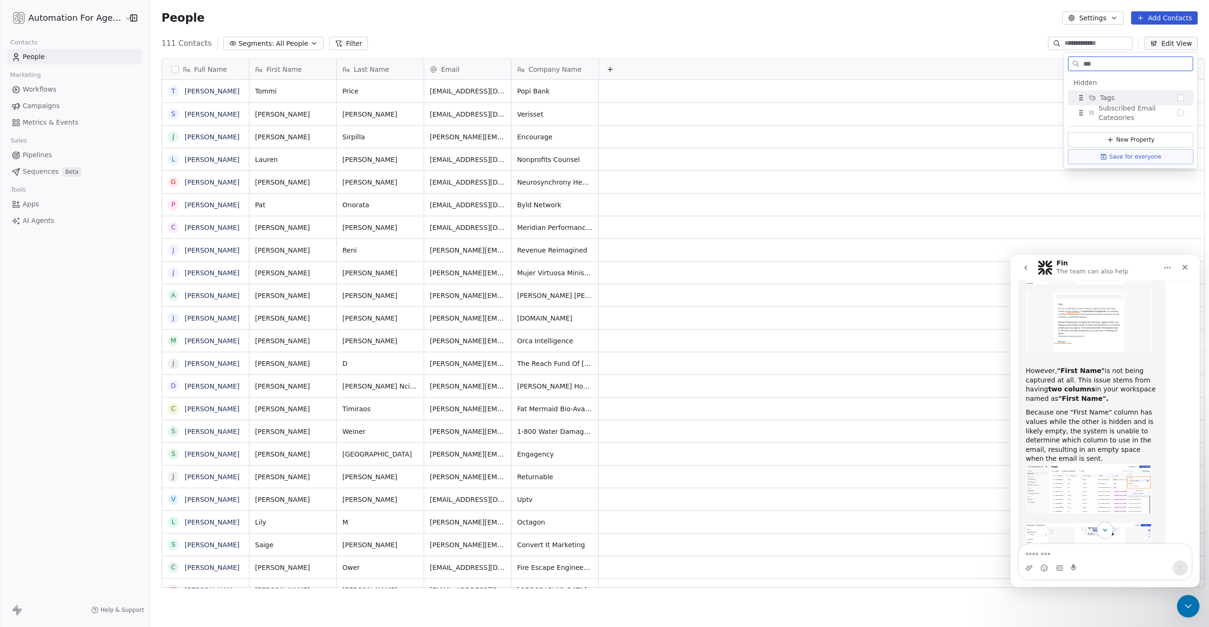
type input "***"
click at [1178, 96] on button "Suggestions" at bounding box center [1181, 97] width 7 height 7
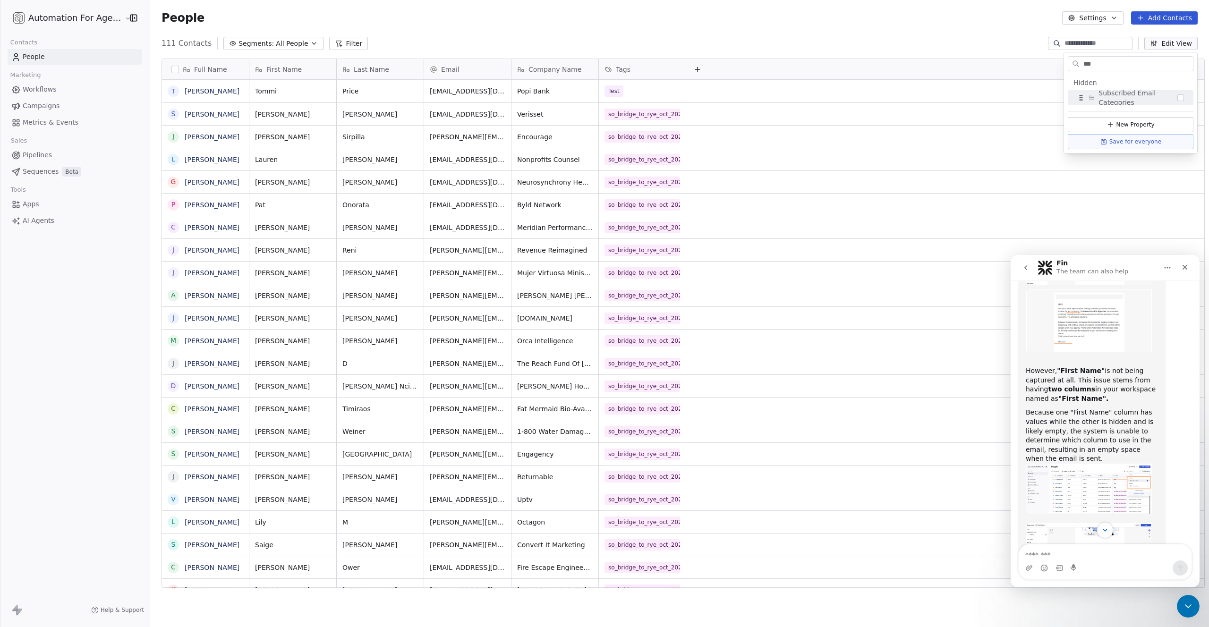
click at [710, 34] on div "People Settings Add Contacts" at bounding box center [679, 18] width 1059 height 36
click at [1091, 464] on img "Mrinal says…" at bounding box center [1089, 489] width 127 height 50
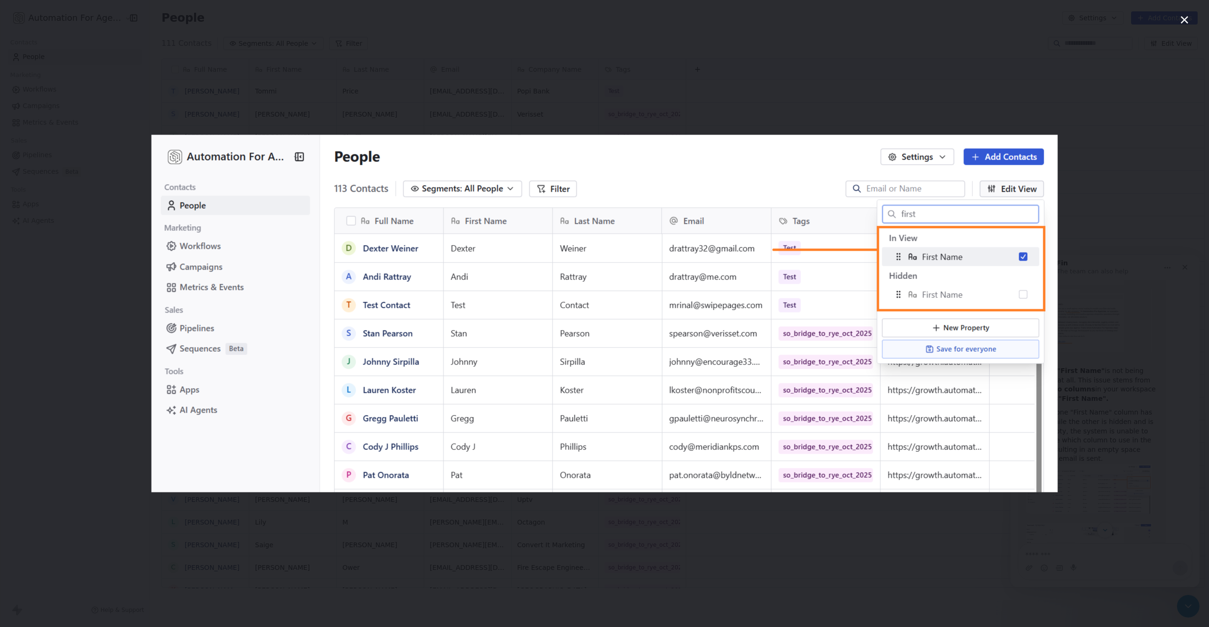
click at [1087, 256] on div "Intercom messenger" at bounding box center [604, 313] width 1209 height 627
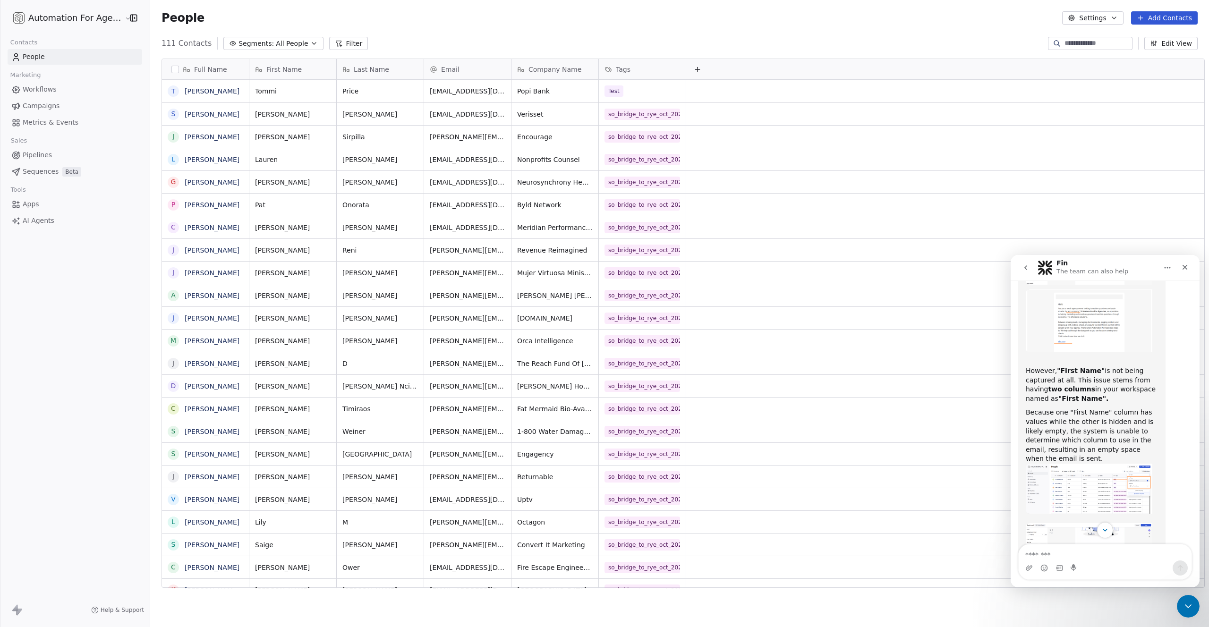
click at [1158, 46] on icon "button" at bounding box center [1154, 44] width 8 height 8
type input "*"
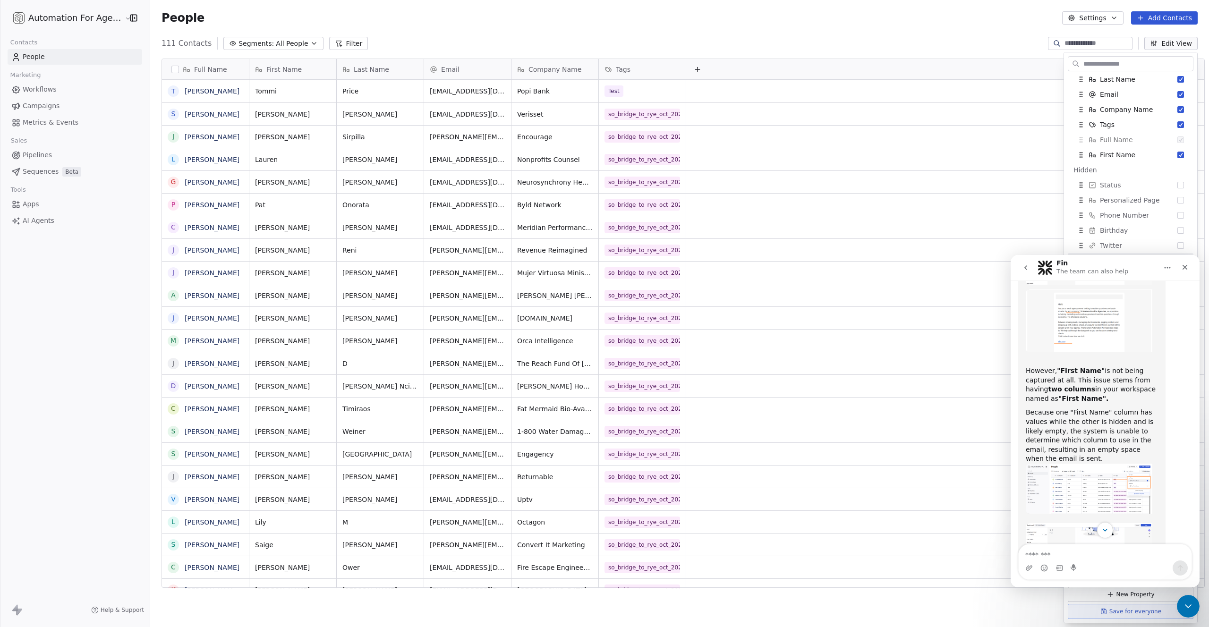
scroll to position [35, 0]
click at [1077, 464] on img "Mrinal says…" at bounding box center [1089, 489] width 127 height 50
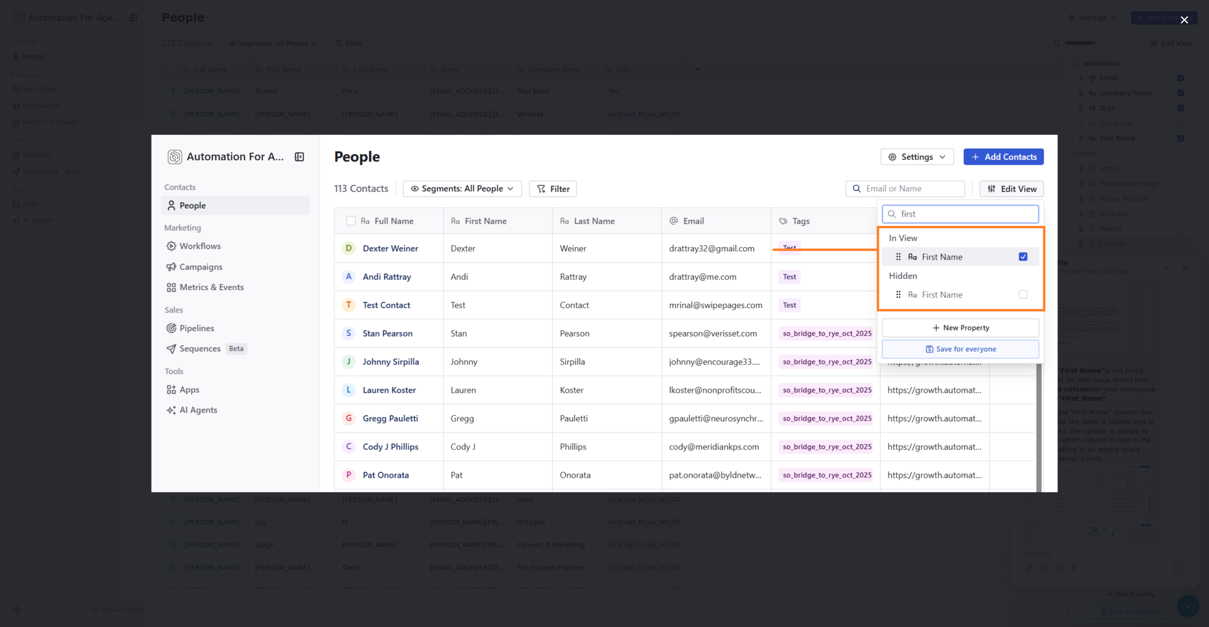
scroll to position [0, 0]
click at [1108, 248] on div "Intercom messenger" at bounding box center [604, 313] width 1209 height 627
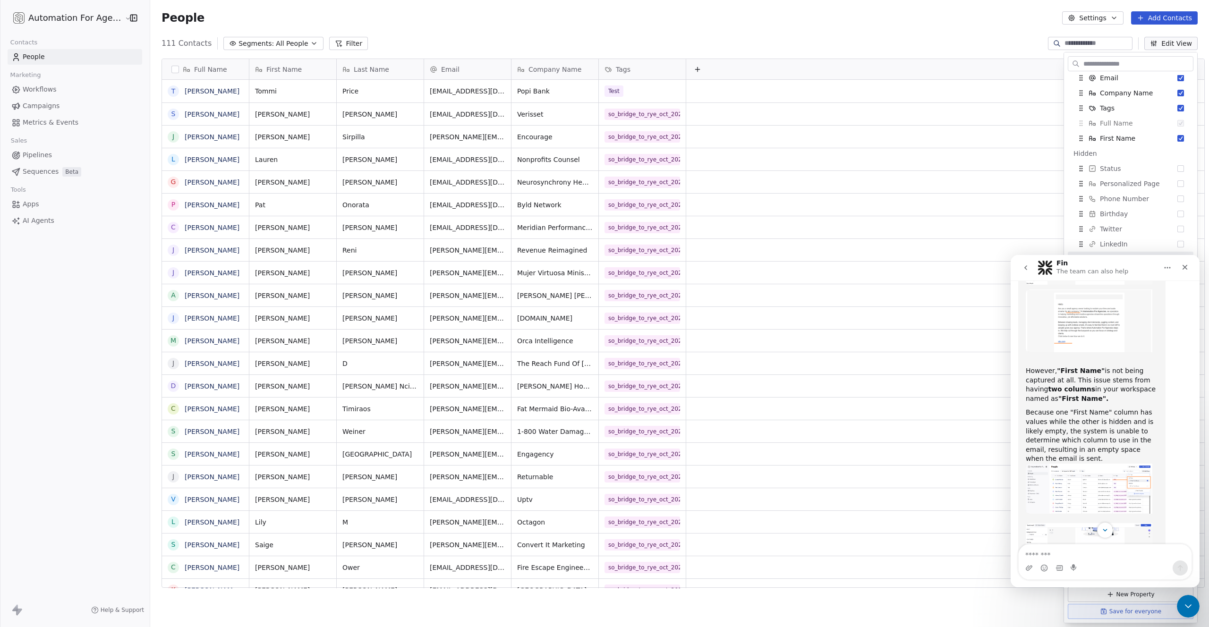
scroll to position [1820, 0]
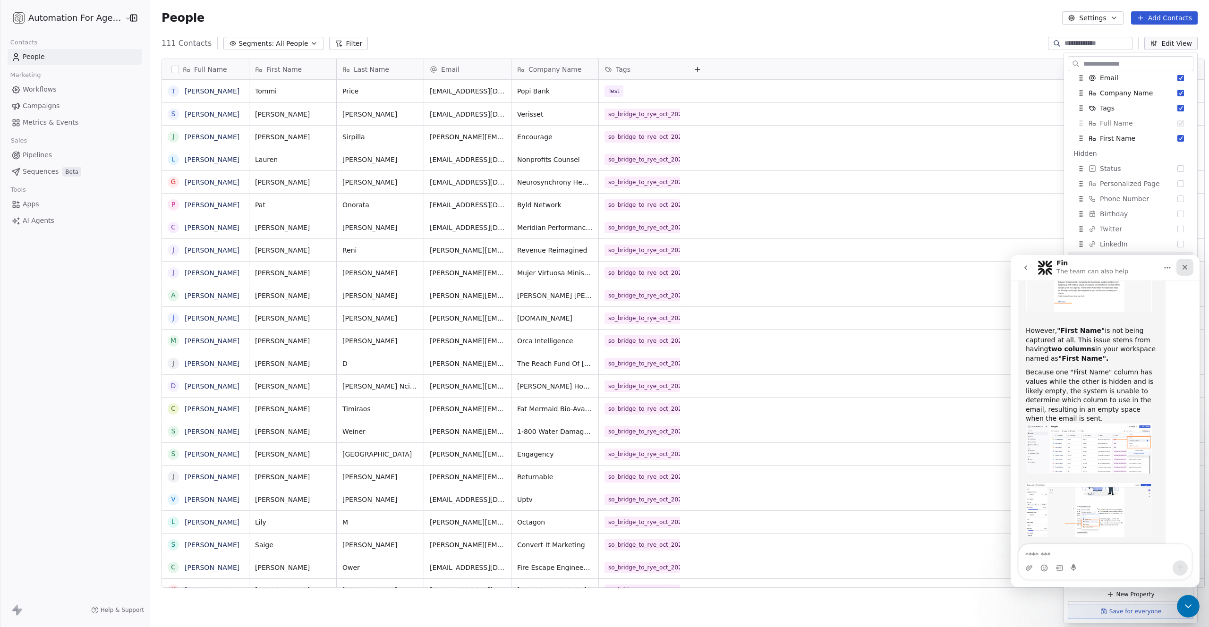
click at [1183, 266] on icon "Close" at bounding box center [1186, 268] width 8 height 8
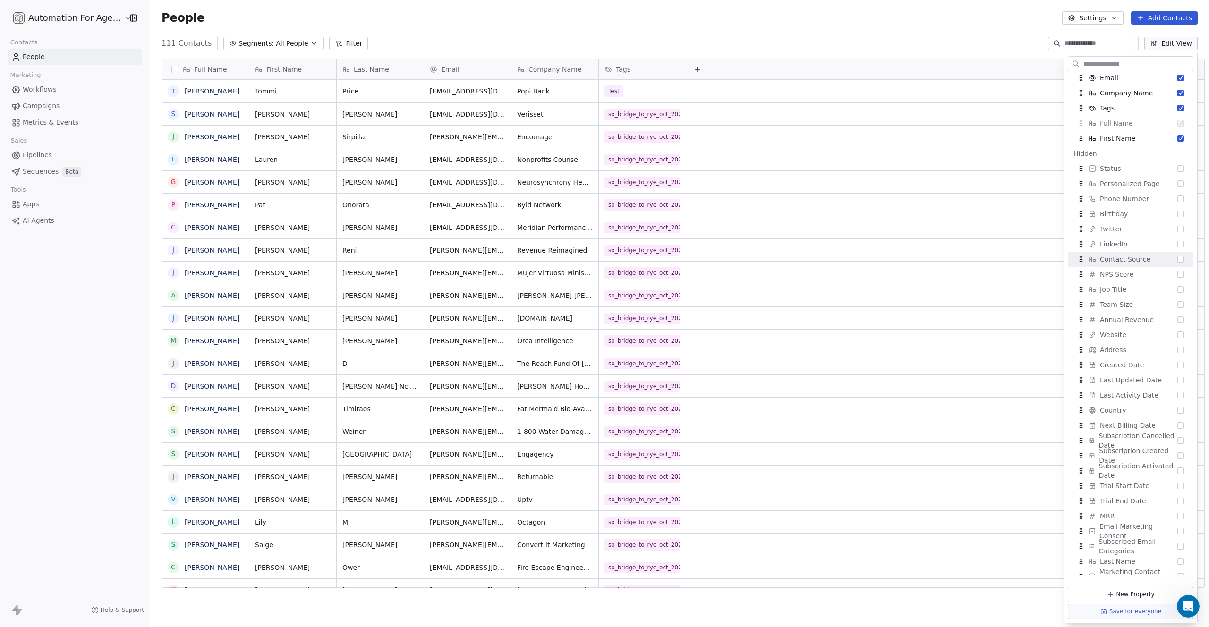
scroll to position [89, 0]
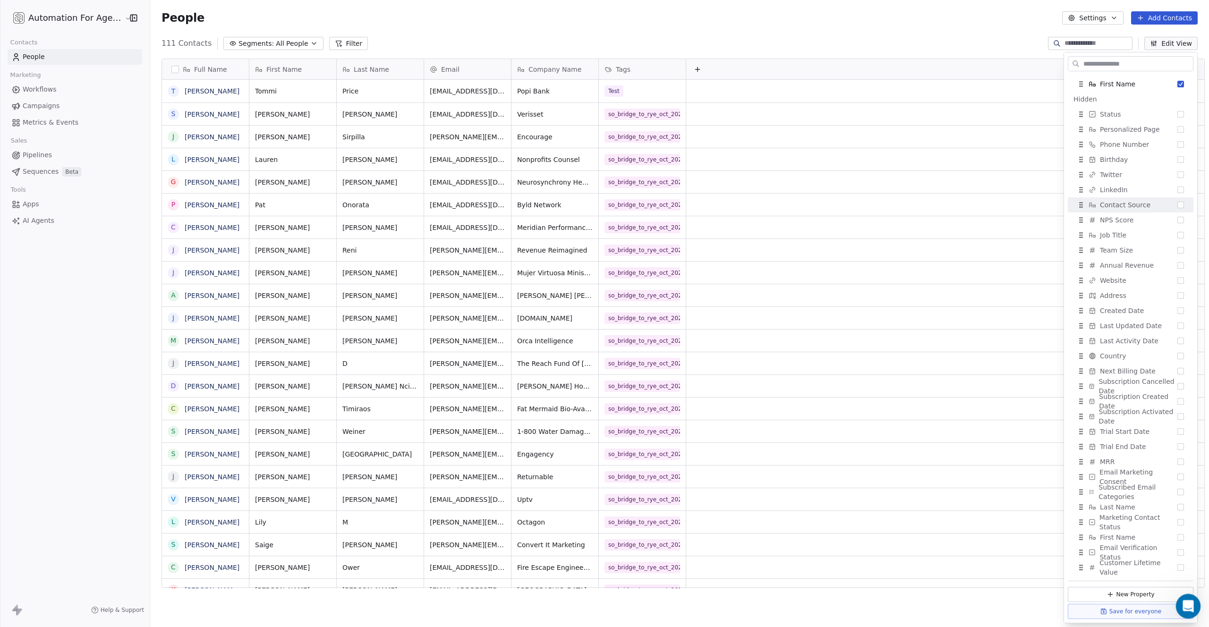
click at [1186, 602] on icon "Open Intercom Messenger" at bounding box center [1188, 606] width 16 height 16
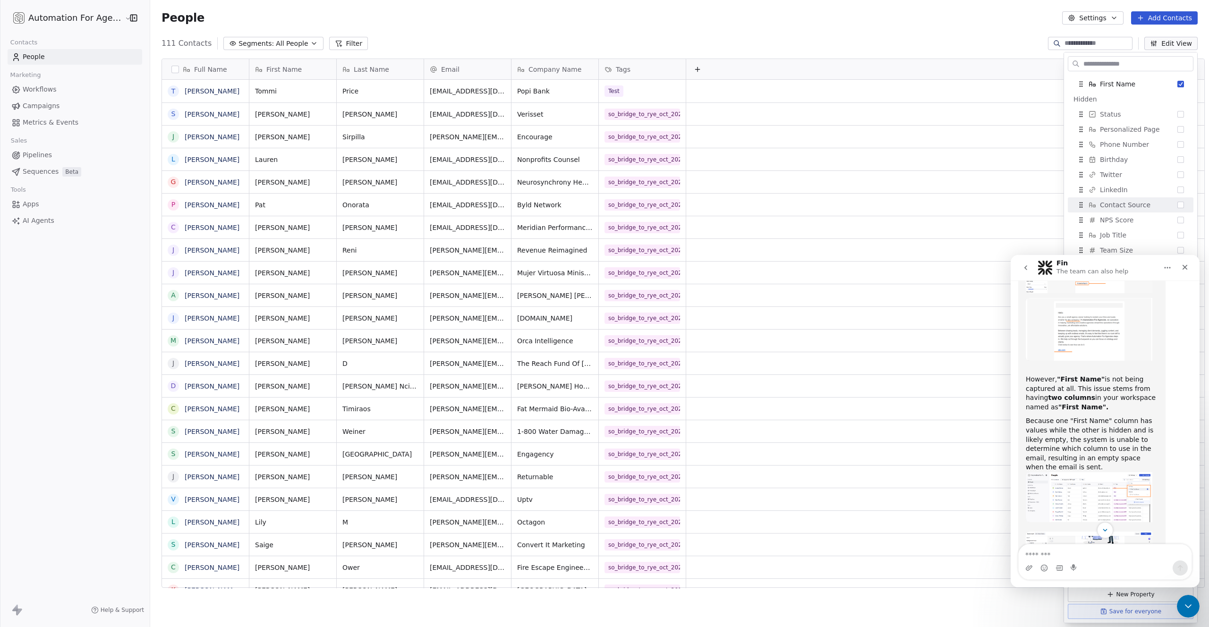
scroll to position [1765, 0]
click at [1167, 266] on icon "Home" at bounding box center [1168, 268] width 8 height 8
click at [1125, 294] on div "Expand window" at bounding box center [1140, 292] width 67 height 10
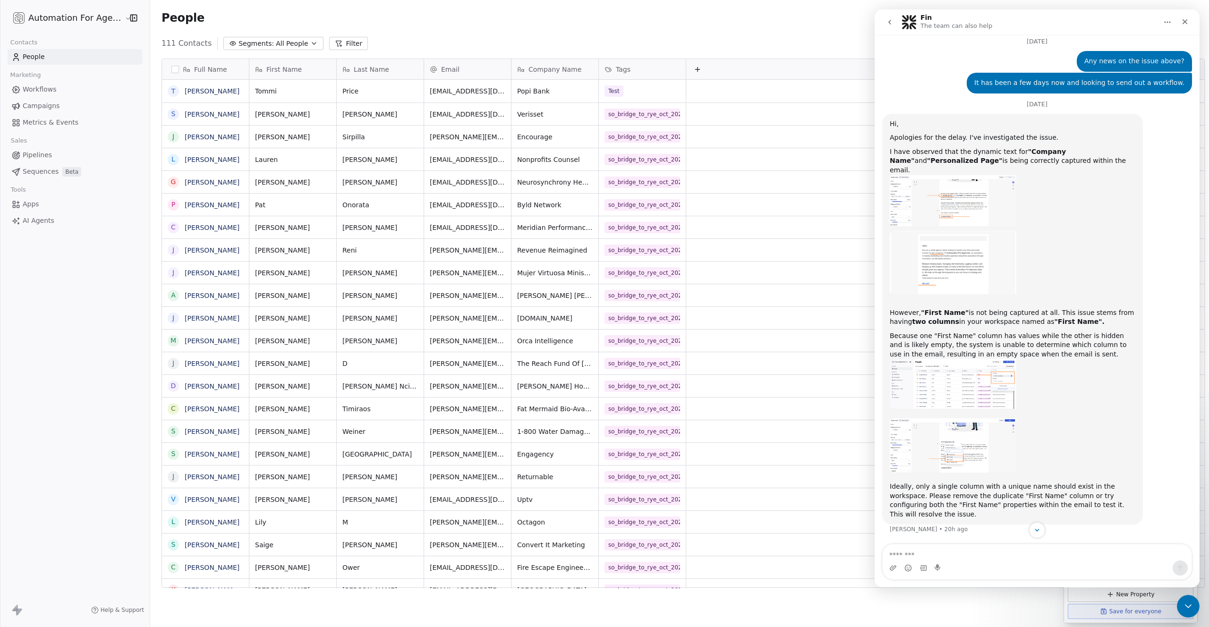
scroll to position [1259, 0]
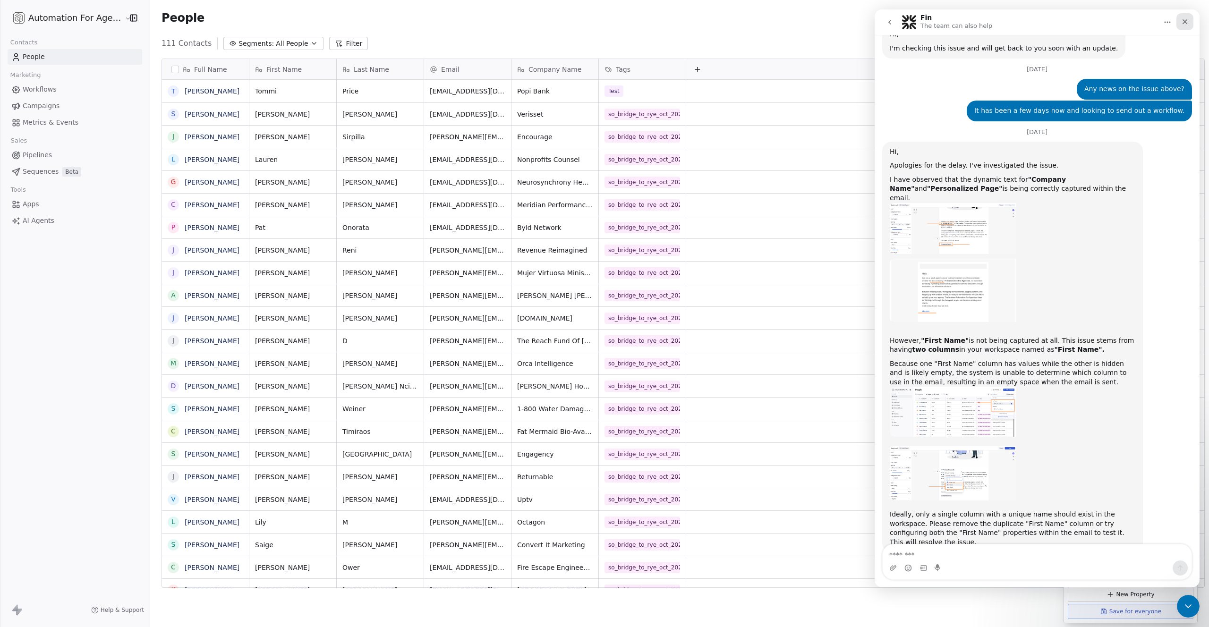
click at [1182, 19] on icon "Close" at bounding box center [1186, 22] width 8 height 8
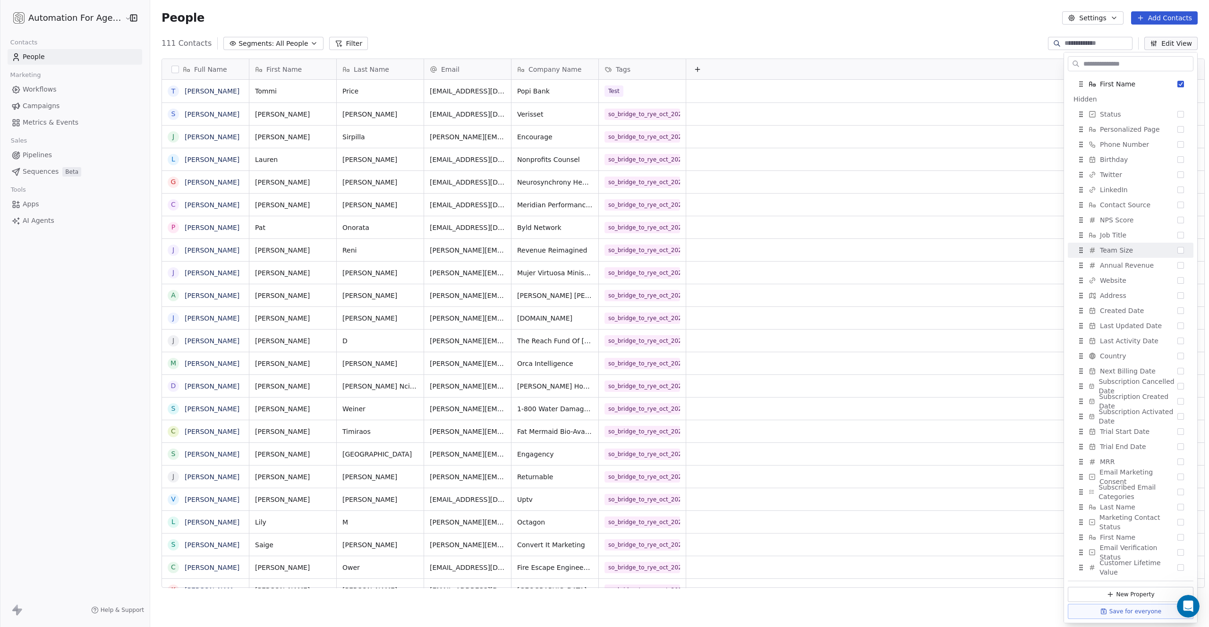
scroll to position [0, 0]
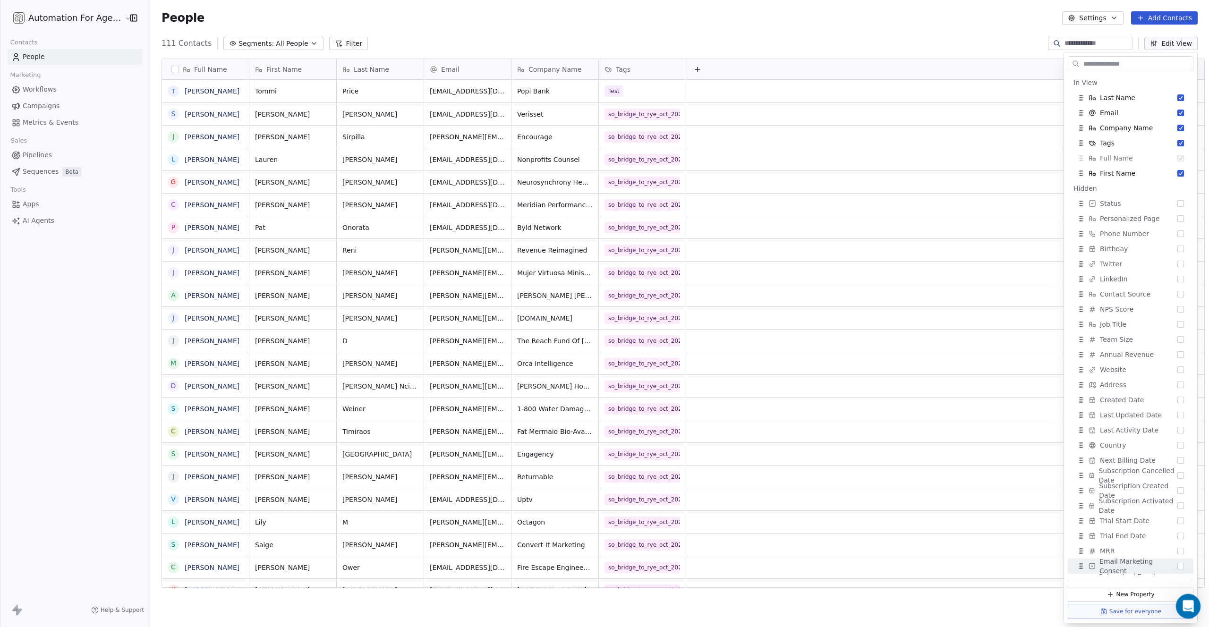
click at [1184, 605] on icon "Open Intercom Messenger" at bounding box center [1188, 606] width 16 height 16
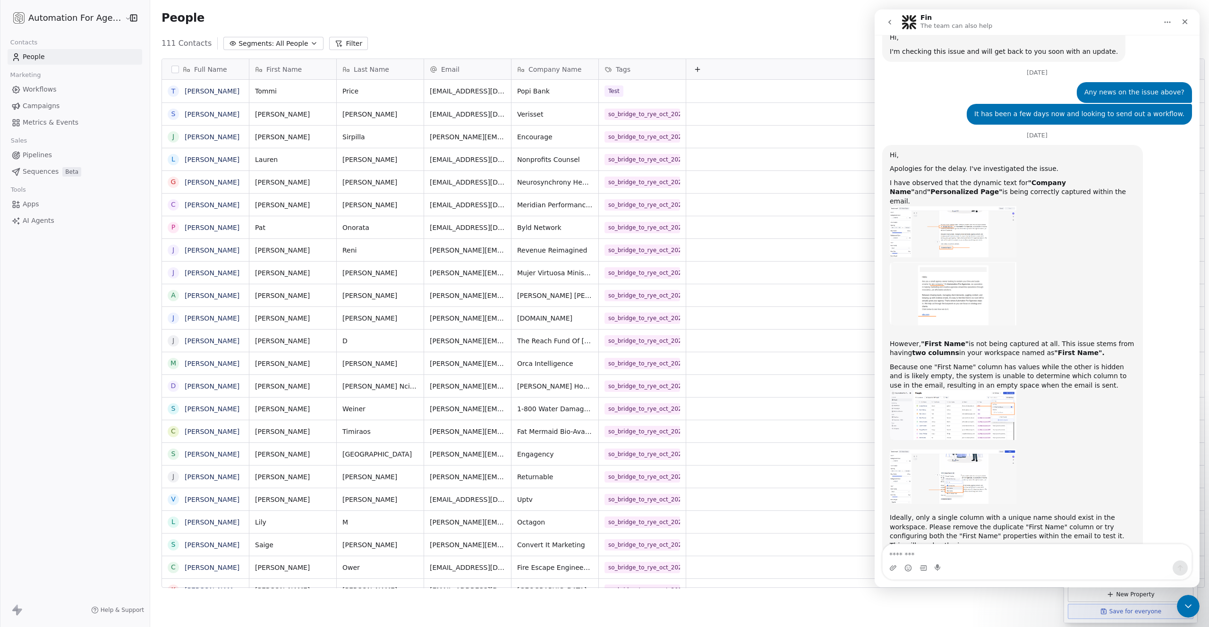
scroll to position [1259, 0]
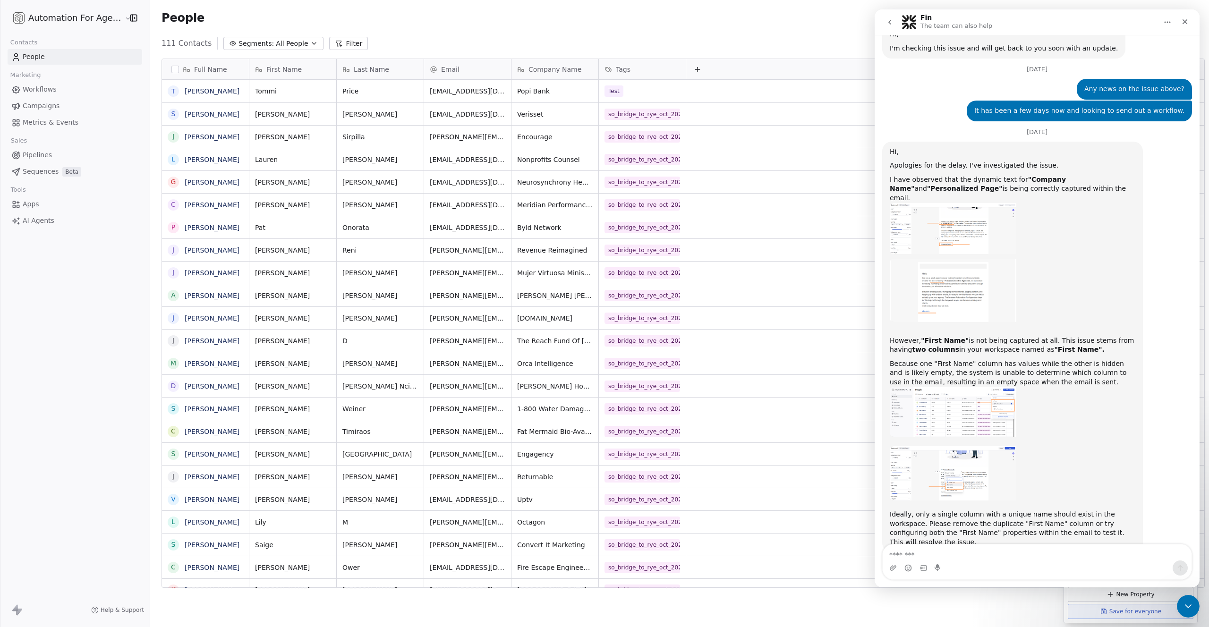
click at [971, 234] on img "Mrinal says…" at bounding box center [953, 228] width 127 height 51
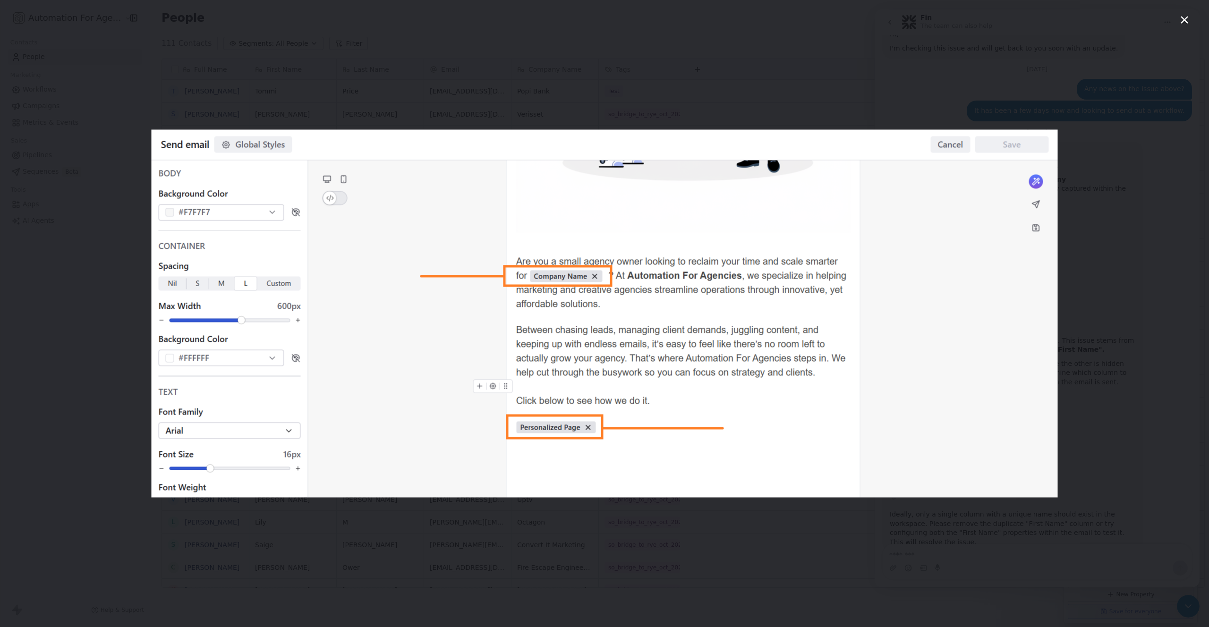
scroll to position [0, 0]
click at [1094, 221] on div "Intercom messenger" at bounding box center [604, 313] width 1209 height 627
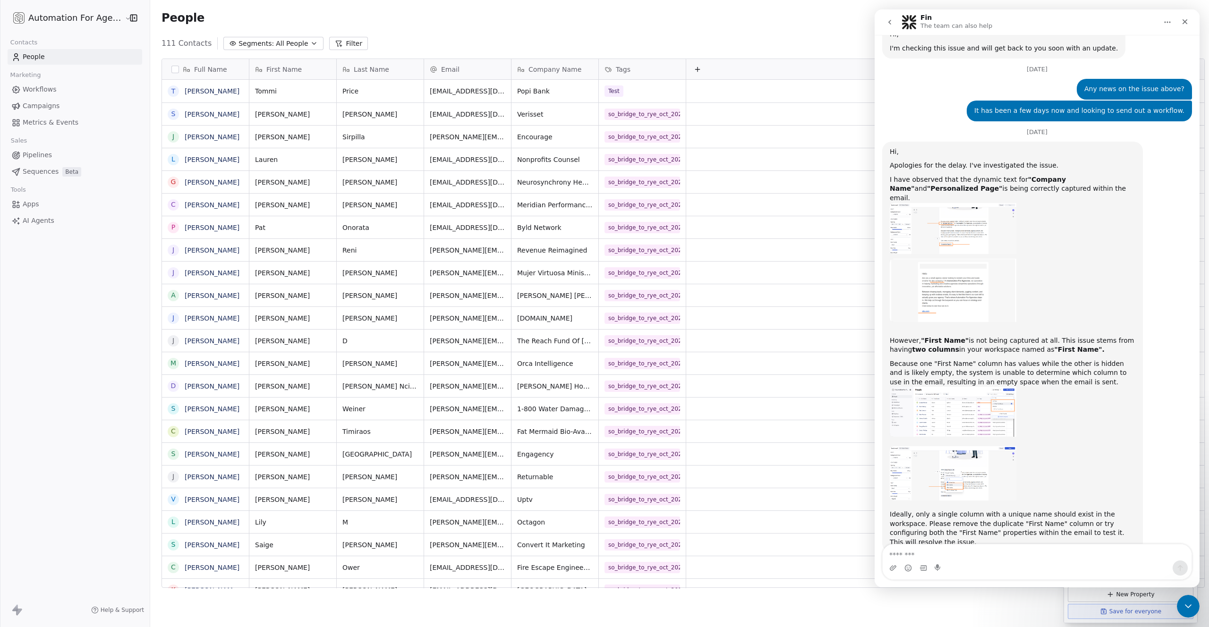
click at [707, 18] on div "People Settings Add Contacts" at bounding box center [680, 17] width 1037 height 13
click at [1182, 21] on icon "Close" at bounding box center [1186, 22] width 8 height 8
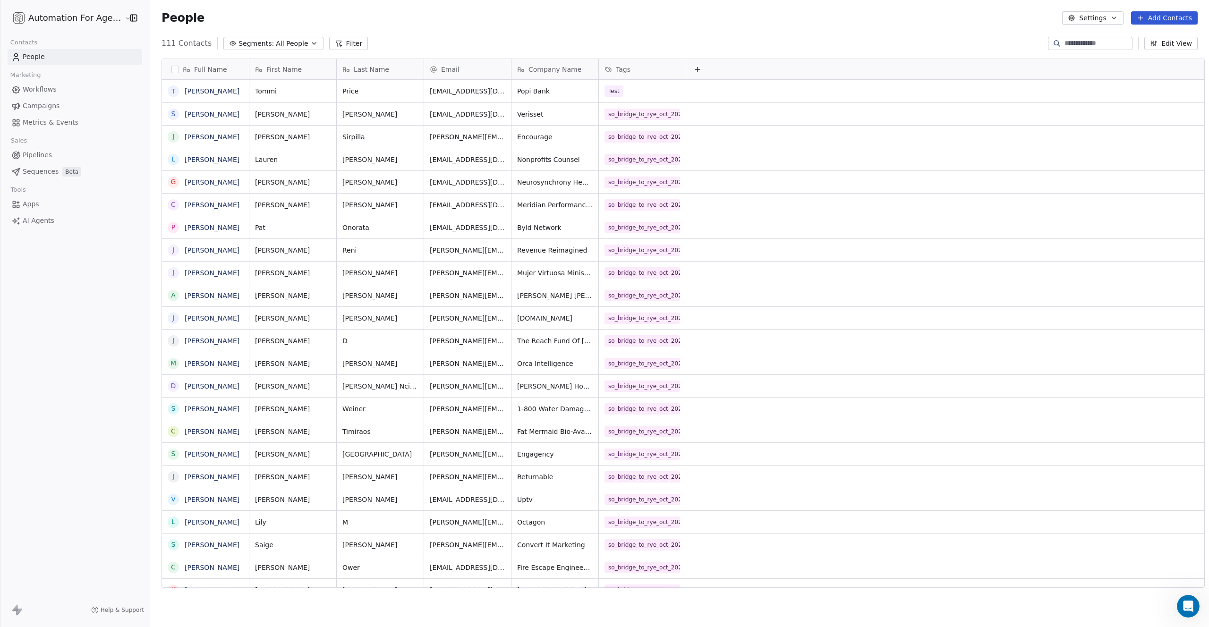
click at [1165, 44] on button "Edit View" at bounding box center [1171, 43] width 53 height 13
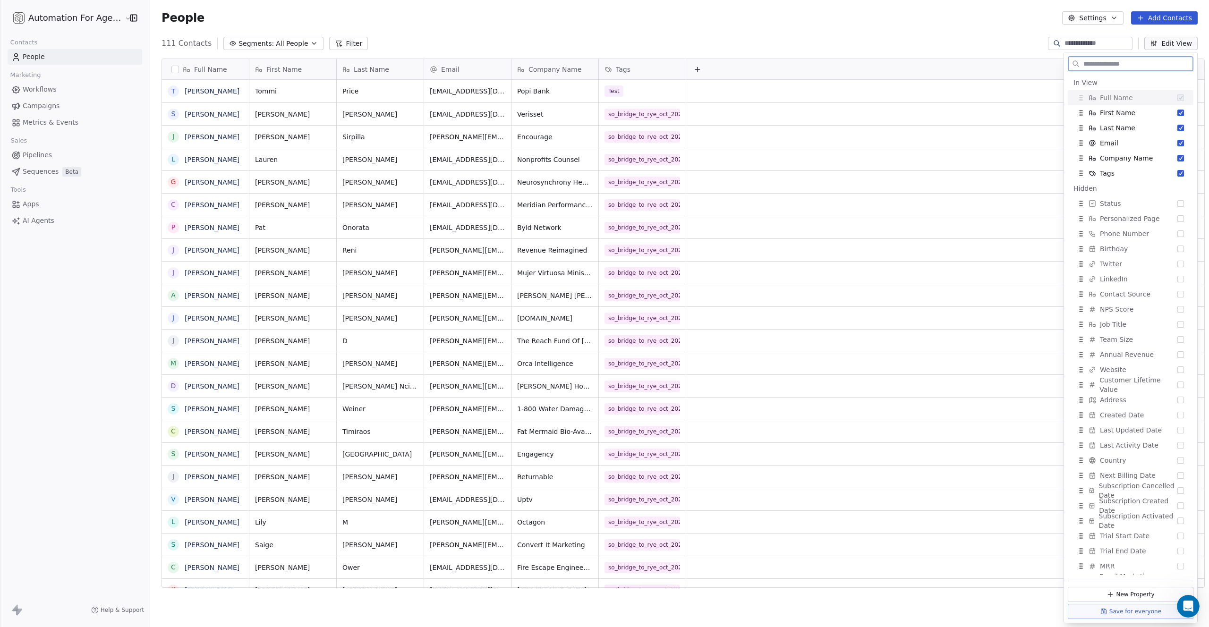
click at [1165, 44] on button "Edit View" at bounding box center [1171, 43] width 53 height 13
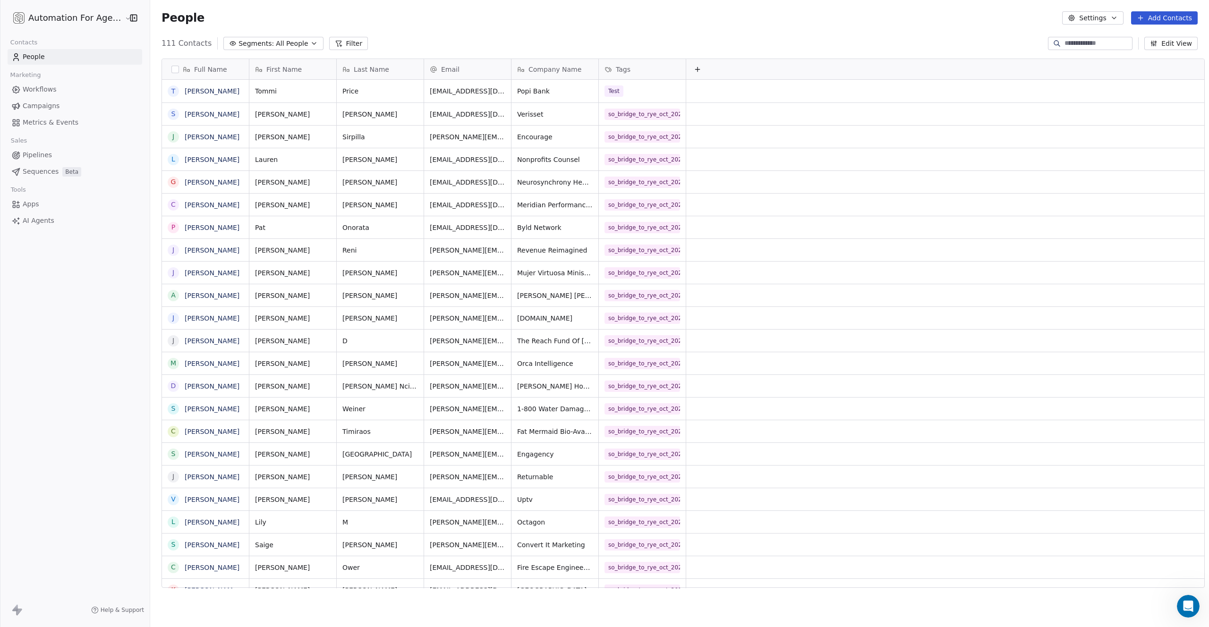
click at [1165, 44] on button "Edit View" at bounding box center [1171, 43] width 53 height 13
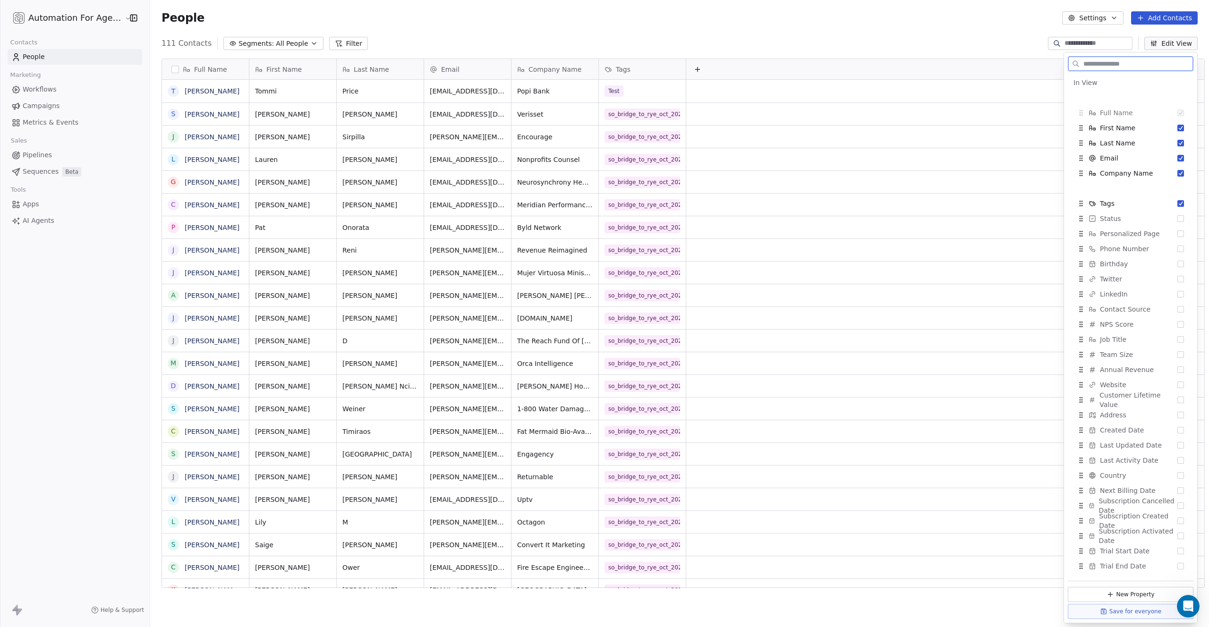
drag, startPoint x: 1083, startPoint y: 535, endPoint x: 611, endPoint y: -14, distance: 723.9
click at [611, 0] on html "Automation For Agencies Contacts People Marketing Workflows Campaigns Metrics &…" at bounding box center [604, 313] width 1209 height 627
click at [1178, 127] on button "Suggestions" at bounding box center [1181, 128] width 7 height 7
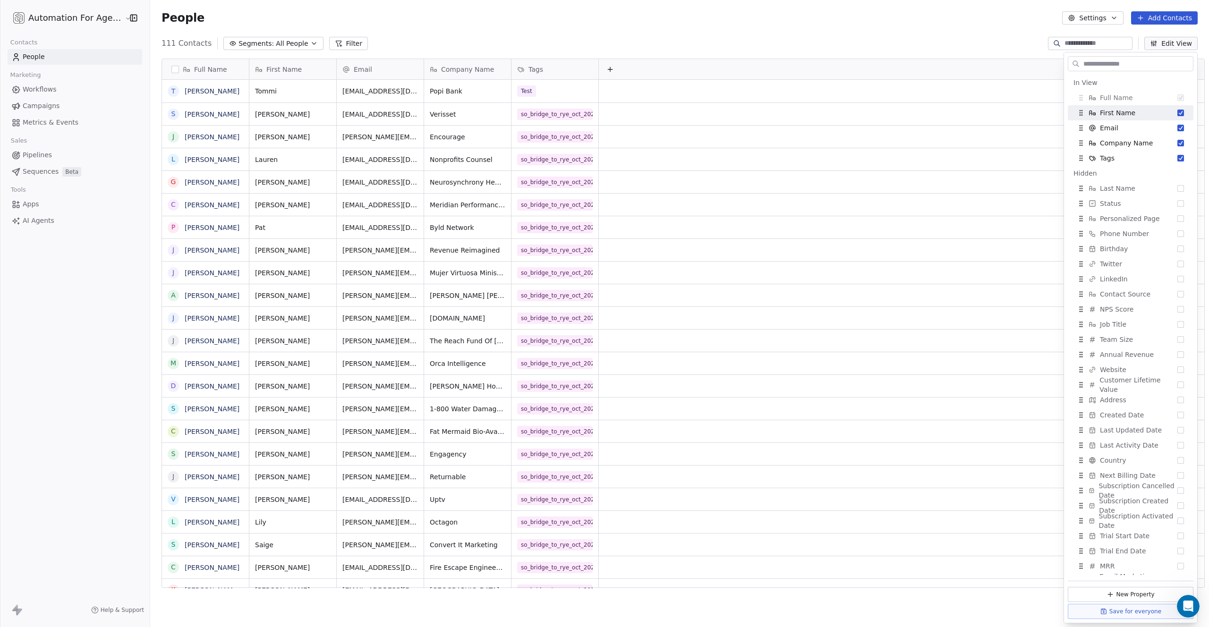
click at [760, 41] on div "111 Contacts Segments: All People Filter Edit View" at bounding box center [679, 43] width 1059 height 15
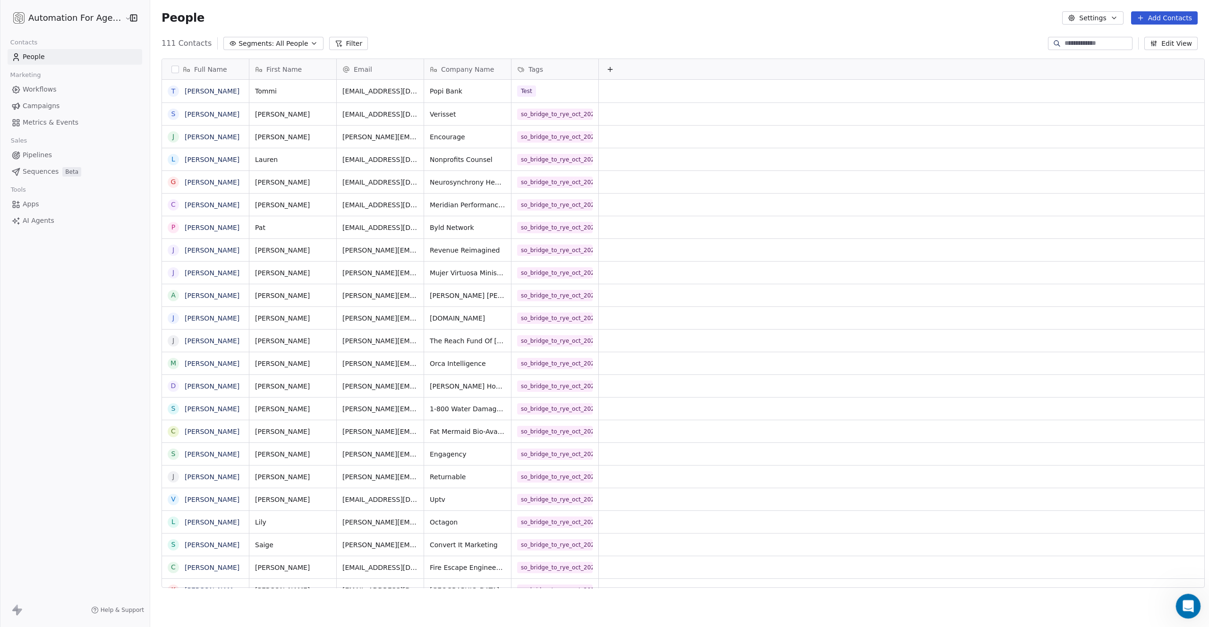
click at [1185, 603] on icon "Open Intercom Messenger" at bounding box center [1188, 606] width 16 height 16
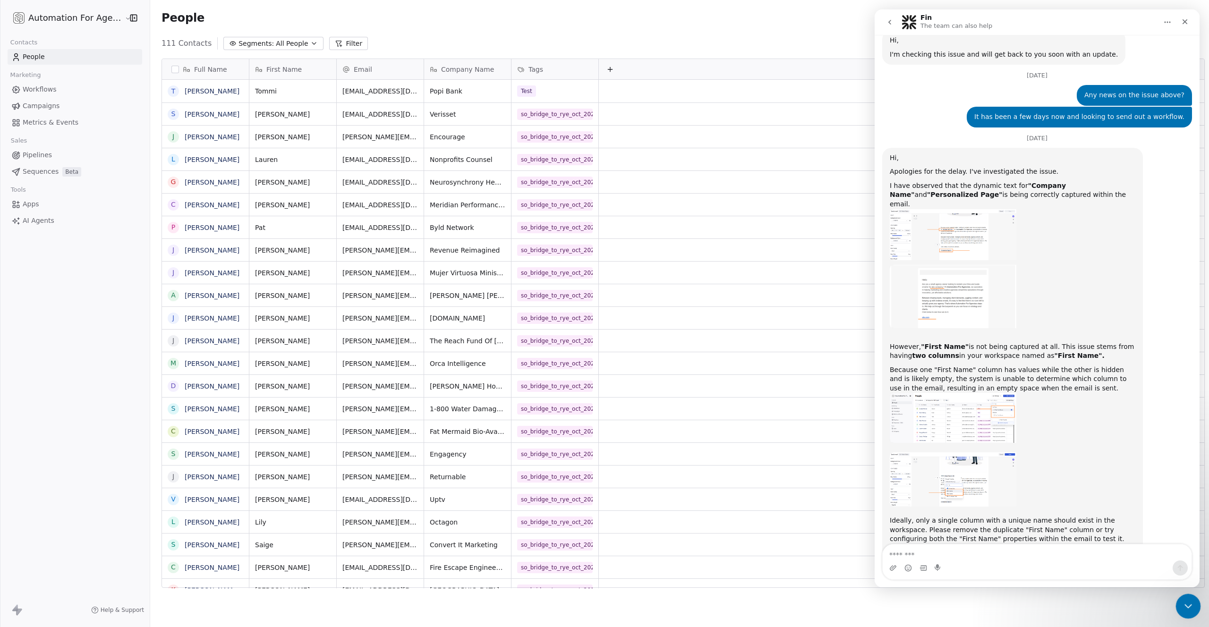
scroll to position [1259, 0]
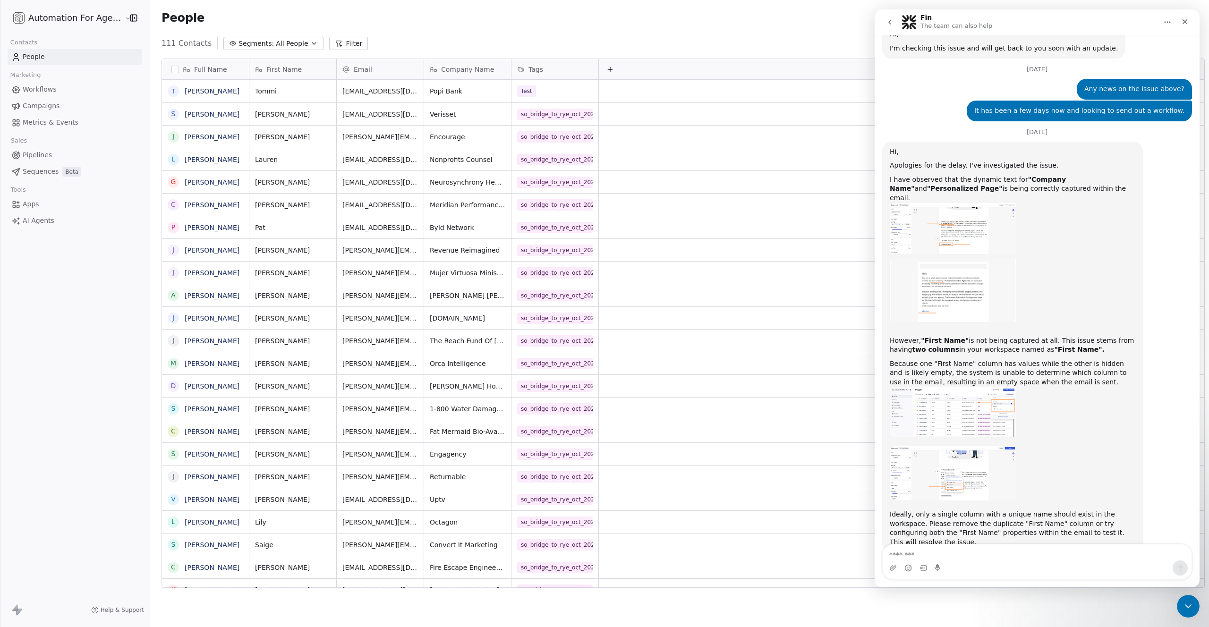
click at [977, 413] on img "Mrinal says…" at bounding box center [953, 412] width 127 height 50
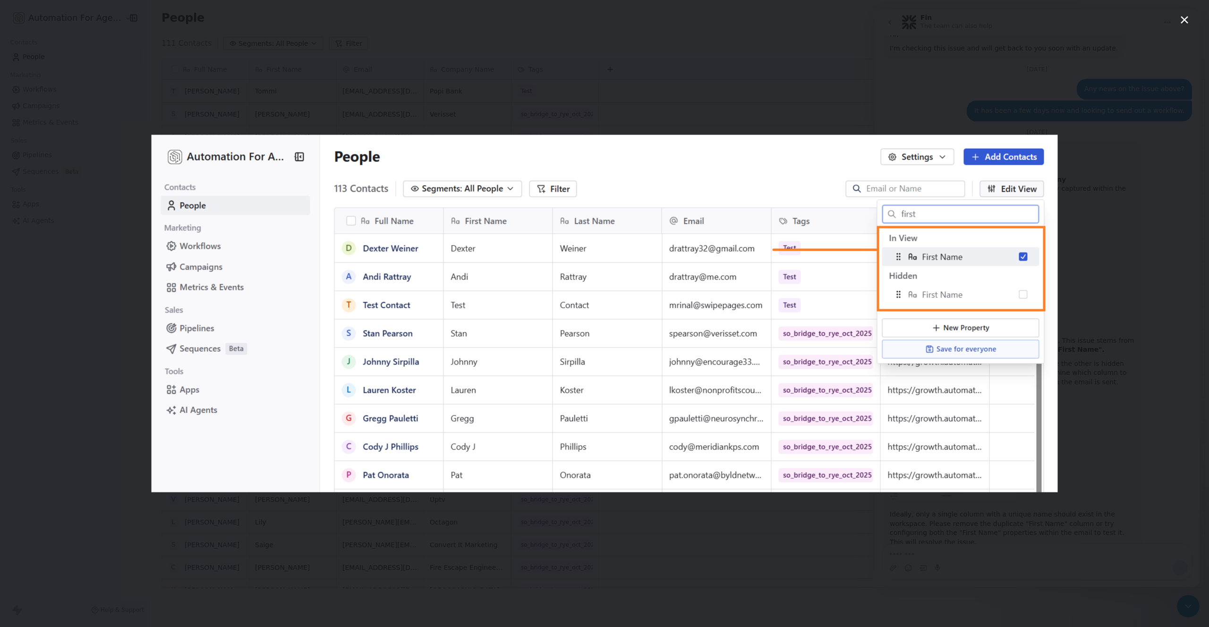
click at [763, 69] on div "Intercom messenger" at bounding box center [604, 313] width 1209 height 627
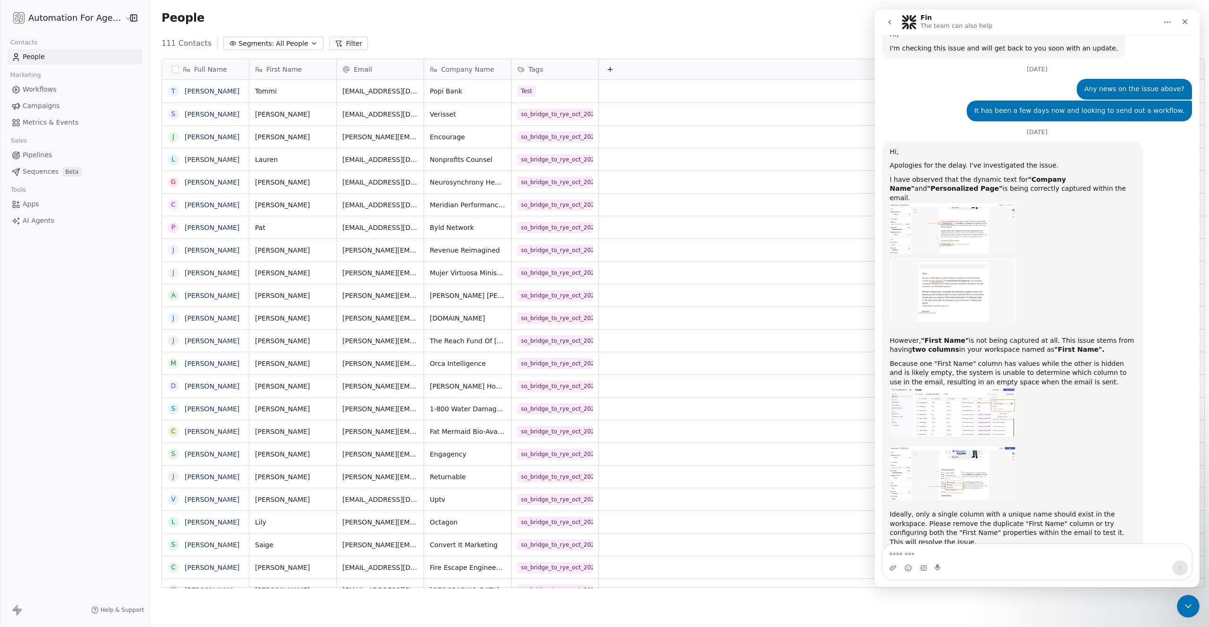
click at [986, 389] on img "Mrinal says…" at bounding box center [953, 412] width 127 height 50
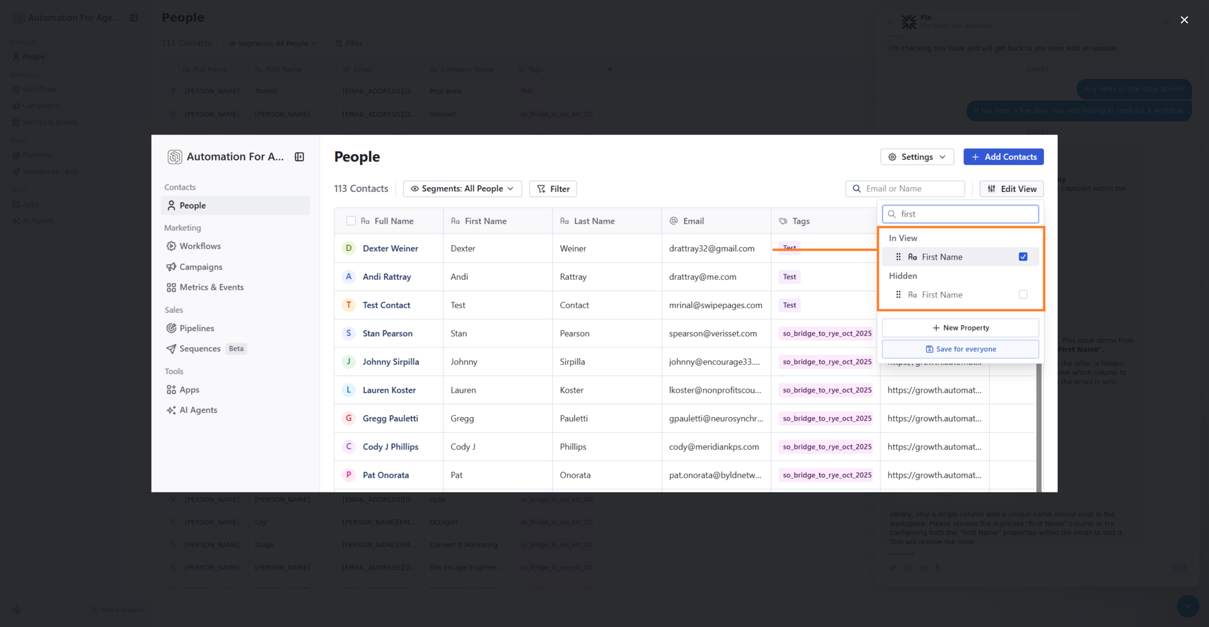
click at [1067, 383] on div "Intercom messenger" at bounding box center [604, 313] width 1209 height 627
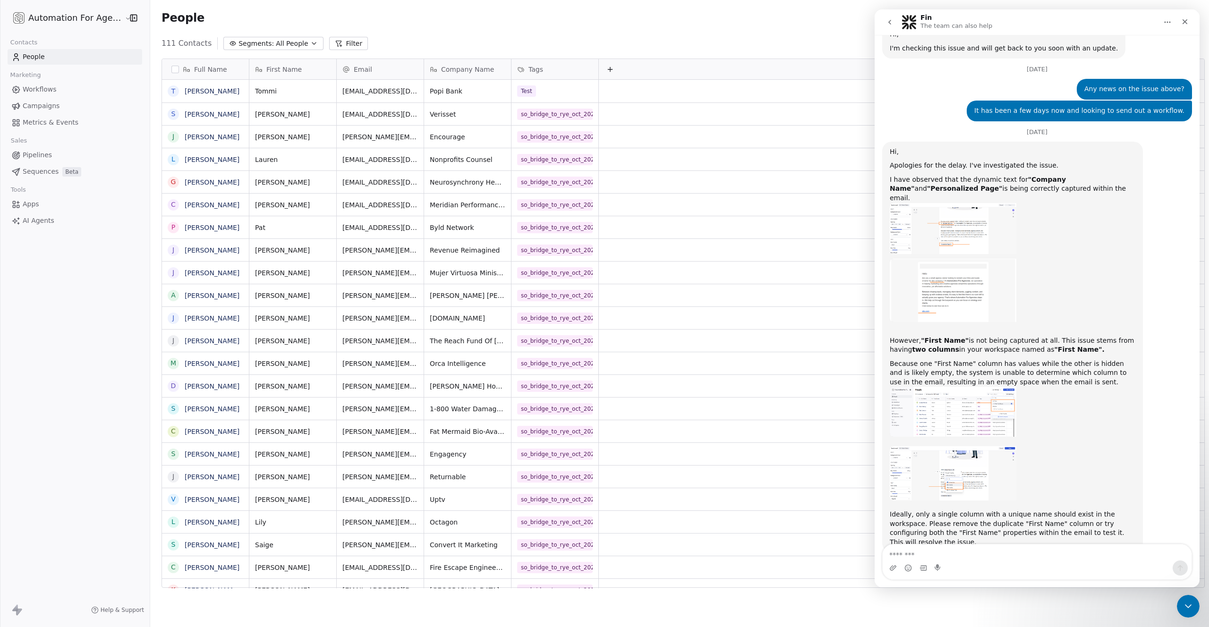
click at [954, 387] on img "Mrinal says…" at bounding box center [953, 412] width 127 height 50
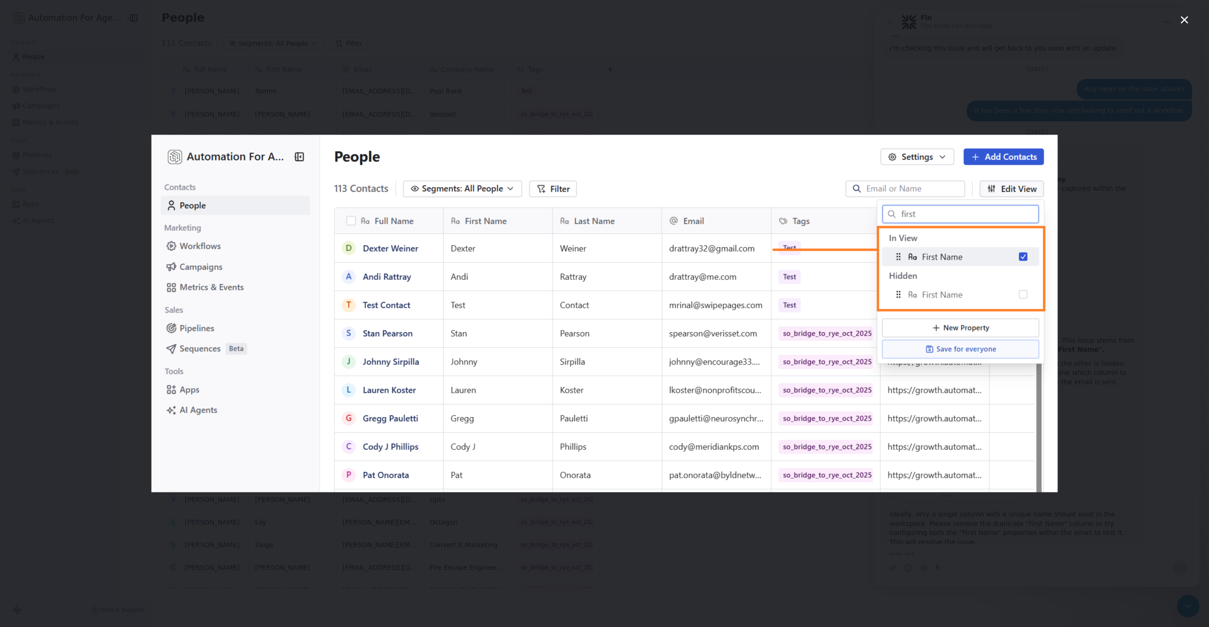
click at [1099, 278] on div "Intercom messenger" at bounding box center [604, 313] width 1209 height 627
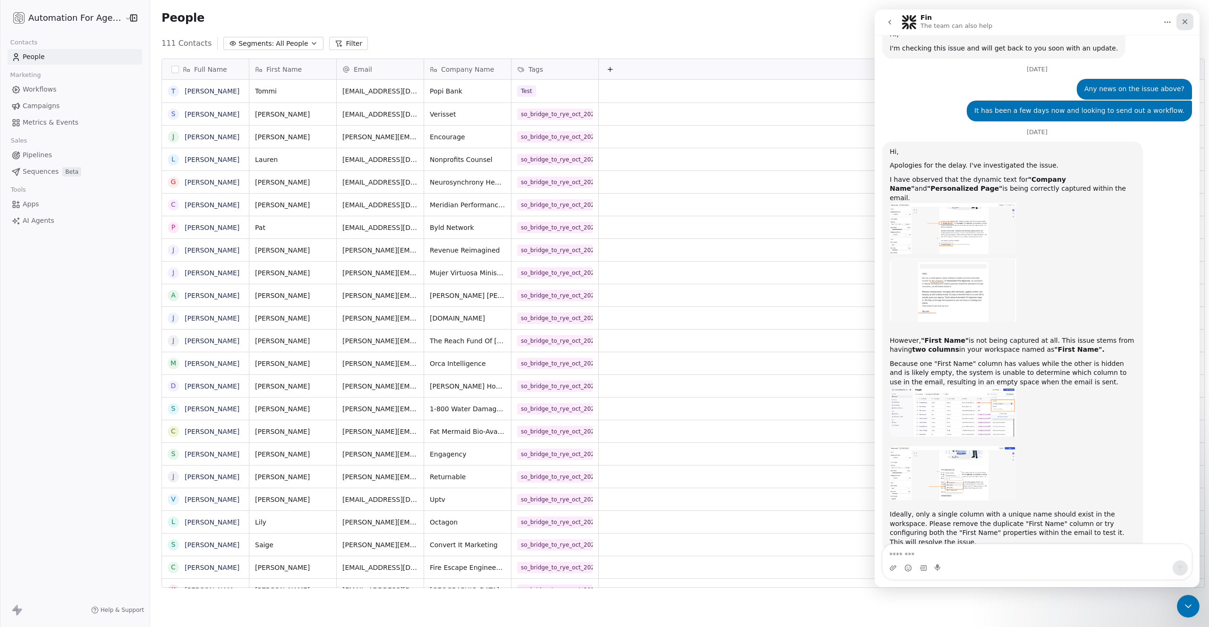
drag, startPoint x: 1181, startPoint y: 21, endPoint x: 2056, endPoint y: 31, distance: 874.5
click at [1182, 21] on icon "Close" at bounding box center [1186, 22] width 8 height 8
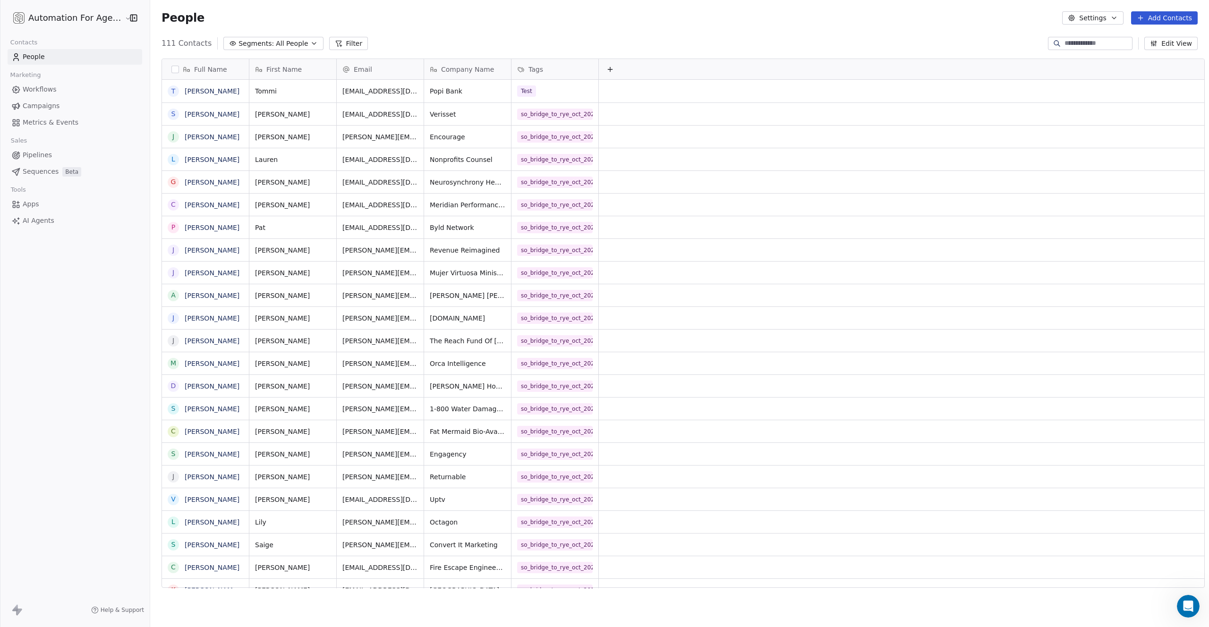
click at [1173, 44] on button "Edit View" at bounding box center [1171, 43] width 53 height 13
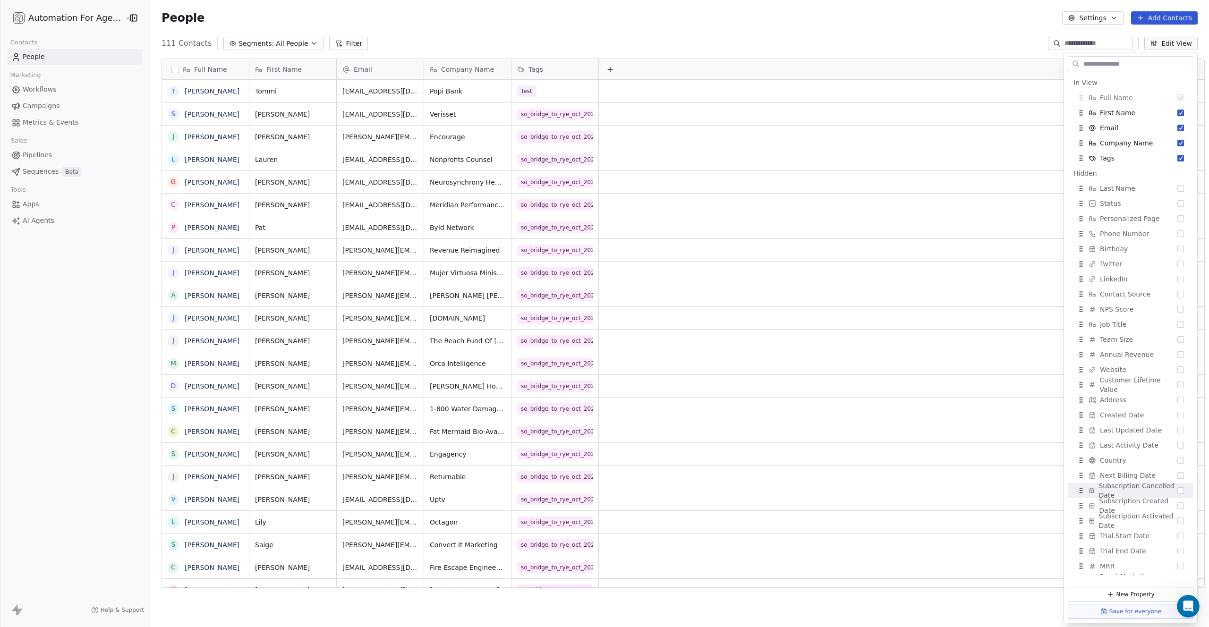
scroll to position [89, 0]
click at [660, 19] on div "People Settings Add Contacts" at bounding box center [680, 17] width 1037 height 13
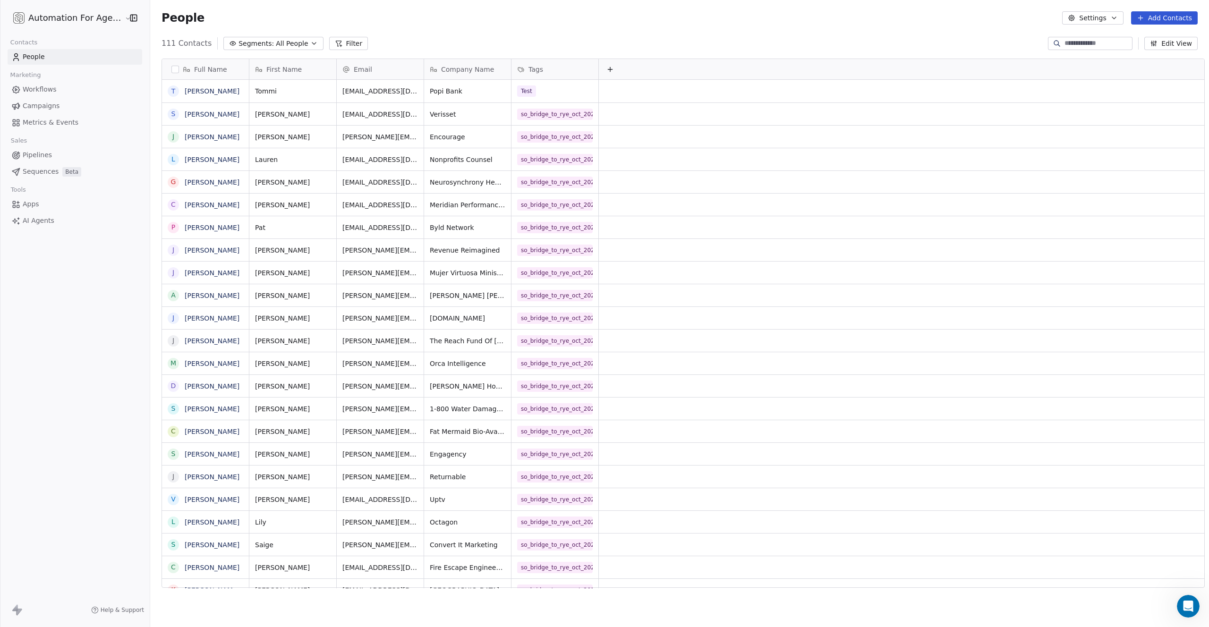
click at [1182, 45] on button "Edit View" at bounding box center [1171, 43] width 53 height 13
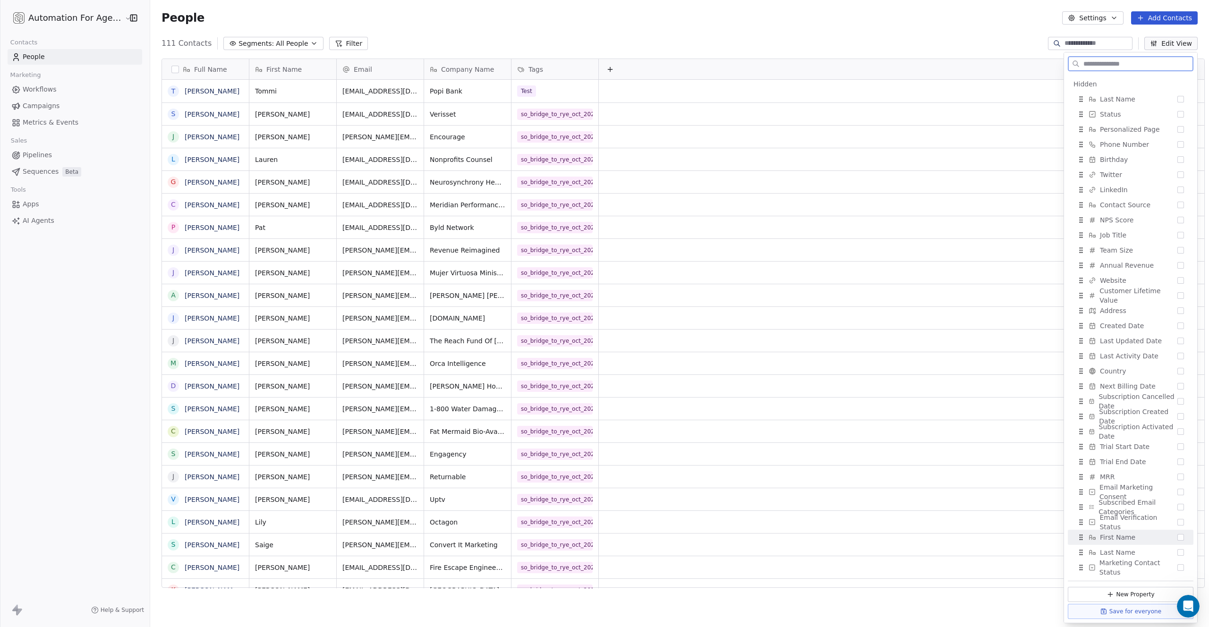
click at [1112, 538] on span "First Name" at bounding box center [1117, 537] width 35 height 9
click at [279, 72] on span "First Name" at bounding box center [283, 69] width 35 height 9
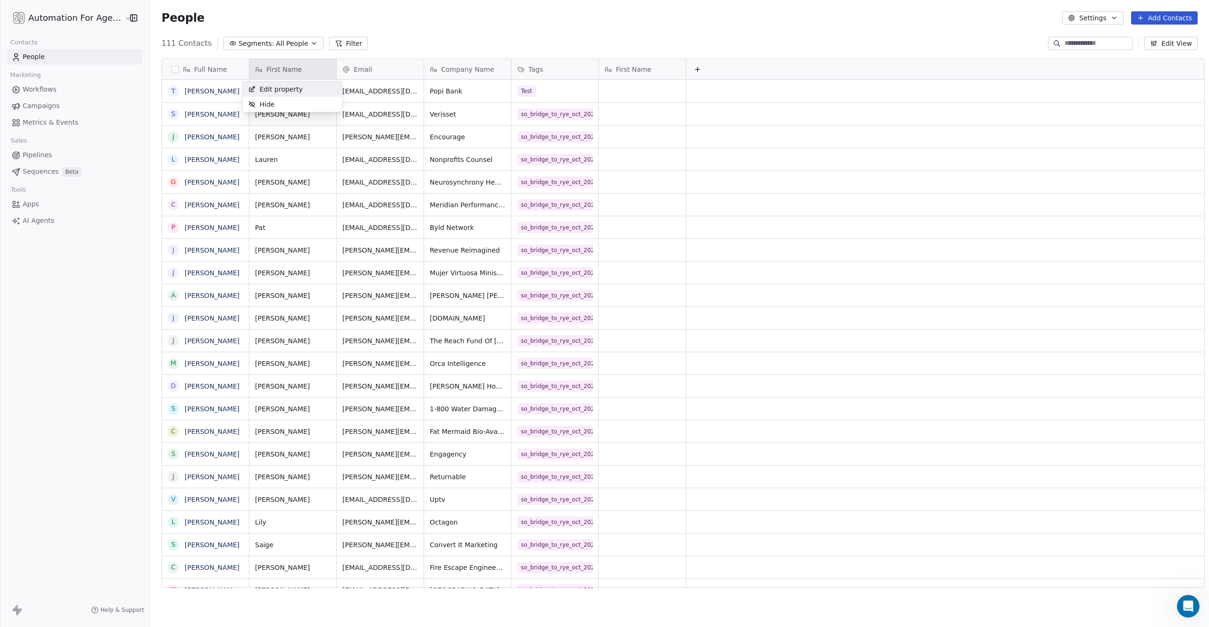
click at [275, 88] on span "Edit property" at bounding box center [281, 89] width 43 height 9
click at [277, 72] on html "Automation For Agencies Contacts People Marketing Workflows Campaigns Metrics &…" at bounding box center [604, 313] width 1209 height 627
click at [272, 166] on button "Cancel" at bounding box center [272, 162] width 44 height 13
click at [625, 70] on span "First Name" at bounding box center [633, 69] width 35 height 9
click at [629, 88] on span "Edit property" at bounding box center [630, 89] width 43 height 9
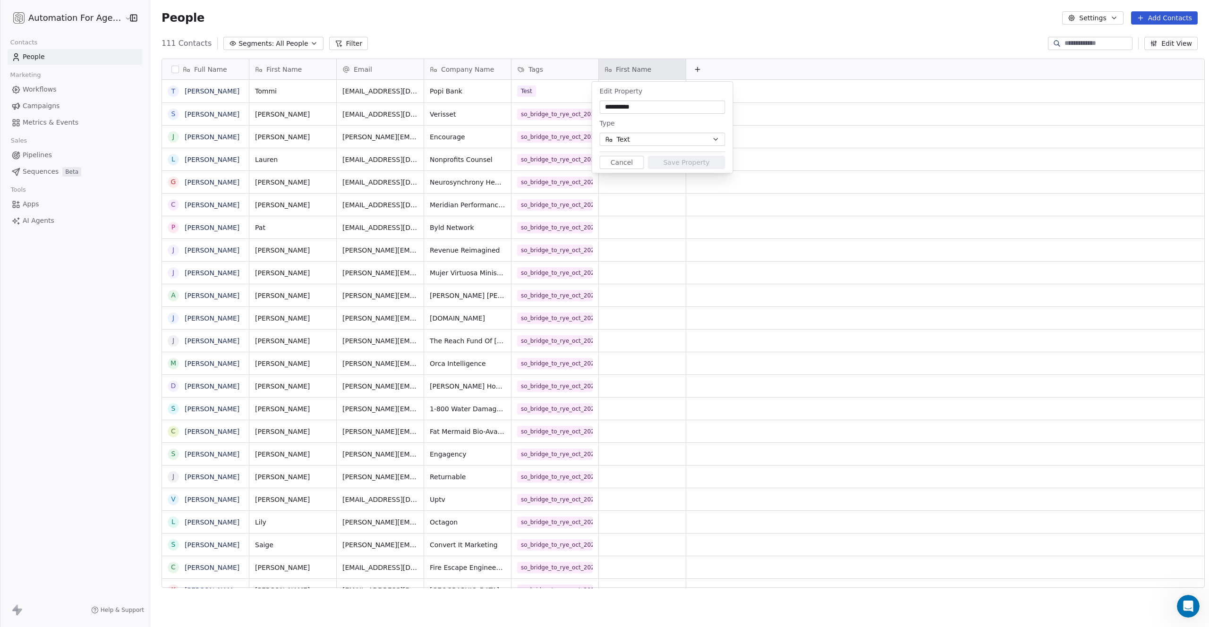
click at [648, 104] on input "**********" at bounding box center [663, 107] width 122 height 9
type input "**********"
click at [676, 165] on button "Save Property" at bounding box center [686, 162] width 77 height 13
click at [39, 19] on html "Automation For Agencies Contacts People Marketing Workflows Campaigns Metrics &…" at bounding box center [604, 313] width 1209 height 627
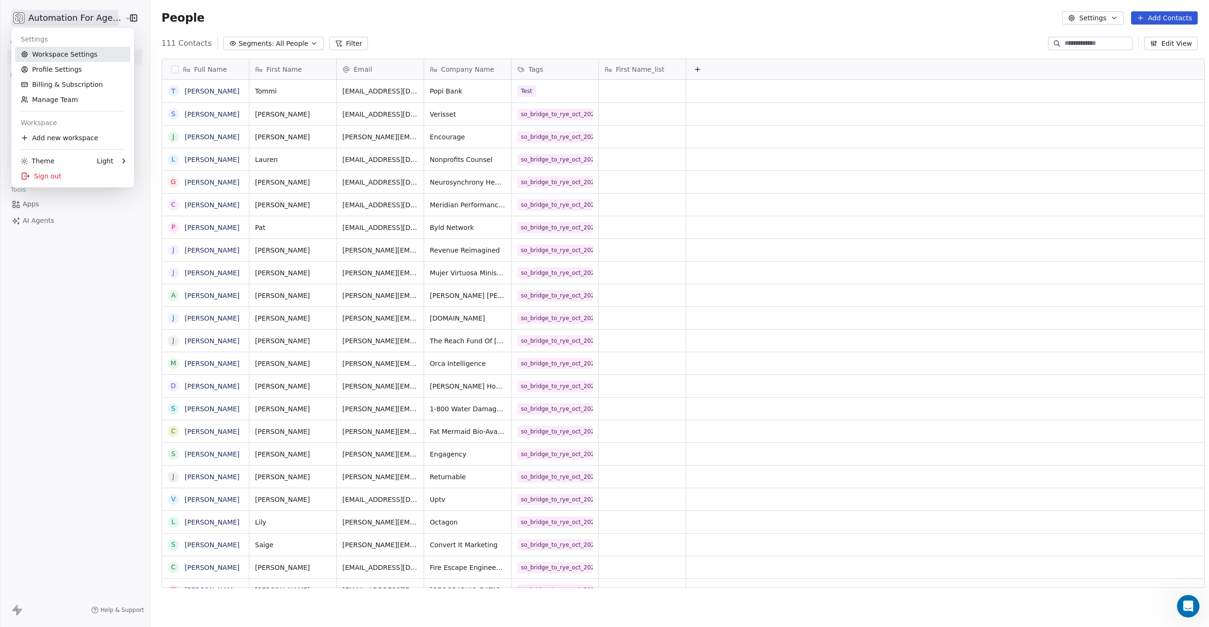
click at [44, 58] on link "Workspace Settings" at bounding box center [72, 54] width 115 height 15
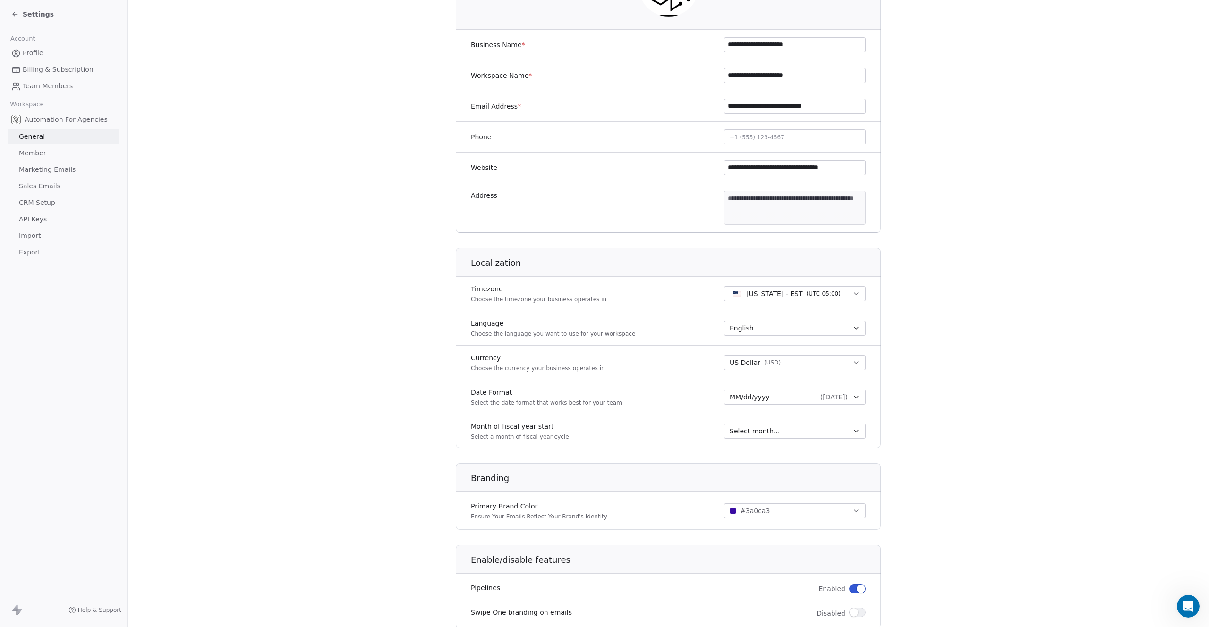
scroll to position [257, 0]
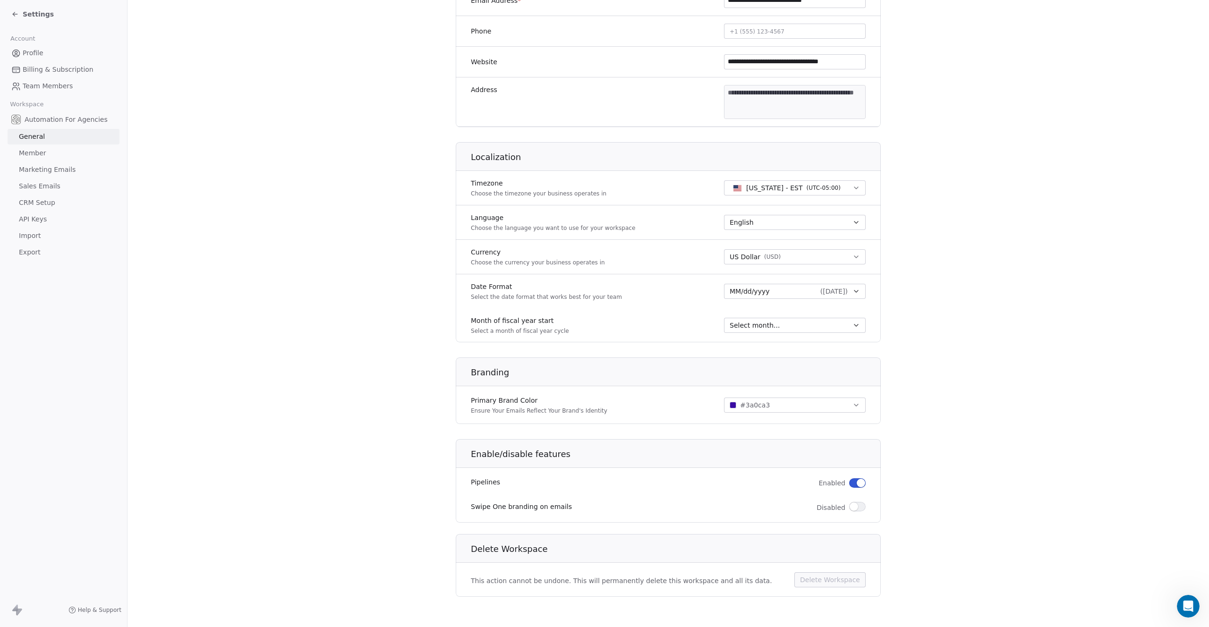
click at [32, 218] on span "API Keys" at bounding box center [33, 219] width 28 height 10
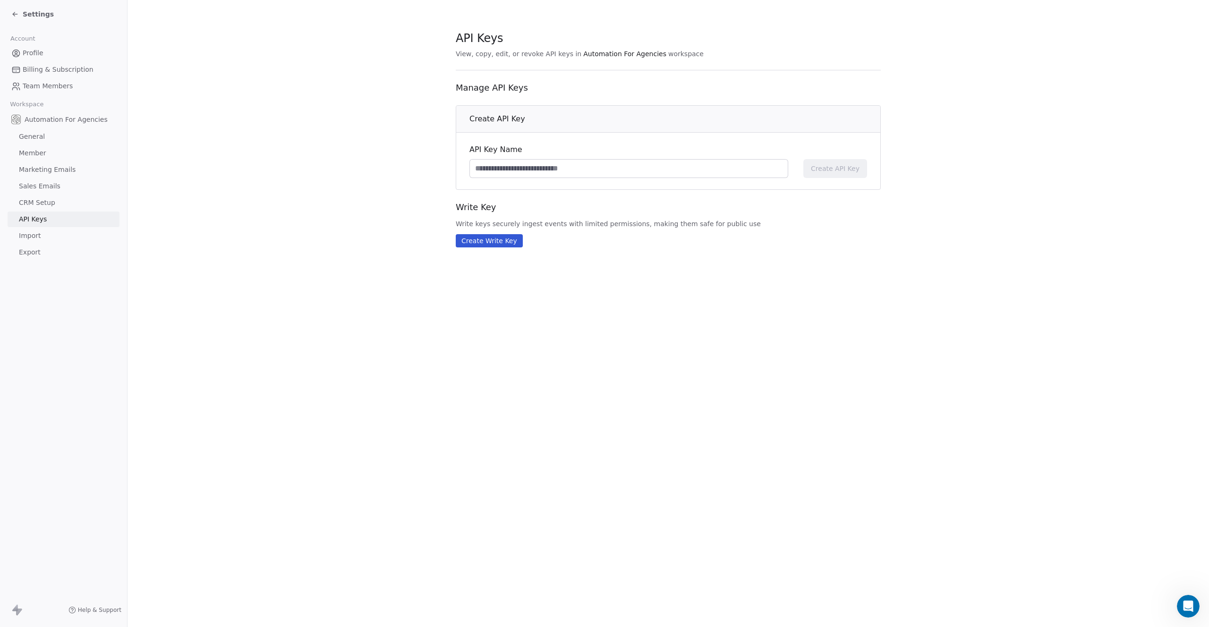
click at [507, 171] on input at bounding box center [629, 169] width 318 height 18
drag, startPoint x: 499, startPoint y: 170, endPoint x: 447, endPoint y: 165, distance: 51.7
click at [447, 165] on section "API Keys View, copy, edit, or revoke API keys in Automation For Agencies worksp…" at bounding box center [669, 139] width 1082 height 278
click at [479, 168] on input "**********" at bounding box center [629, 169] width 318 height 18
type input "**********"
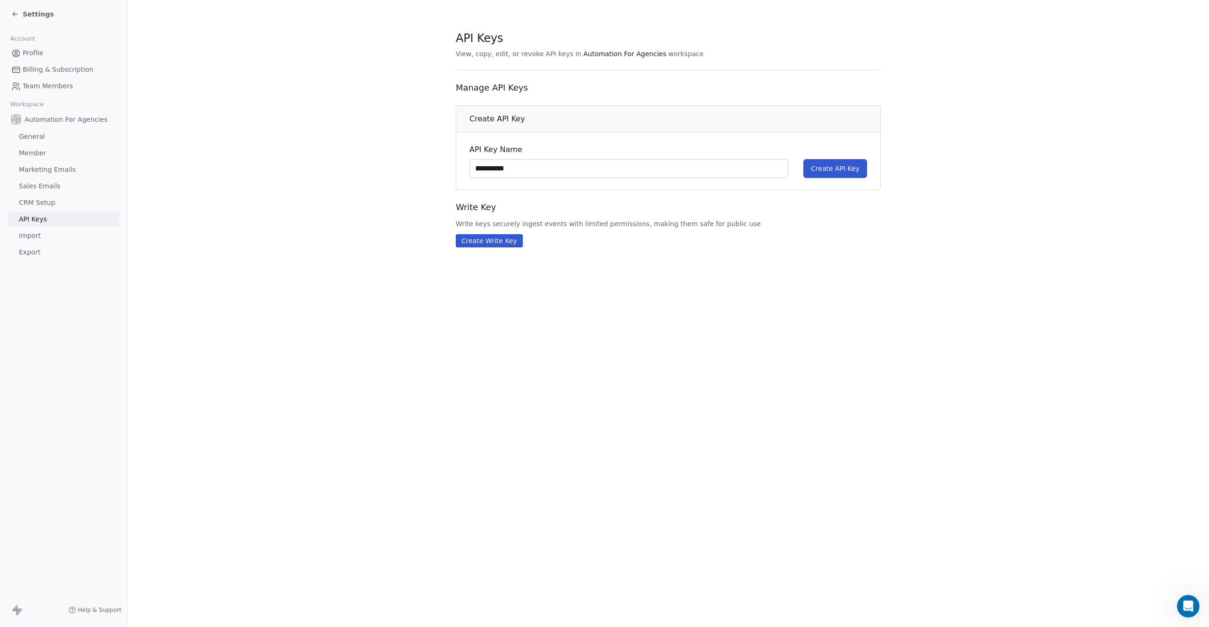
click at [847, 168] on span "Create API Key" at bounding box center [835, 168] width 49 height 9
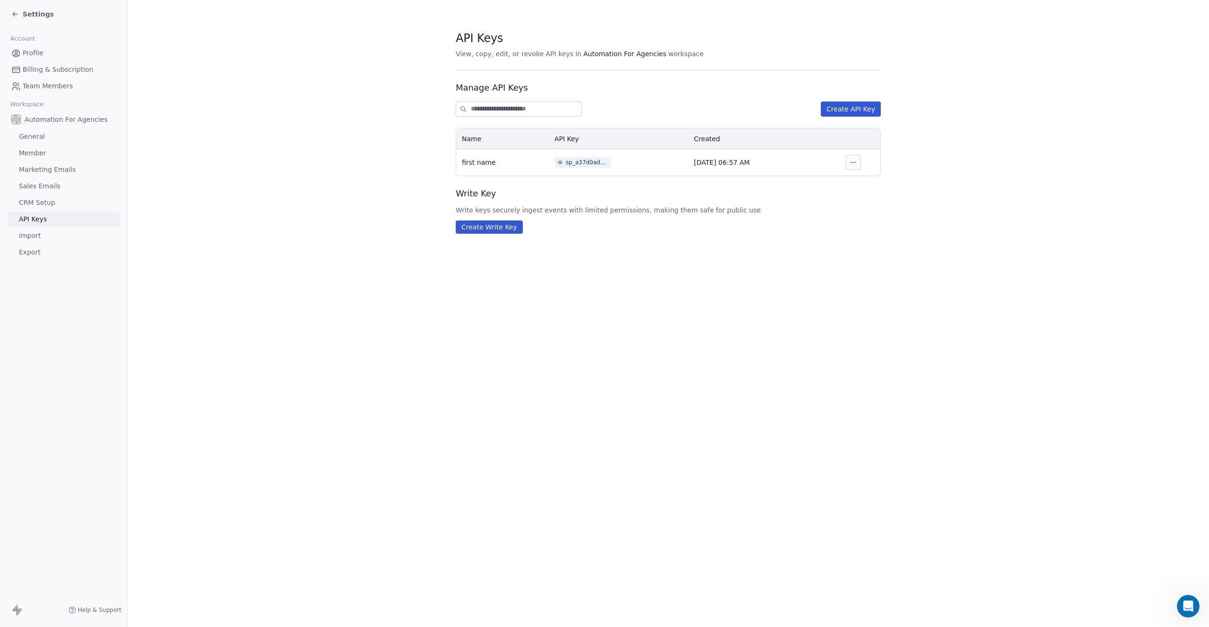
click at [566, 162] on div "sp_a37d0adc75a74d27acb8a257bd62c347" at bounding box center [587, 162] width 43 height 9
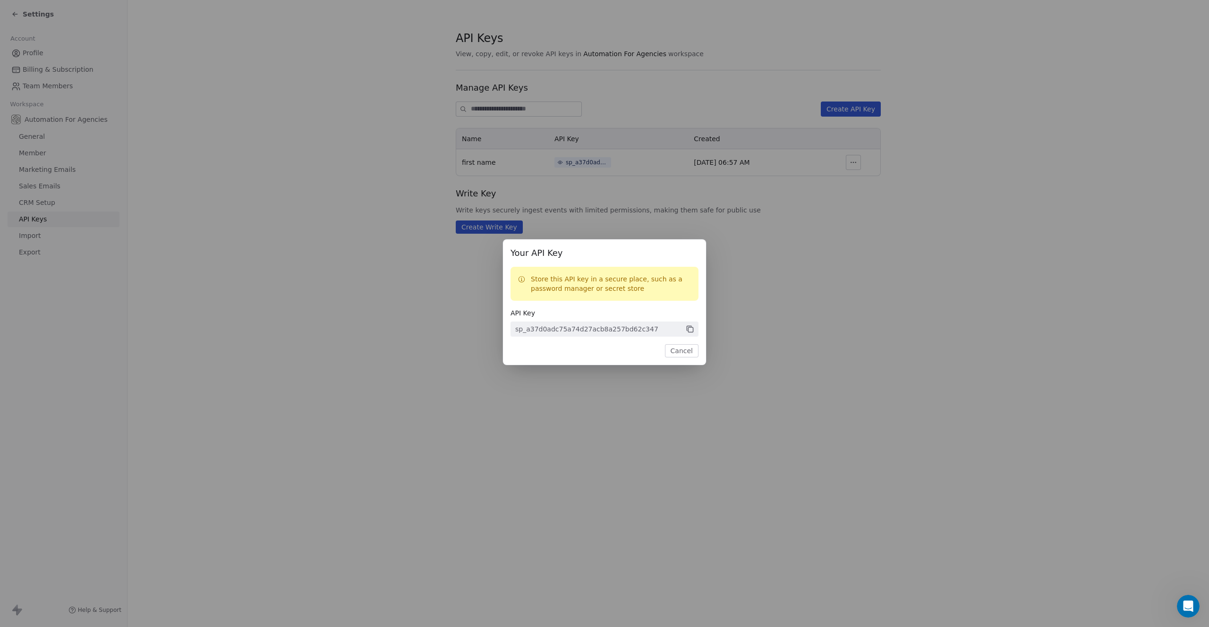
click at [691, 328] on icon at bounding box center [690, 329] width 9 height 9
click at [677, 354] on button "Cancel" at bounding box center [682, 350] width 34 height 13
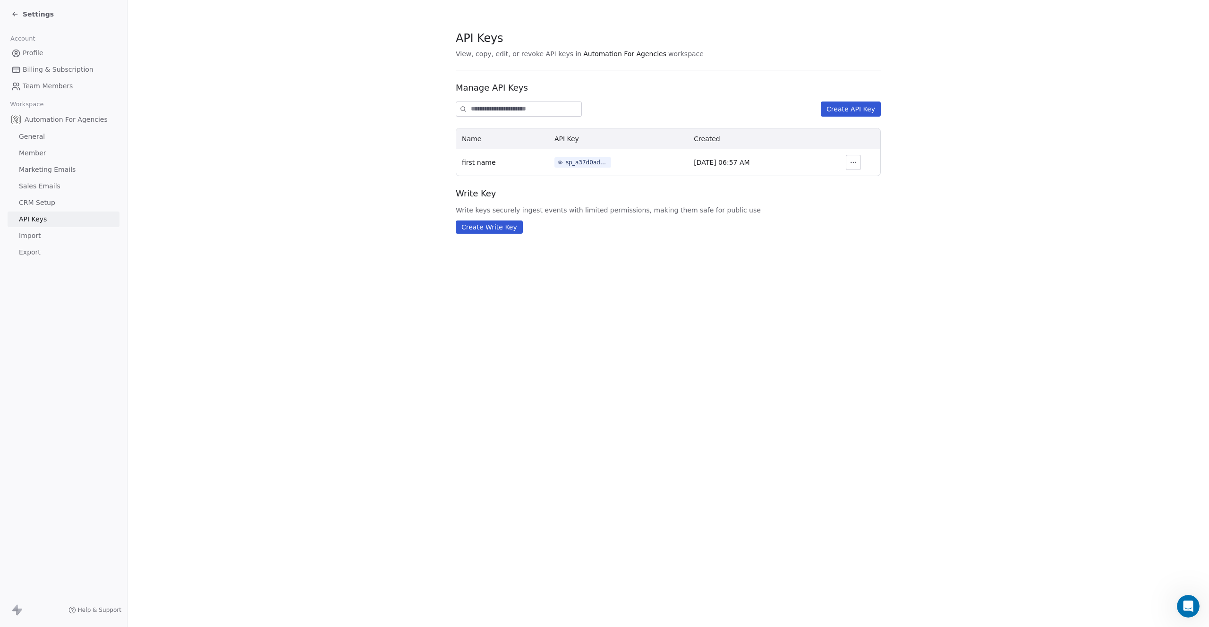
click at [569, 161] on div "sp_a37d0adc75a74d27acb8a257bd62c347" at bounding box center [587, 162] width 43 height 9
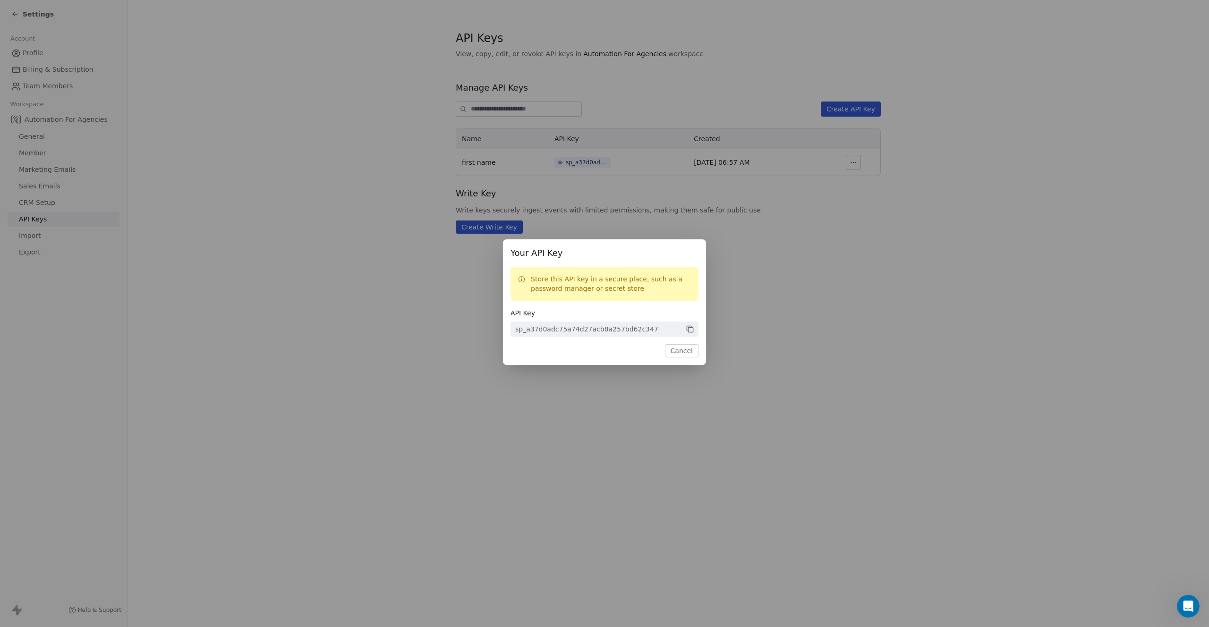
click at [688, 331] on icon at bounding box center [690, 329] width 9 height 9
click at [685, 347] on button "Cancel" at bounding box center [682, 350] width 34 height 13
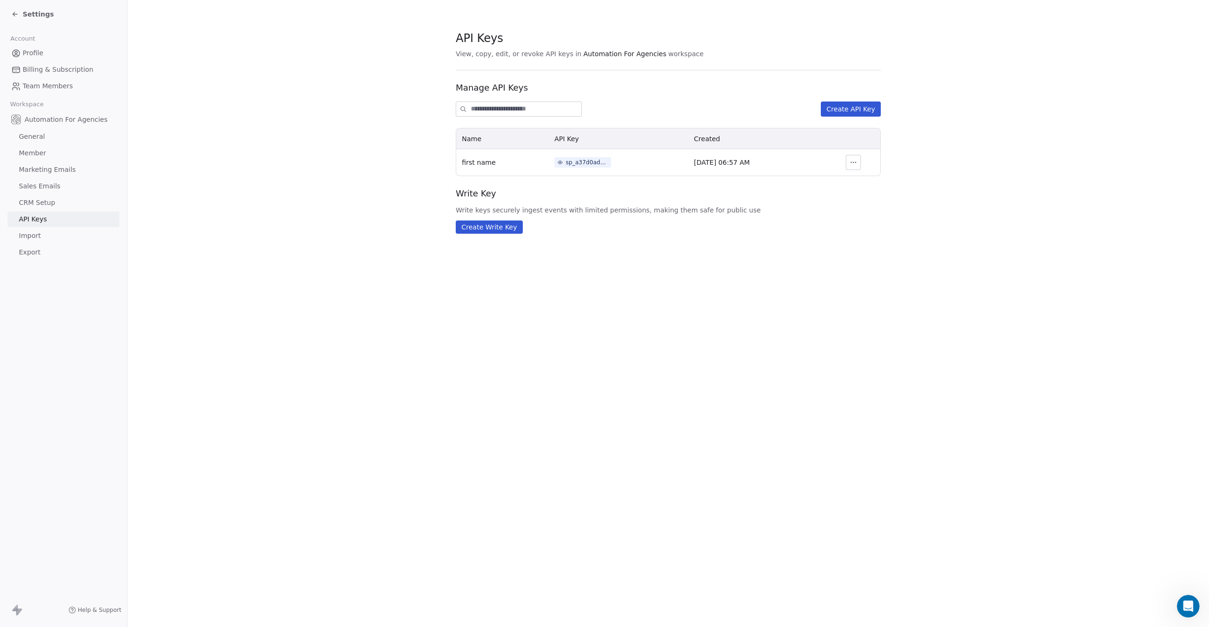
click at [39, 56] on span "Profile" at bounding box center [33, 53] width 21 height 10
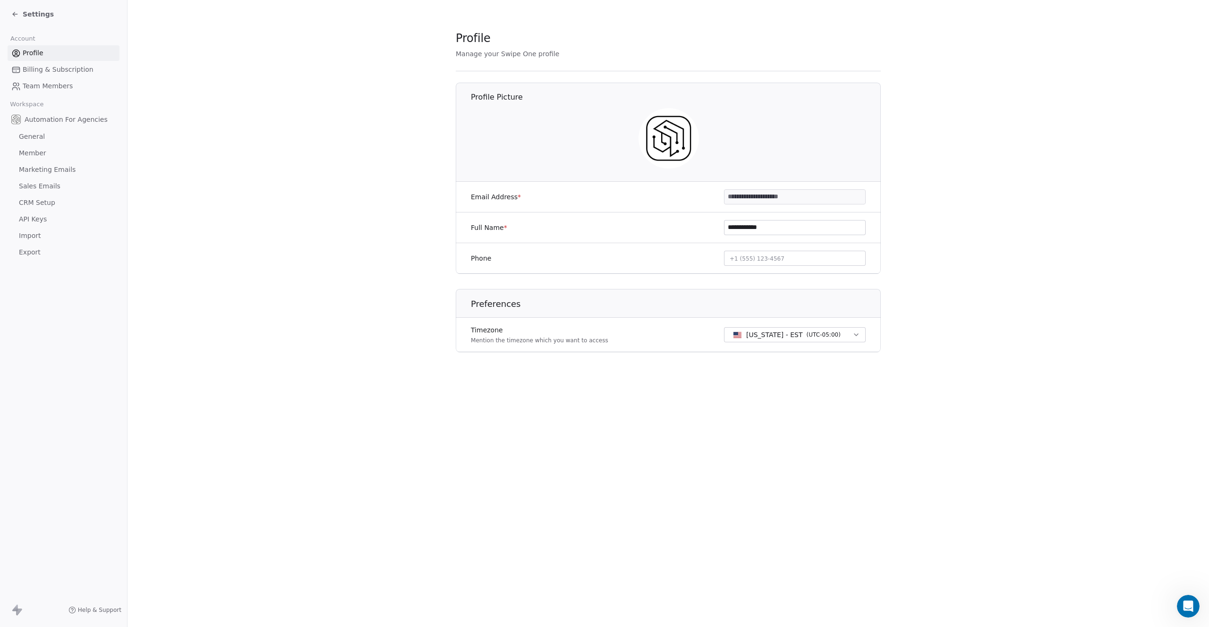
click at [30, 17] on span "Settings" at bounding box center [38, 13] width 31 height 9
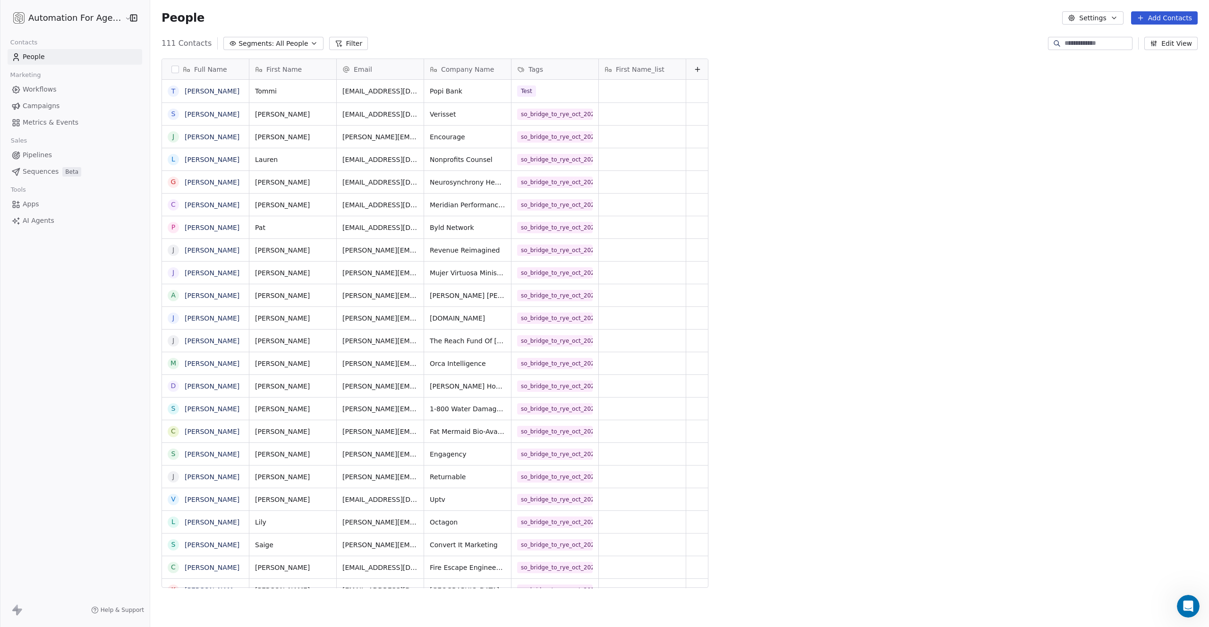
scroll to position [545, 1059]
click at [46, 22] on html "Automation For Agencies Contacts People Marketing Workflows Campaigns Metrics &…" at bounding box center [604, 313] width 1209 height 627
click at [48, 54] on link "Workspace Settings" at bounding box center [72, 54] width 115 height 15
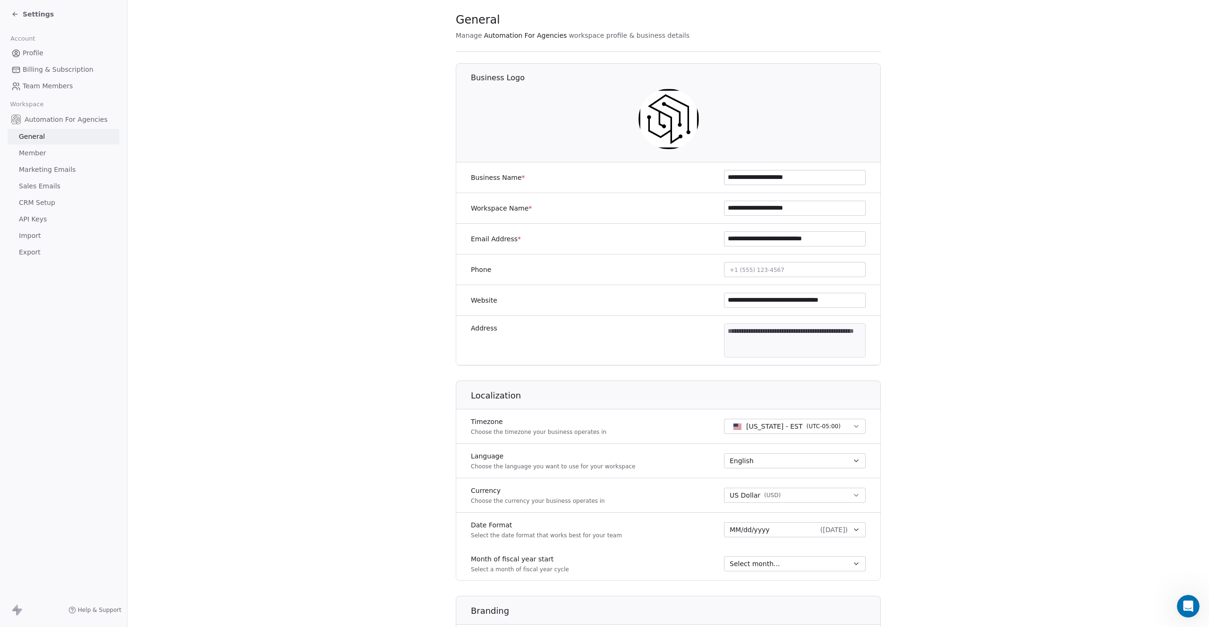
scroll to position [13, 0]
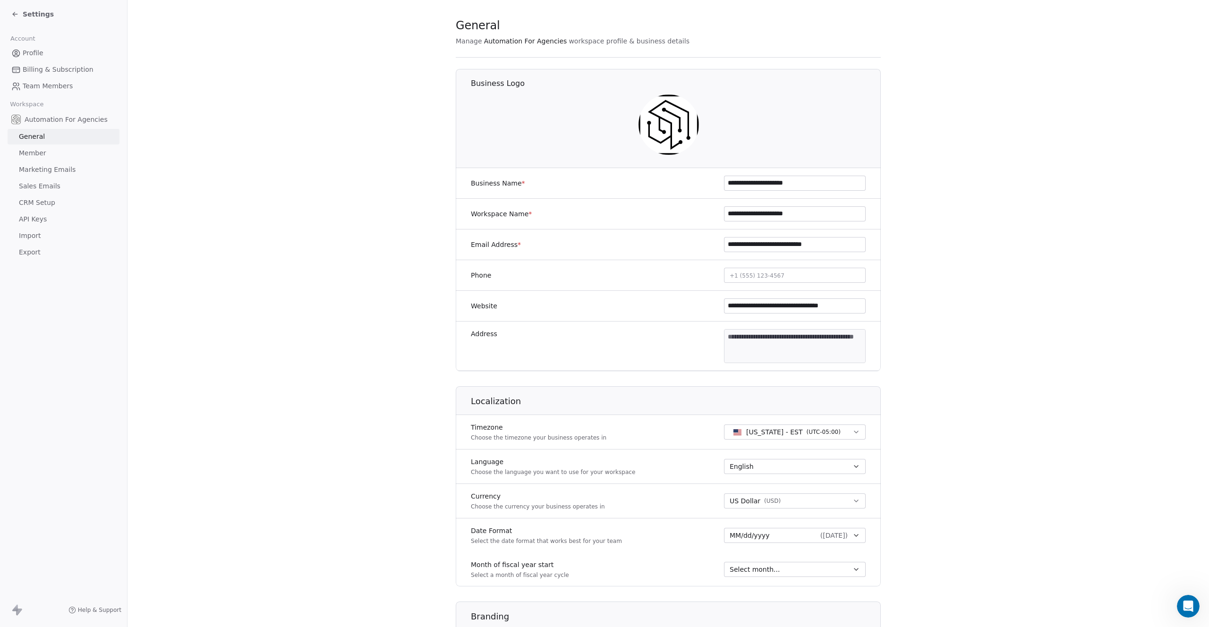
click at [34, 206] on span "CRM Setup" at bounding box center [37, 203] width 36 height 10
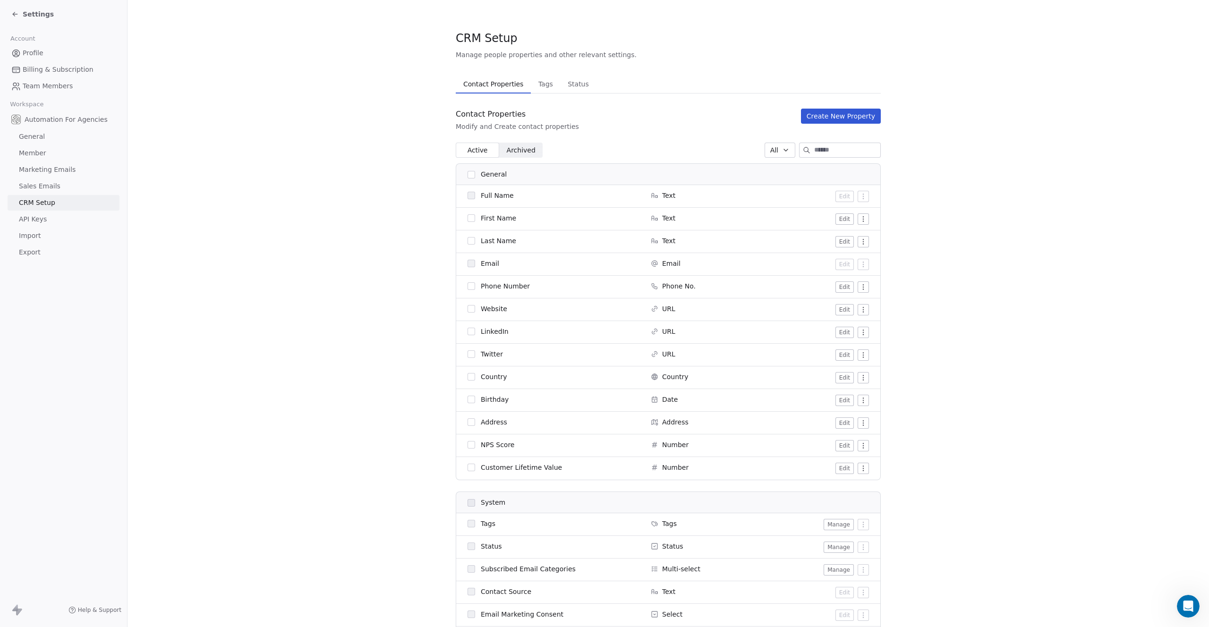
click at [814, 153] on input at bounding box center [847, 150] width 66 height 14
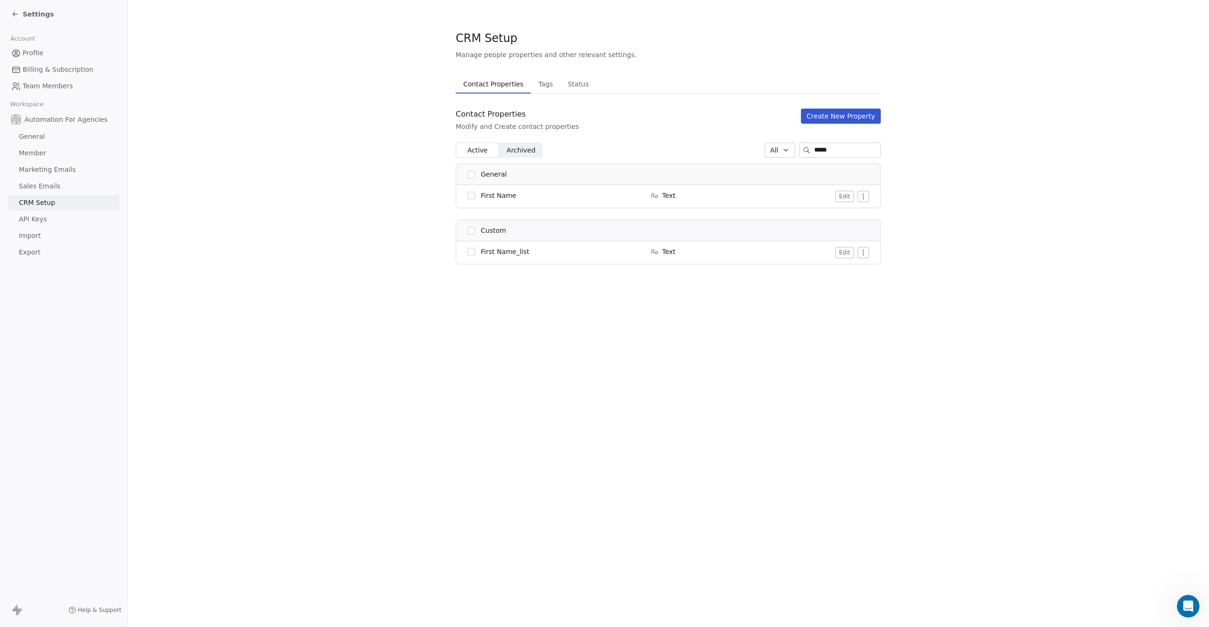
type input "*****"
click at [865, 197] on html "Settings Account Profile Billing & Subscription Team Members Workspace Automati…" at bounding box center [604, 313] width 1209 height 627
click at [803, 292] on html "Settings Account Profile Billing & Subscription Team Members Workspace Automati…" at bounding box center [604, 313] width 1209 height 627
click at [861, 255] on html "Settings Account Profile Billing & Subscription Team Members Workspace Automati…" at bounding box center [604, 313] width 1209 height 627
click at [838, 270] on div "Archive" at bounding box center [843, 271] width 47 height 15
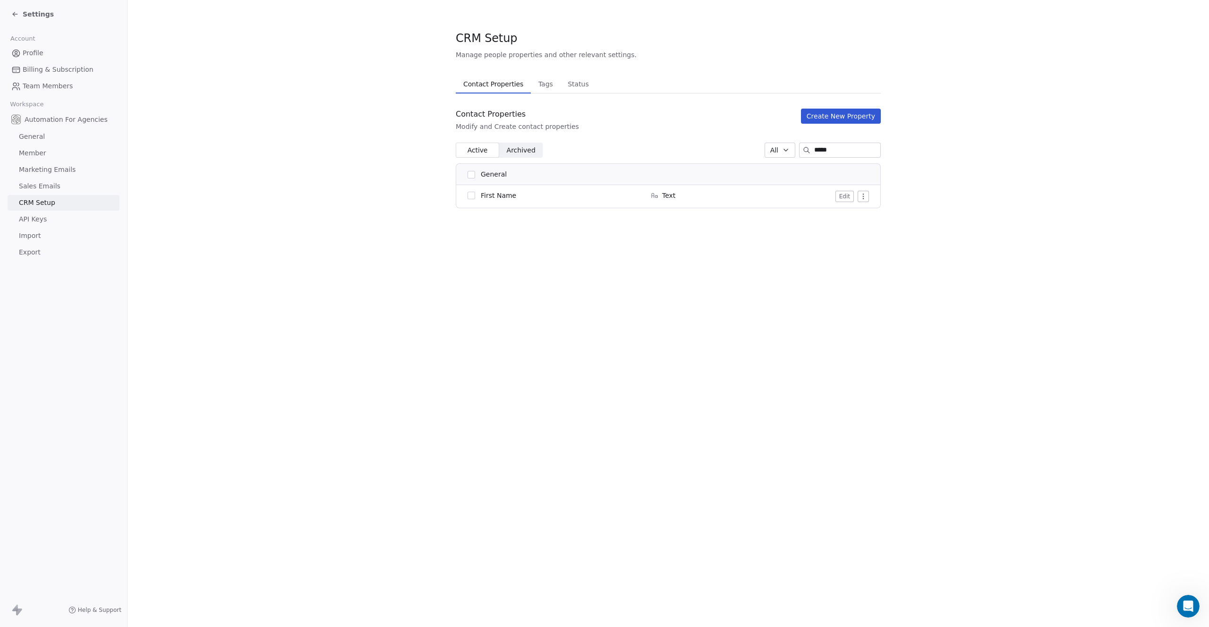
drag, startPoint x: 775, startPoint y: 315, endPoint x: 771, endPoint y: 311, distance: 5.0
click at [775, 315] on div "CRM Setup Manage people properties and other relevant settings. Contact Propert…" at bounding box center [669, 313] width 1082 height 627
click at [482, 146] on span "Active" at bounding box center [477, 151] width 20 height 10
click at [529, 146] on span "Archived" at bounding box center [521, 151] width 29 height 10
click at [862, 197] on icon at bounding box center [864, 197] width 8 height 8
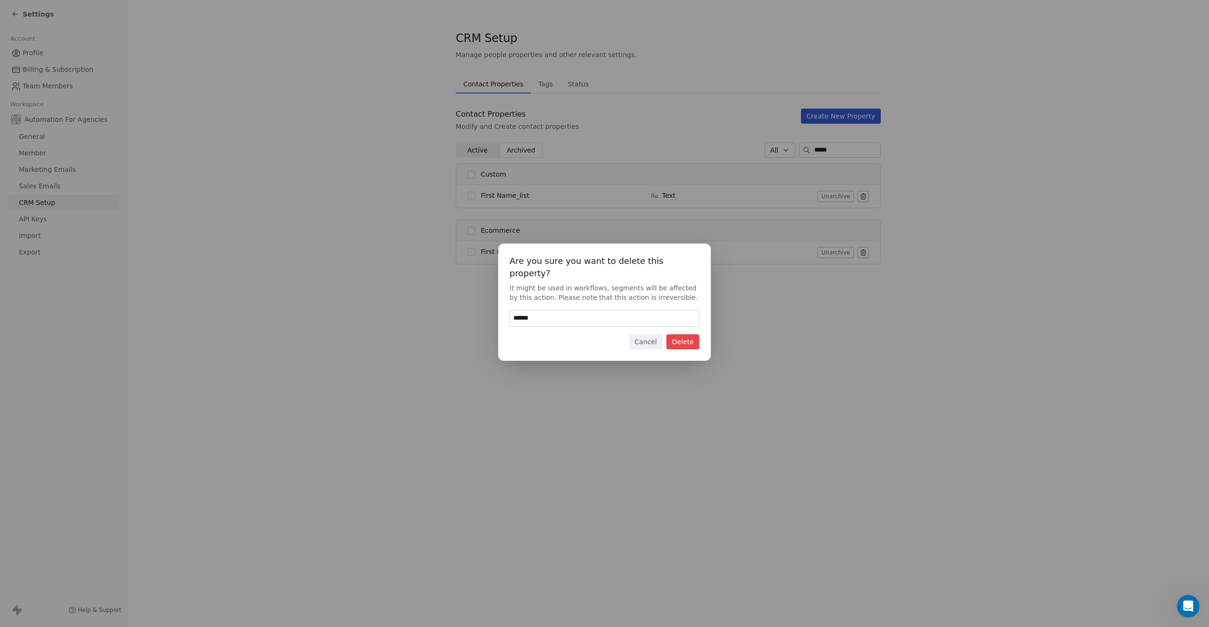
type input "******"
click at [681, 334] on button "Delete" at bounding box center [683, 341] width 33 height 15
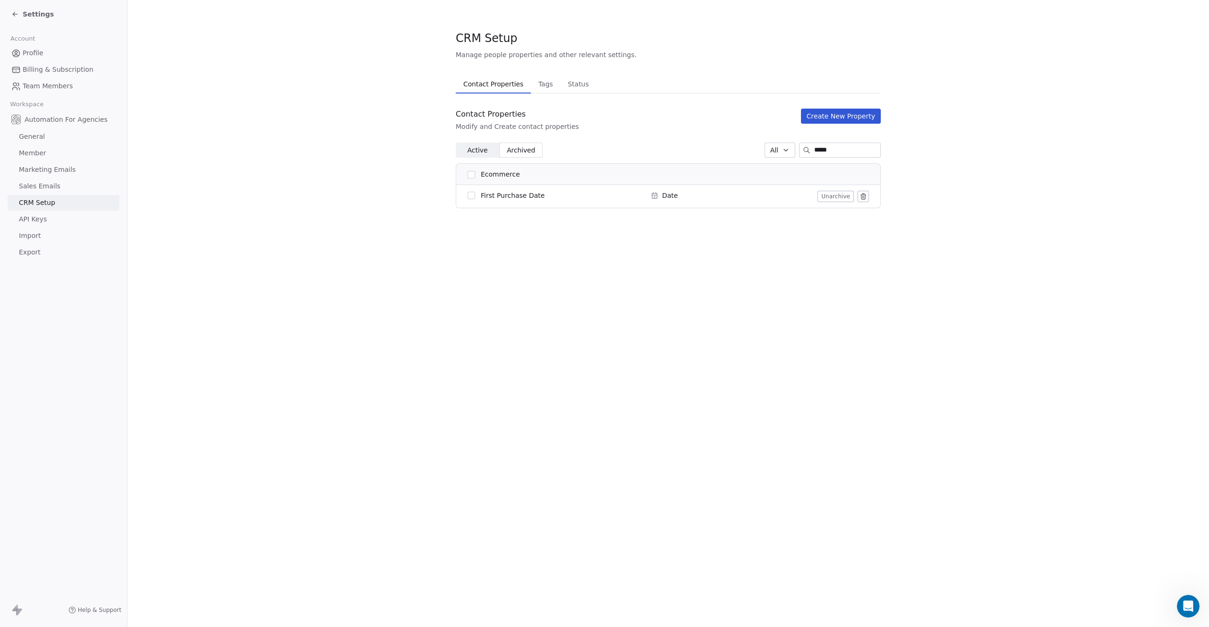
click at [679, 329] on div "CRM Setup Manage people properties and other relevant settings. Contact Propert…" at bounding box center [669, 313] width 1082 height 627
click at [31, 12] on span "Settings" at bounding box center [38, 13] width 31 height 9
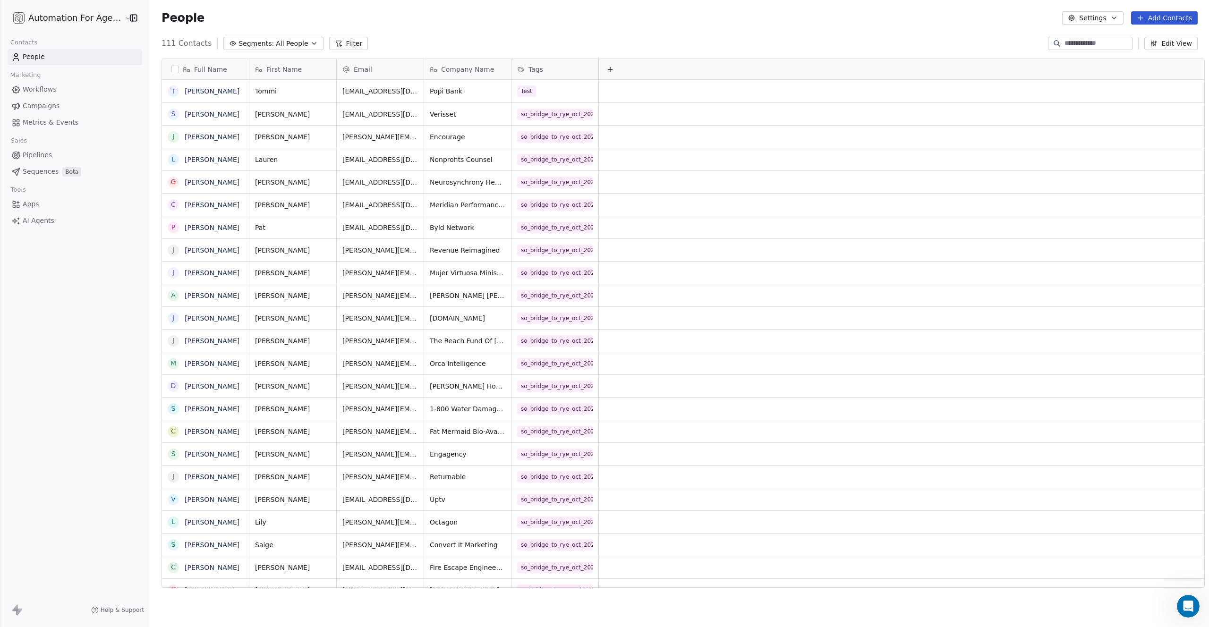
scroll to position [545, 1059]
click at [30, 92] on span "Workflows" at bounding box center [40, 90] width 34 height 10
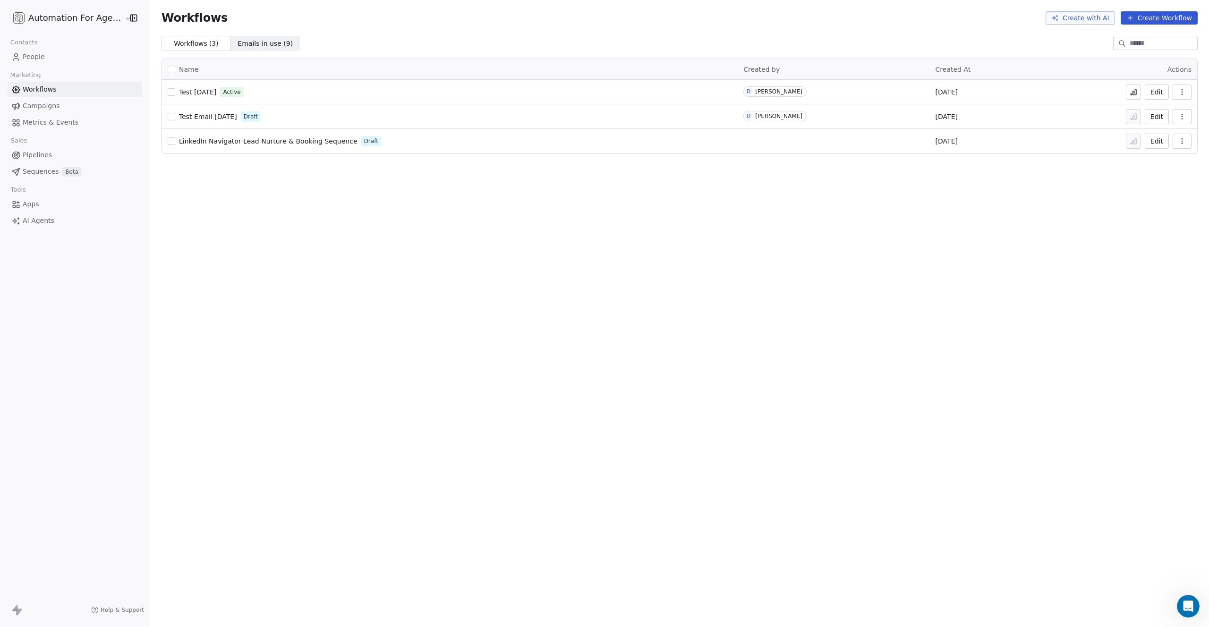
click at [193, 90] on span "Test [DATE]" at bounding box center [197, 92] width 37 height 8
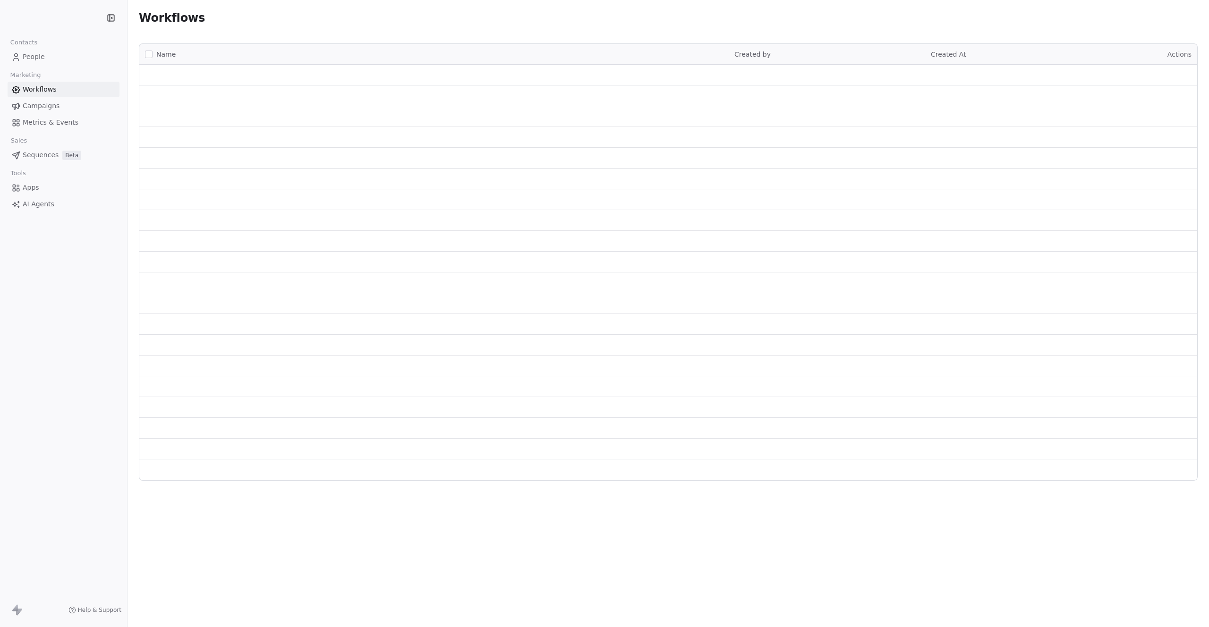
click at [34, 59] on span "People" at bounding box center [34, 57] width 22 height 10
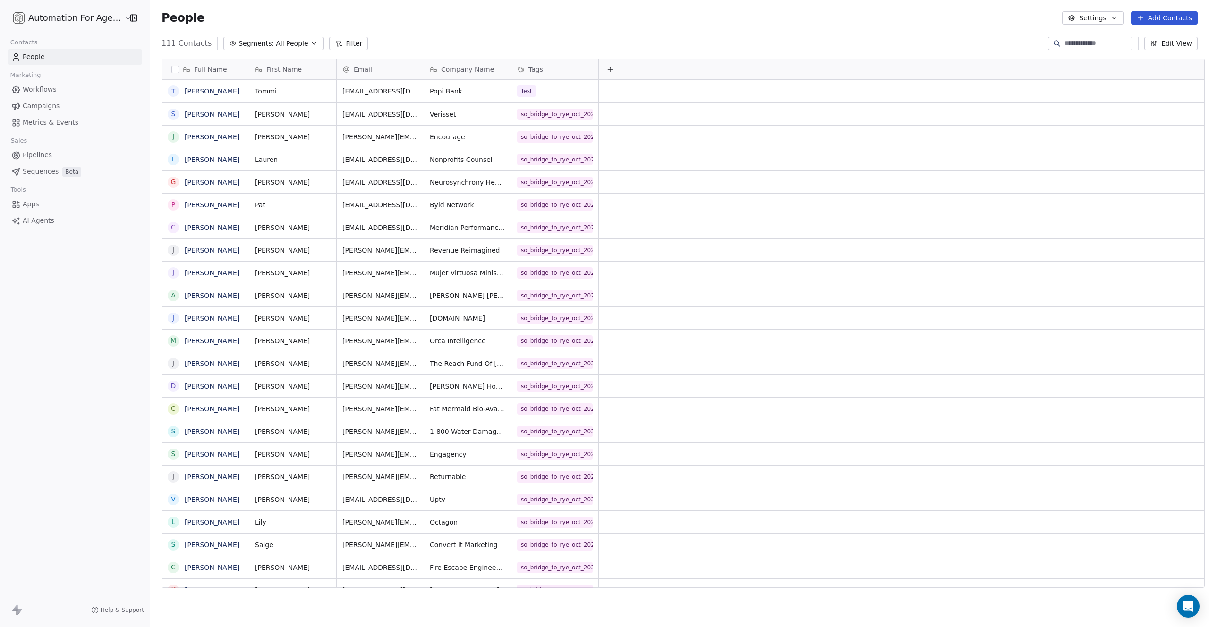
scroll to position [545, 1059]
click at [188, 90] on link "Tommi Price" at bounding box center [212, 91] width 55 height 8
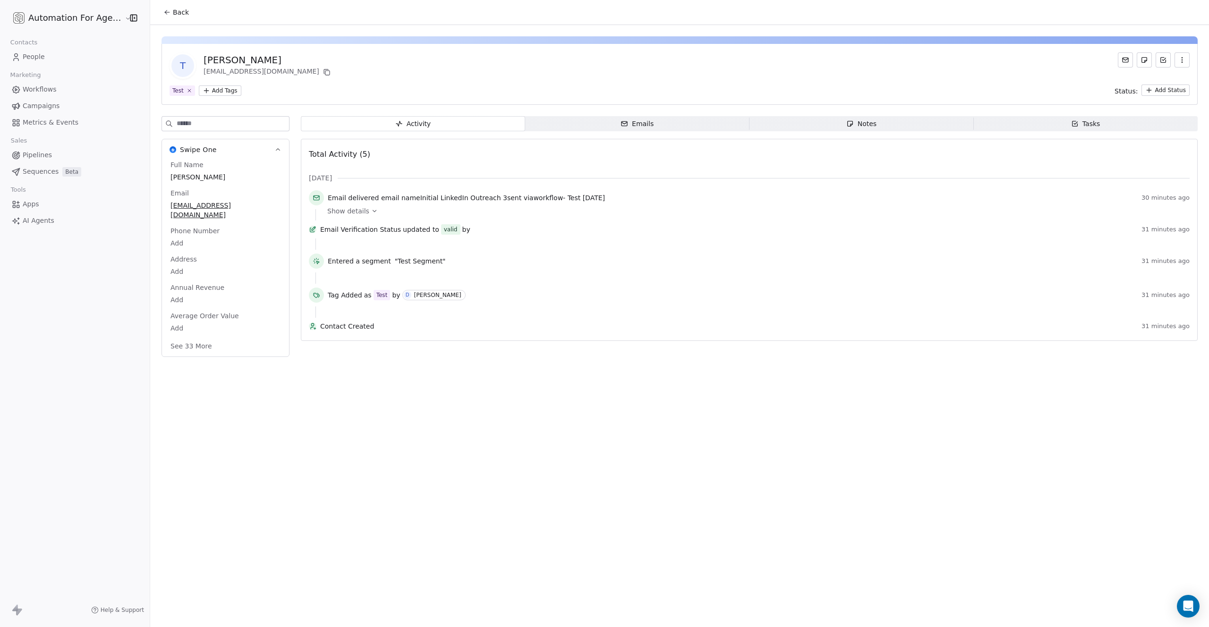
click at [1181, 57] on icon "button" at bounding box center [1183, 60] width 8 height 8
click at [1160, 77] on div "Delete" at bounding box center [1169, 80] width 63 height 15
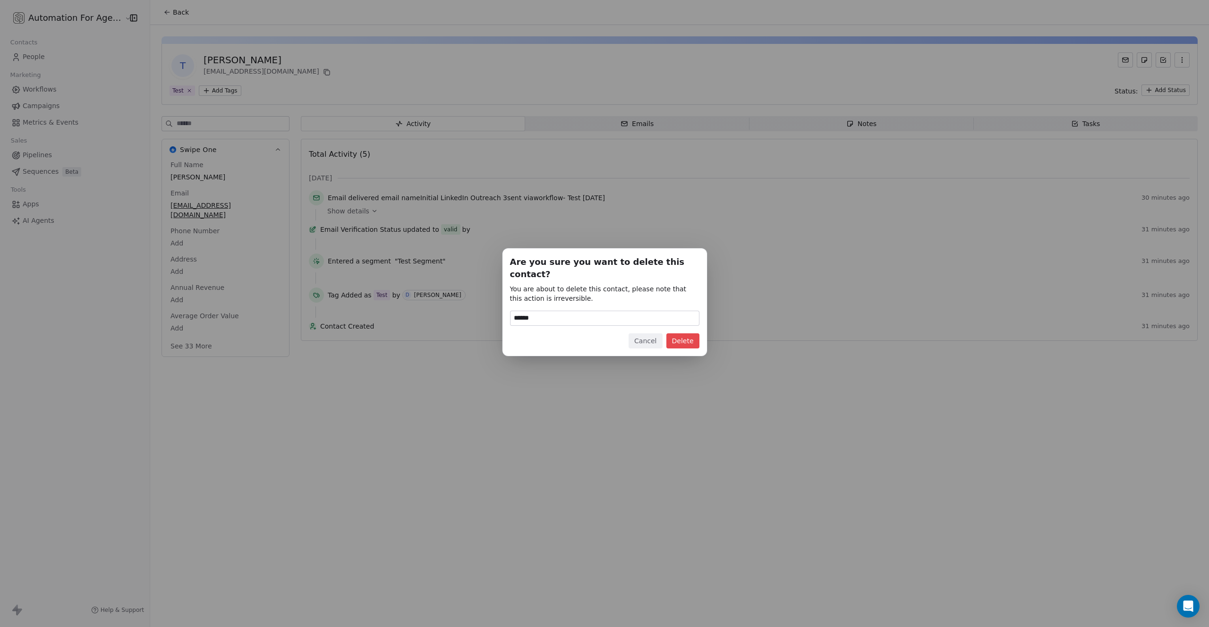
type input "******"
click at [687, 334] on button "Delete" at bounding box center [683, 341] width 33 height 15
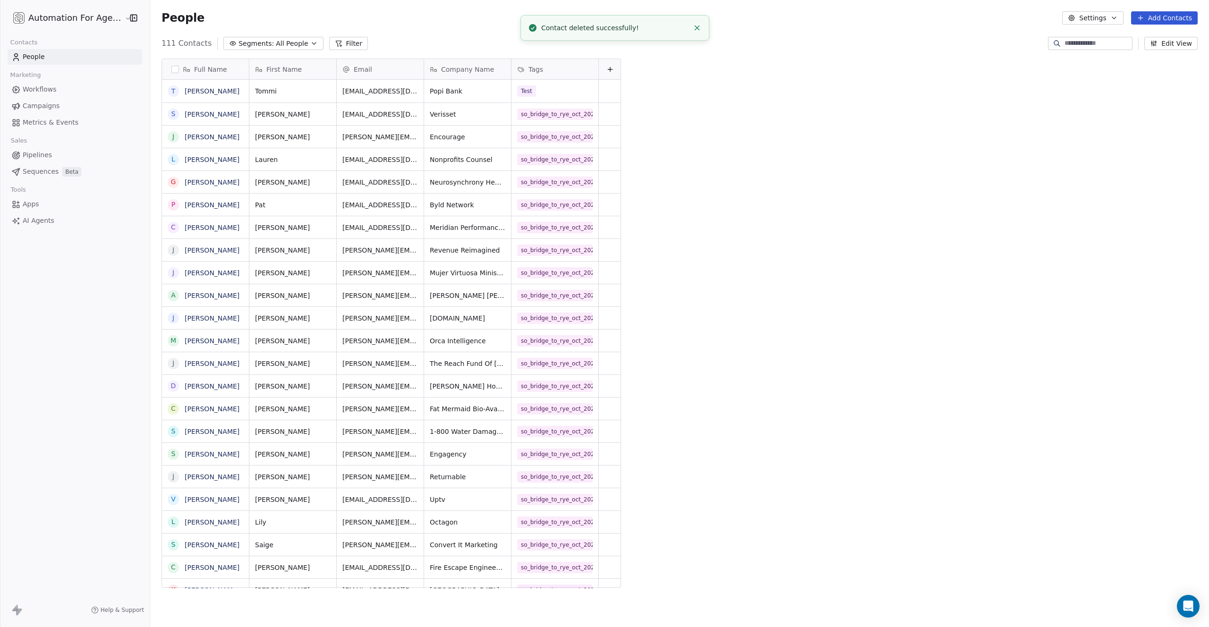
scroll to position [545, 1059]
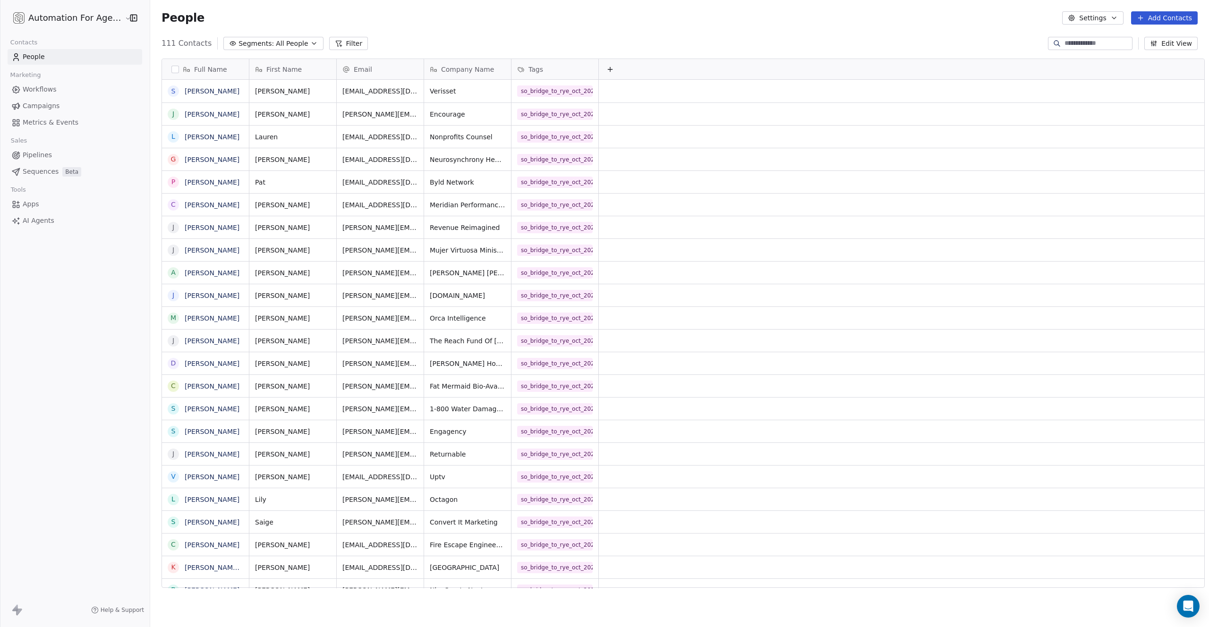
click at [1155, 17] on button "Add Contacts" at bounding box center [1164, 17] width 67 height 13
click at [1150, 51] on span "Import from CSV" at bounding box center [1162, 54] width 55 height 10
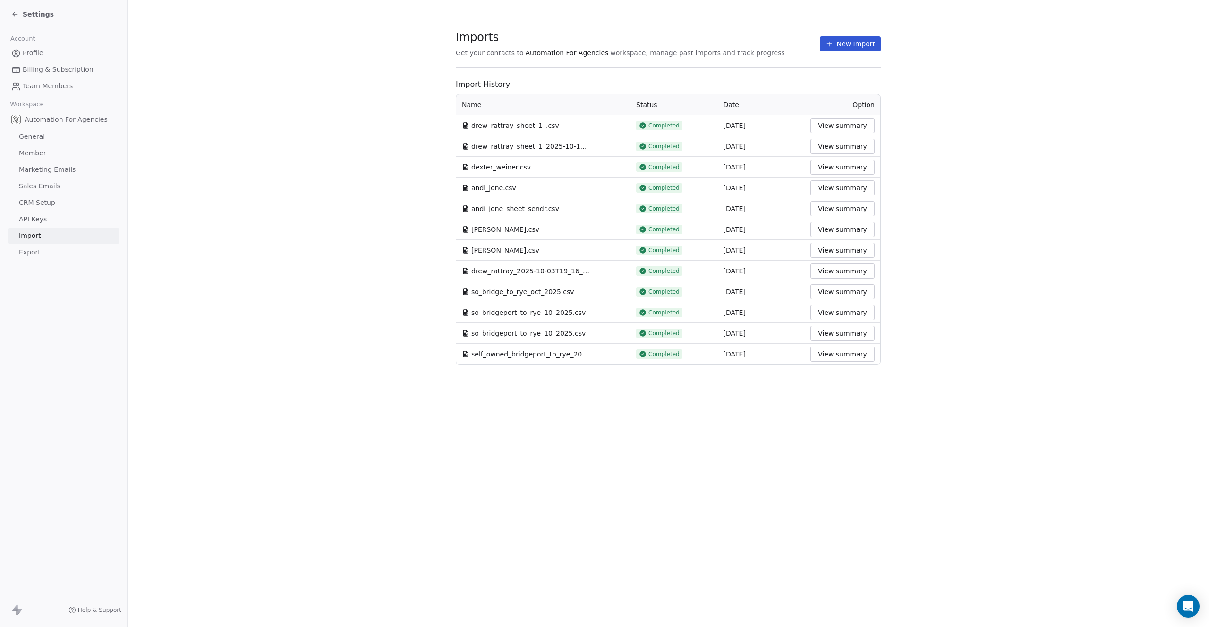
click at [843, 45] on button "New Import" at bounding box center [850, 43] width 61 height 15
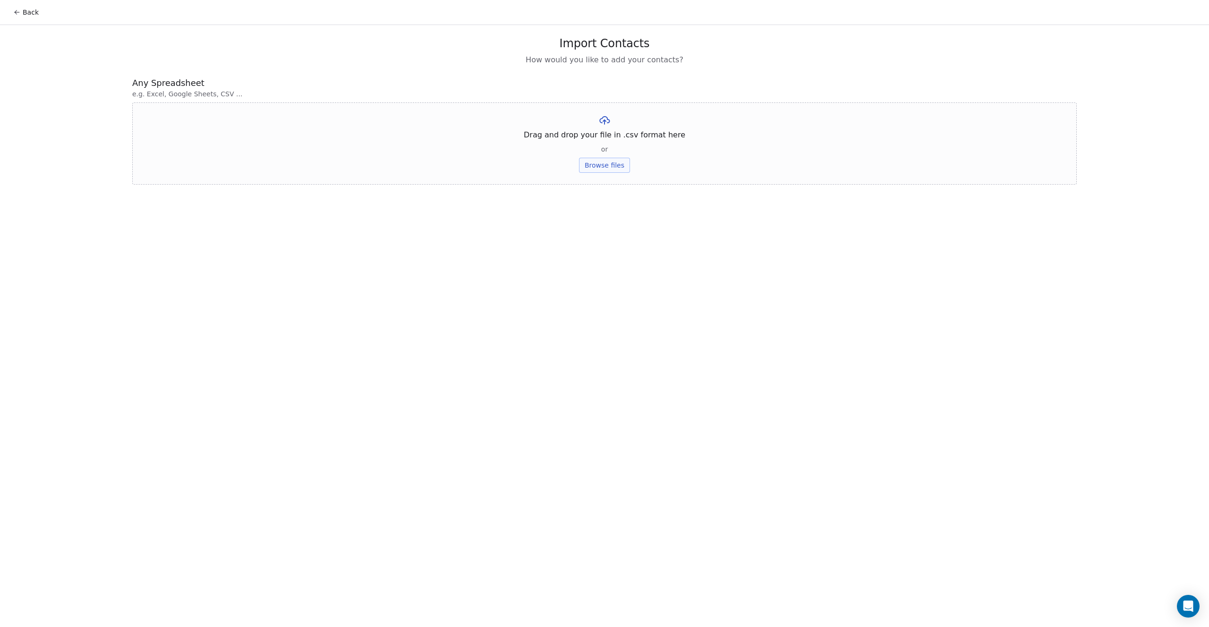
click at [618, 162] on button "Browse files" at bounding box center [604, 165] width 51 height 15
click at [607, 143] on button "Upload" at bounding box center [604, 138] width 34 height 15
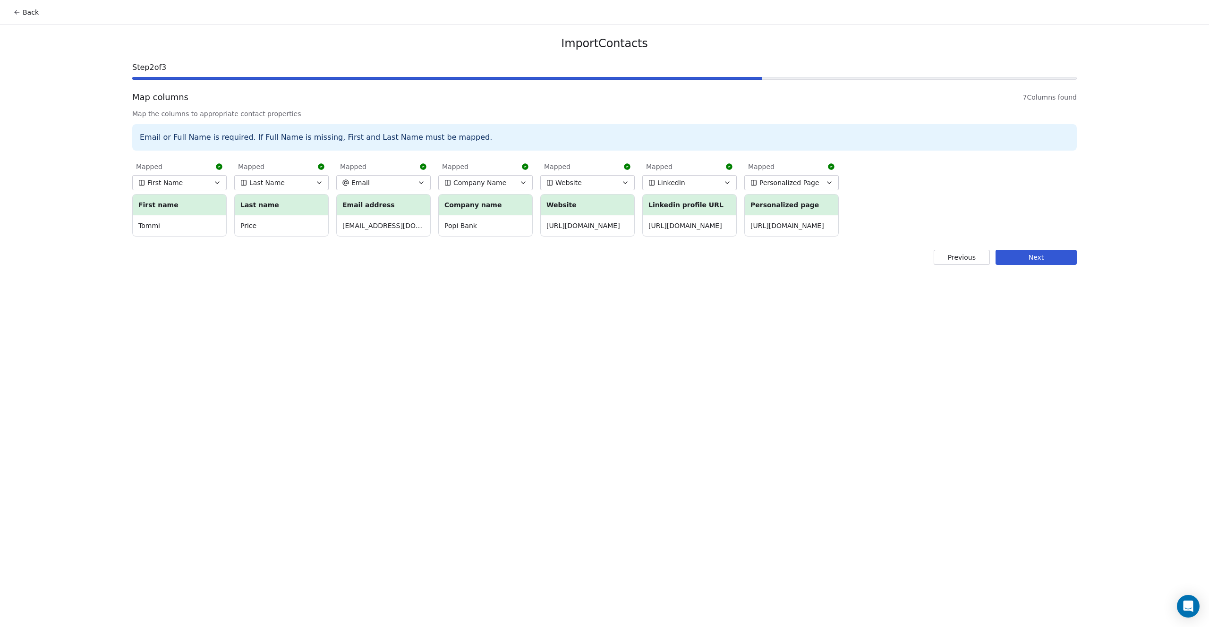
click at [1030, 257] on button "Next" at bounding box center [1036, 257] width 81 height 15
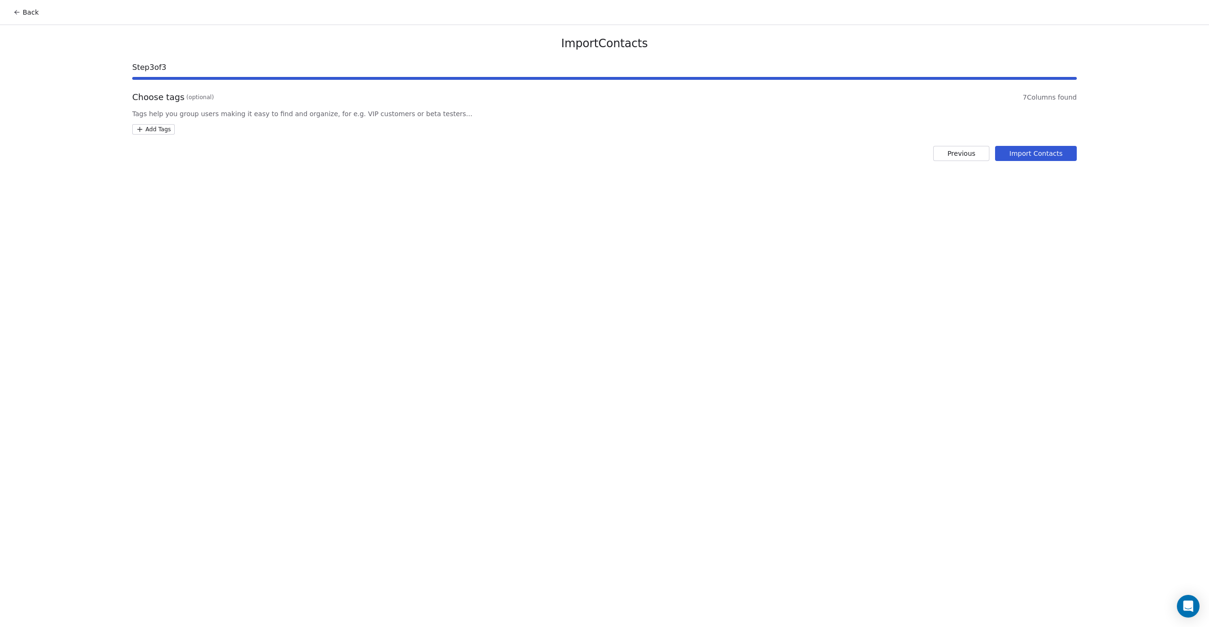
click at [152, 129] on html "Back Import Contacts Step 3 of 3 Choose tags (optional) 7 Columns found Tags he…" at bounding box center [604, 313] width 1209 height 627
click at [162, 266] on div "Test" at bounding box center [161, 270] width 11 height 9
click at [851, 166] on html "Back Import Contacts Step 3 of 3 Choose tags (optional) 7 Columns found Tags he…" at bounding box center [604, 313] width 1209 height 627
click at [1031, 154] on button "Import Contacts" at bounding box center [1036, 153] width 82 height 15
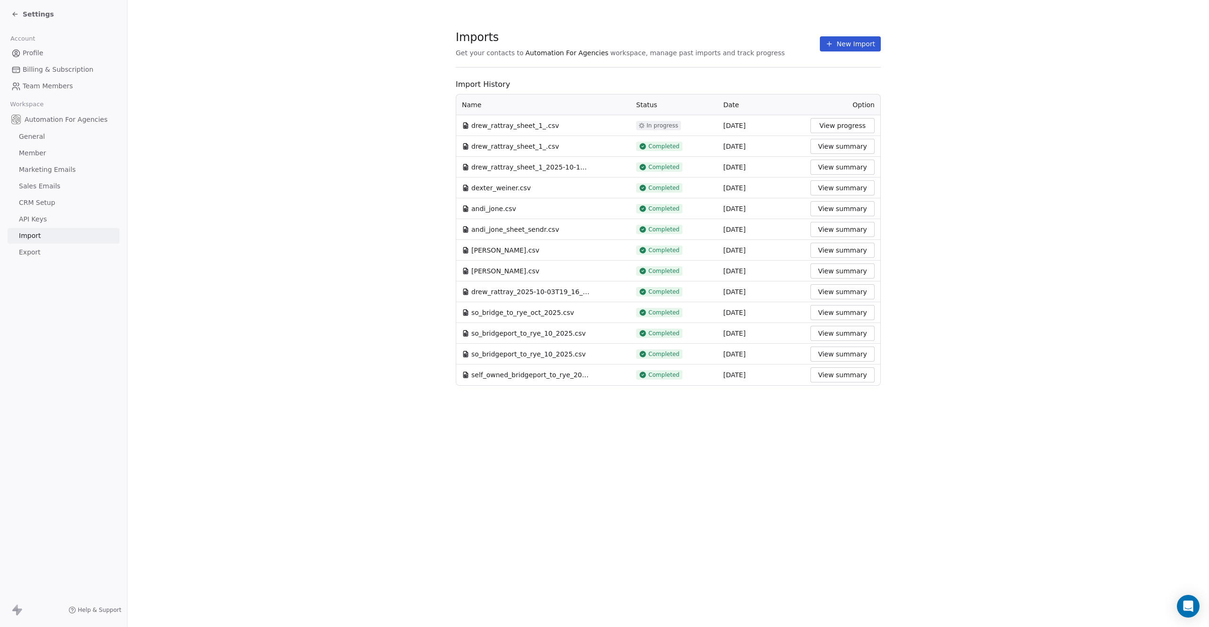
click at [13, 12] on icon at bounding box center [15, 14] width 8 height 8
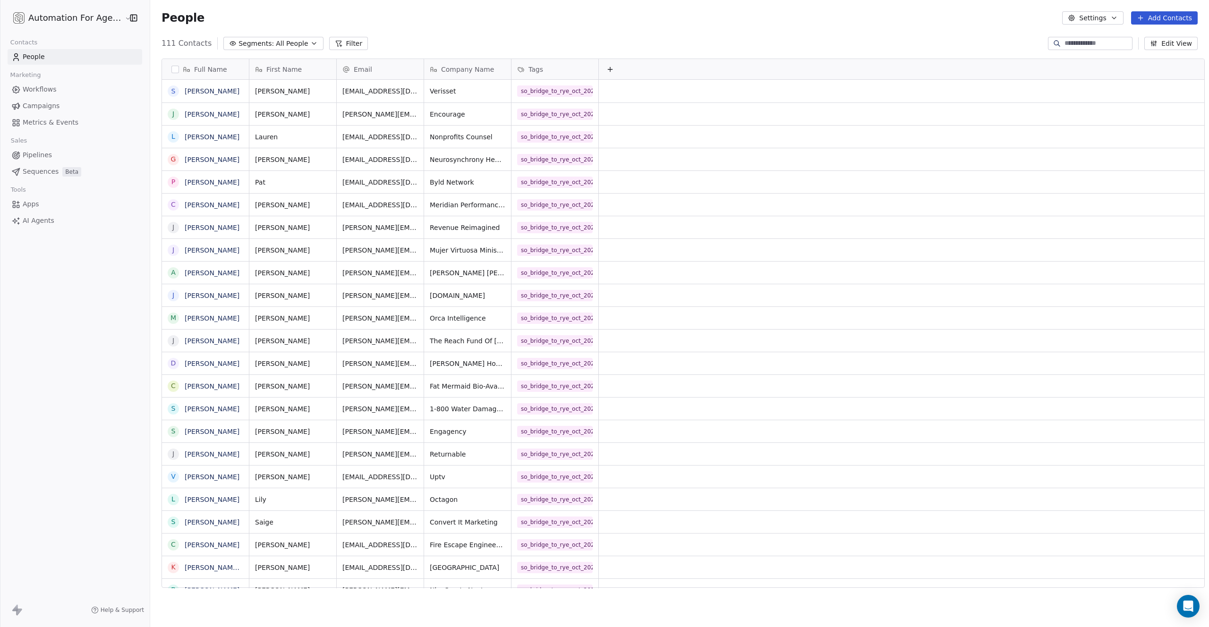
scroll to position [545, 1059]
click at [640, 38] on div "111 Contacts Segments: All People Filter Edit View" at bounding box center [679, 43] width 1059 height 15
click at [40, 89] on span "Workflows" at bounding box center [40, 90] width 34 height 10
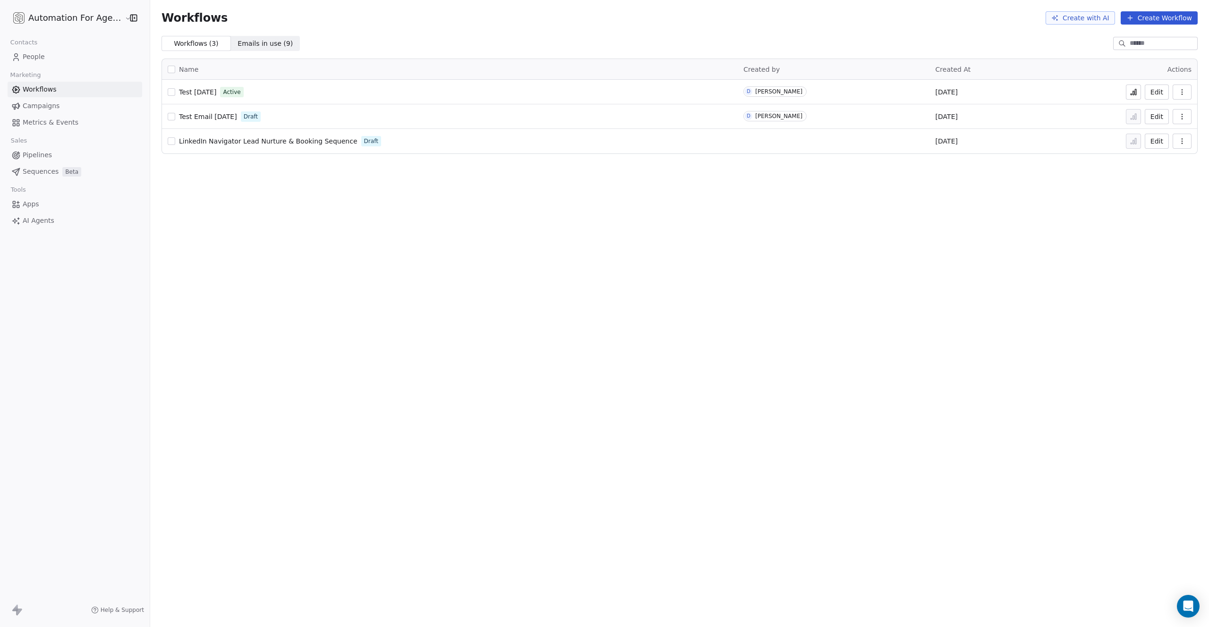
click at [190, 94] on span "Test [DATE]" at bounding box center [197, 92] width 37 height 8
click at [66, 21] on html "Automation For Agencies Contacts People Marketing Workflows Campaigns Metrics &…" at bounding box center [604, 313] width 1209 height 627
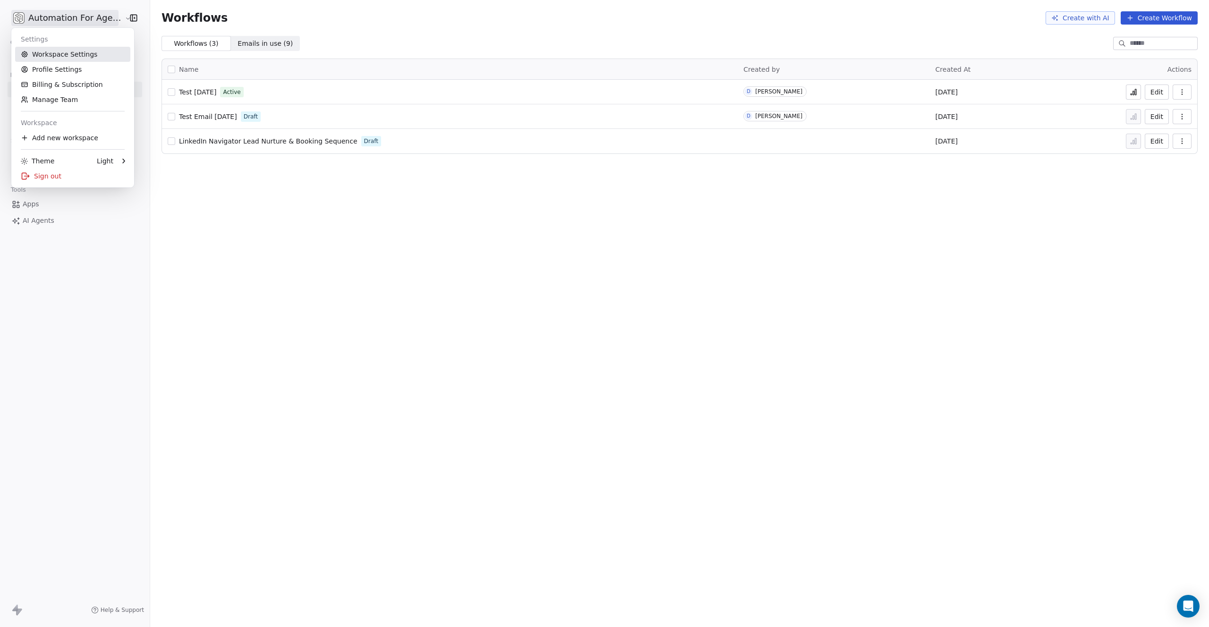
click at [52, 51] on link "Workspace Settings" at bounding box center [72, 54] width 115 height 15
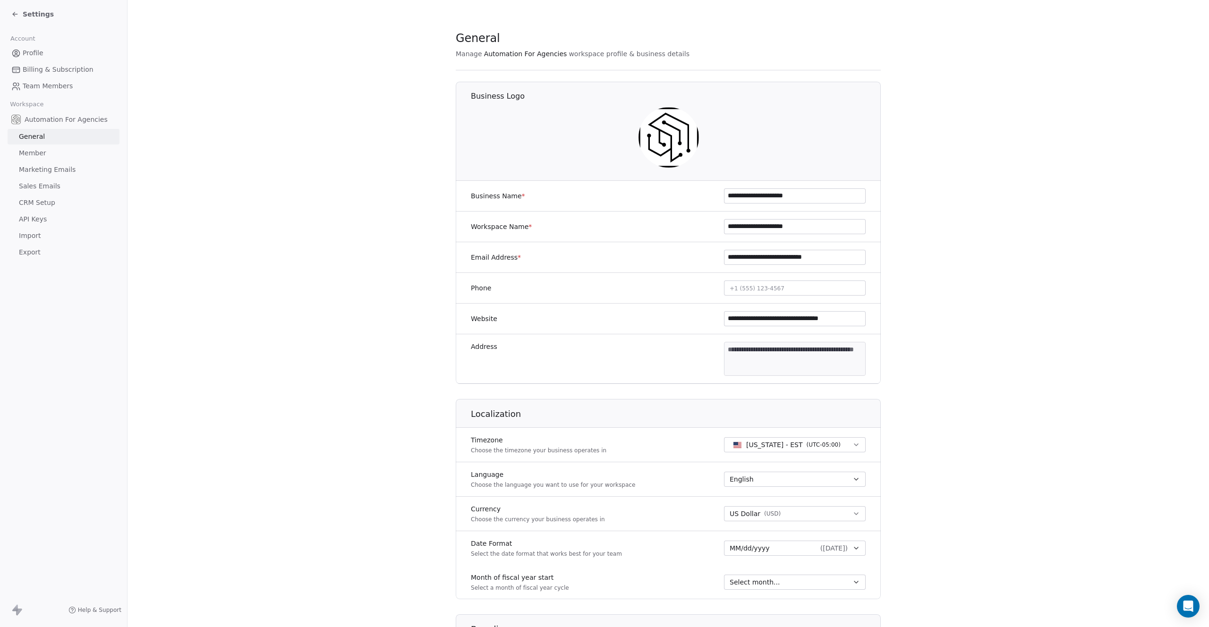
click at [30, 50] on span "Profile" at bounding box center [33, 53] width 21 height 10
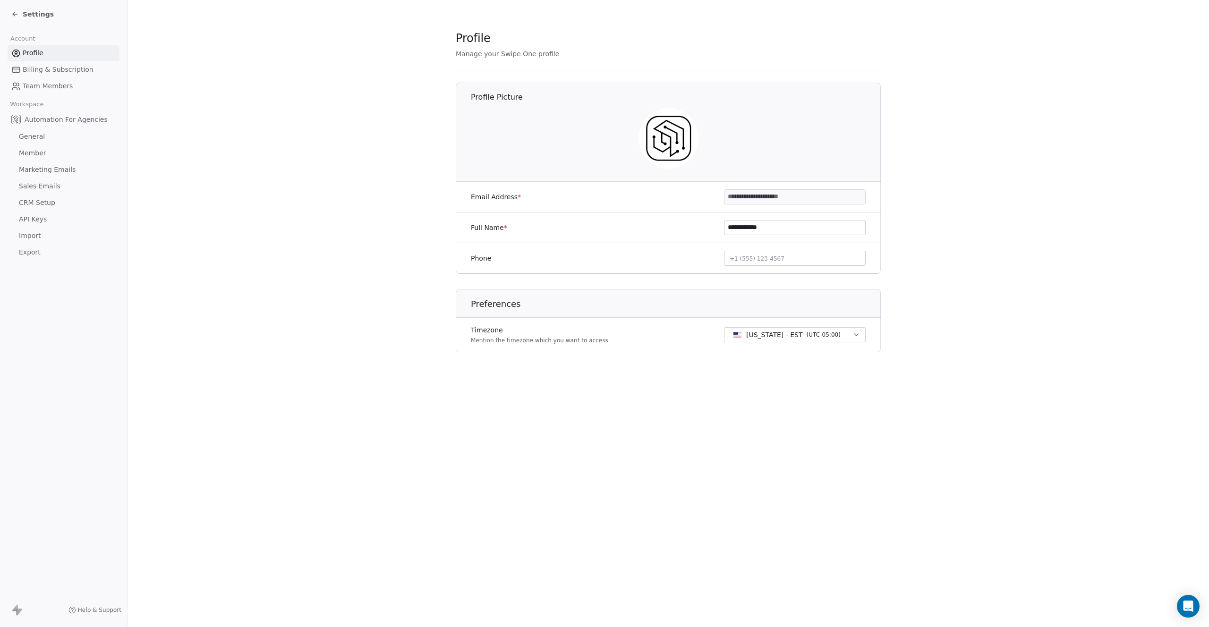
click at [41, 16] on span "Settings" at bounding box center [38, 13] width 31 height 9
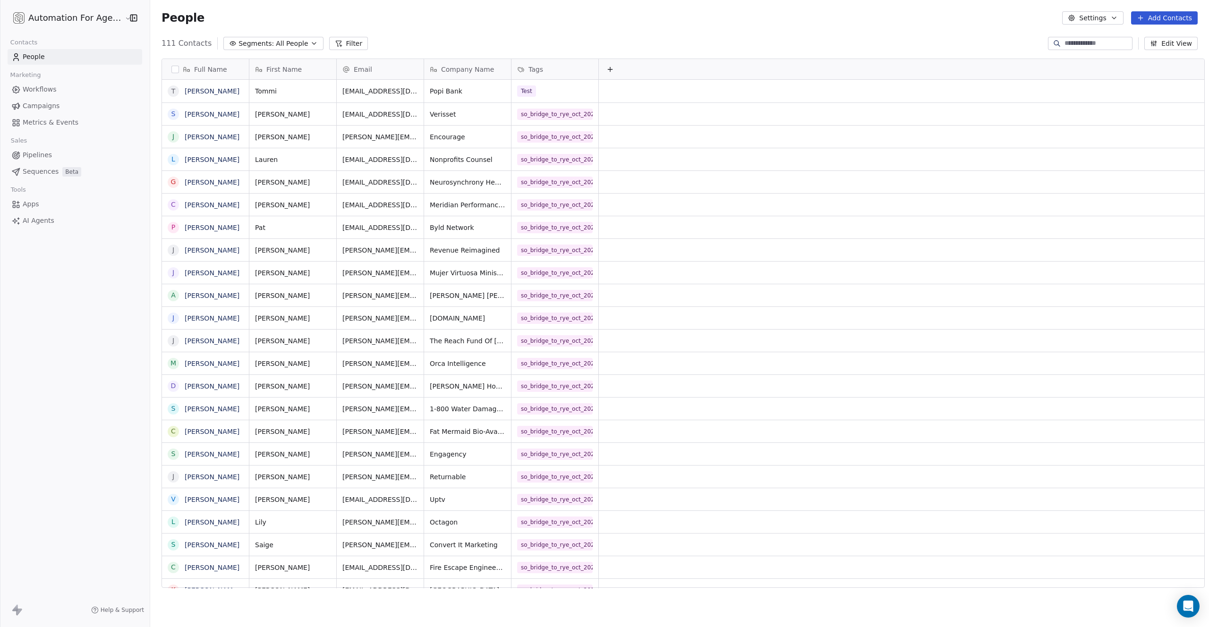
scroll to position [545, 1059]
click at [289, 45] on span "All People" at bounding box center [292, 44] width 32 height 10
click at [720, 45] on html "Automation For Agencies Contacts People Marketing Workflows Campaigns Metrics &…" at bounding box center [604, 313] width 1209 height 627
